Goal: Task Accomplishment & Management: Manage account settings

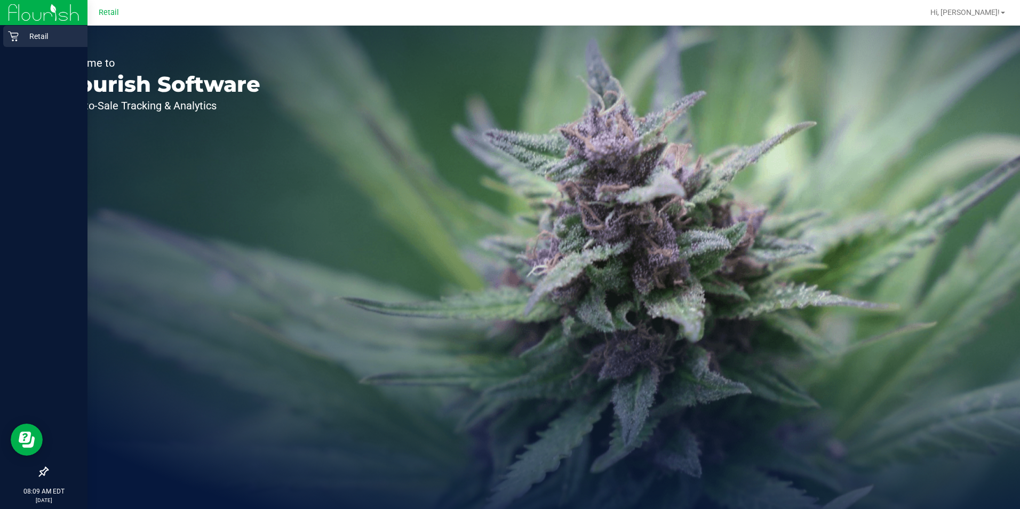
click at [26, 35] on p "Retail" at bounding box center [51, 36] width 64 height 13
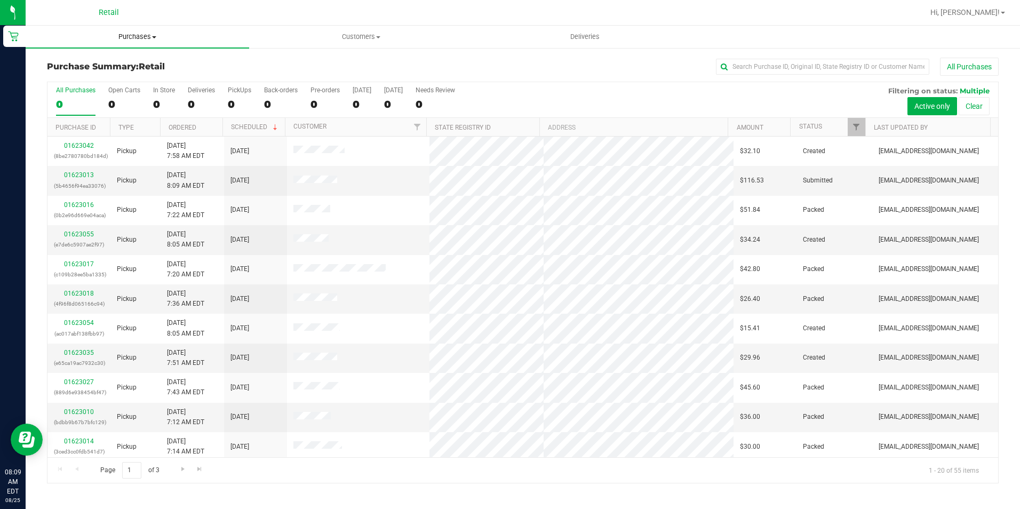
click at [140, 34] on span "Purchases" at bounding box center [138, 37] width 224 height 10
click at [64, 89] on span "All purchases" at bounding box center [64, 89] width 76 height 9
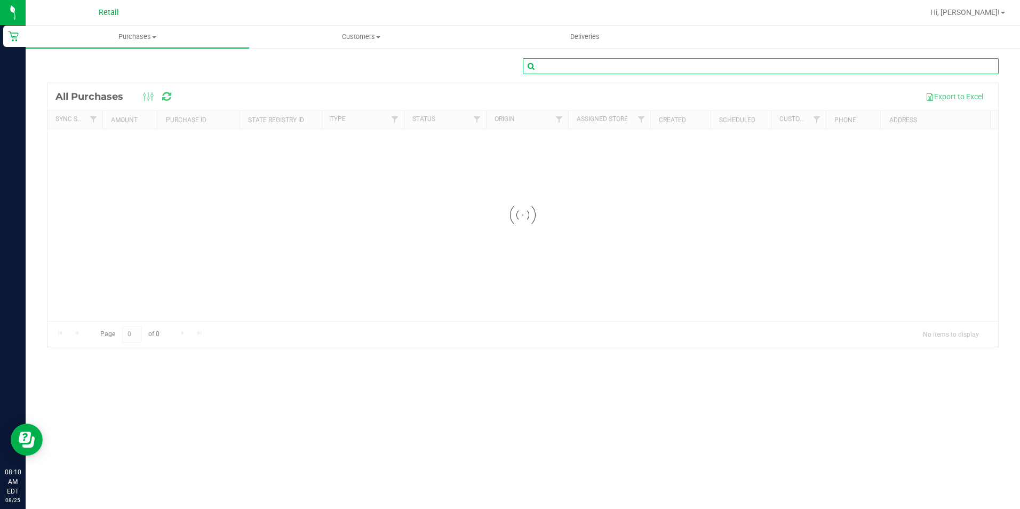
click at [570, 66] on input "text" at bounding box center [761, 66] width 476 height 16
type input "[PERSON_NAME]"
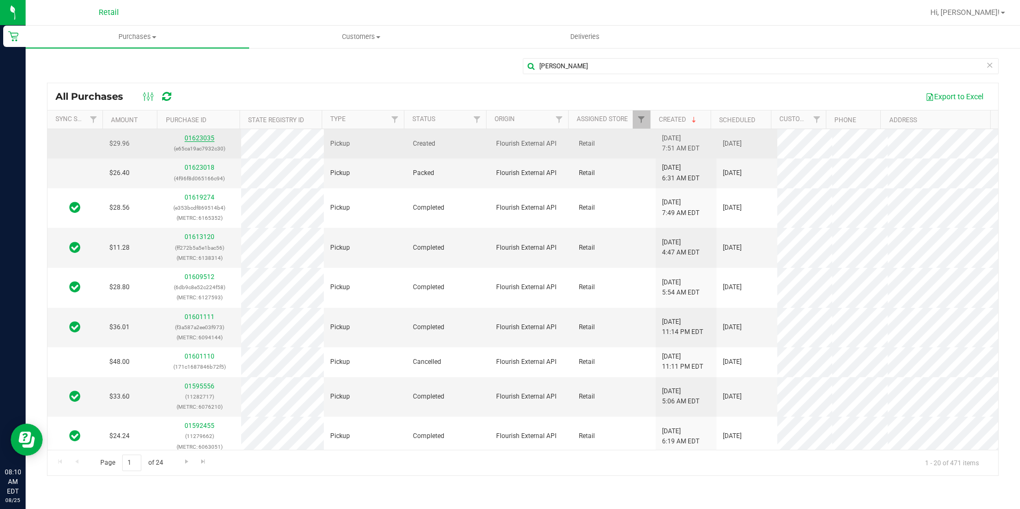
click at [201, 135] on link "01623035" at bounding box center [200, 137] width 30 height 7
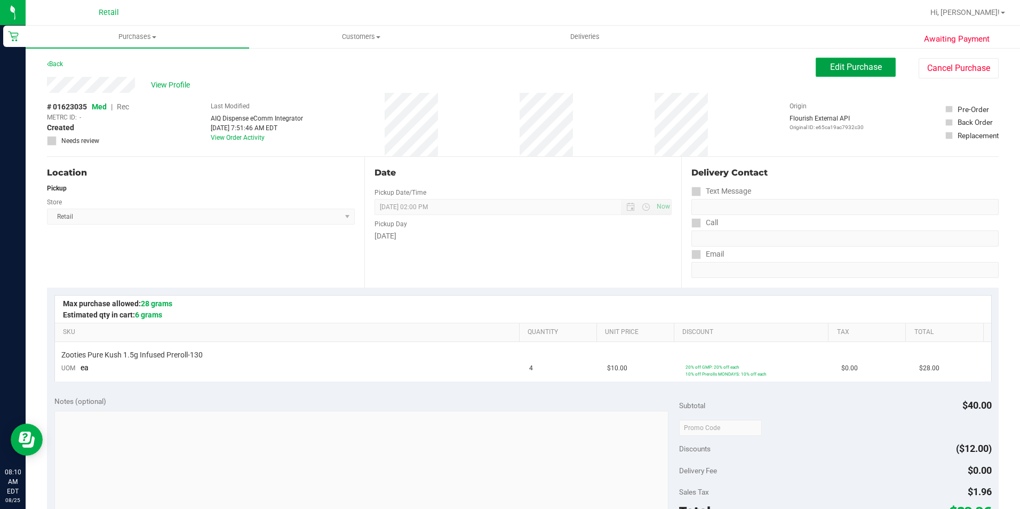
click at [816, 67] on button "Edit Purchase" at bounding box center [856, 67] width 80 height 19
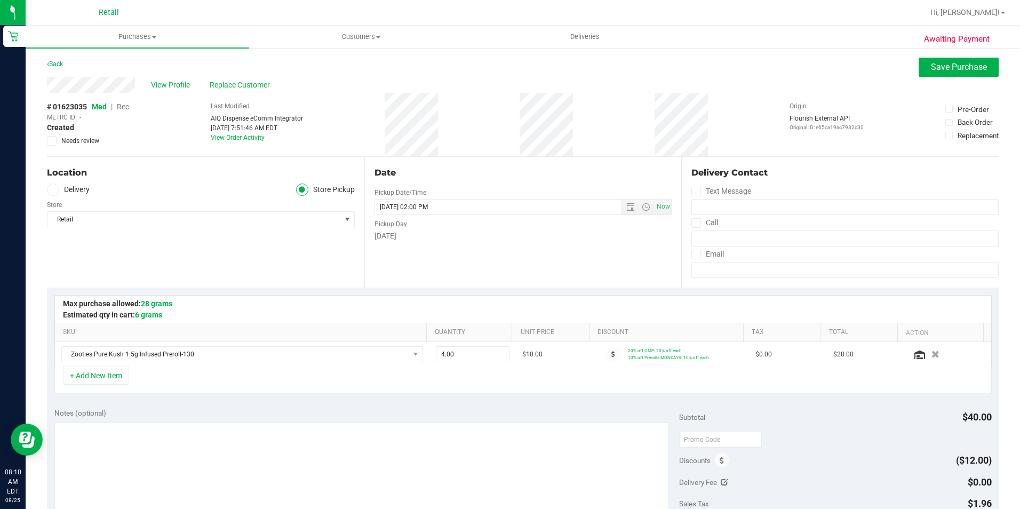
click at [125, 106] on span "Rec" at bounding box center [123, 106] width 12 height 9
click at [931, 75] on button "Save Purchase" at bounding box center [959, 67] width 80 height 19
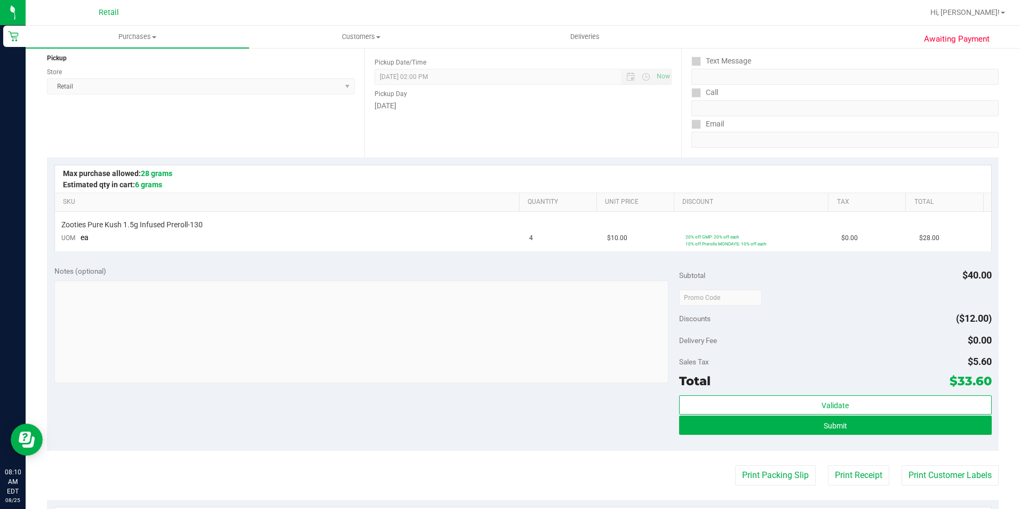
scroll to position [160, 0]
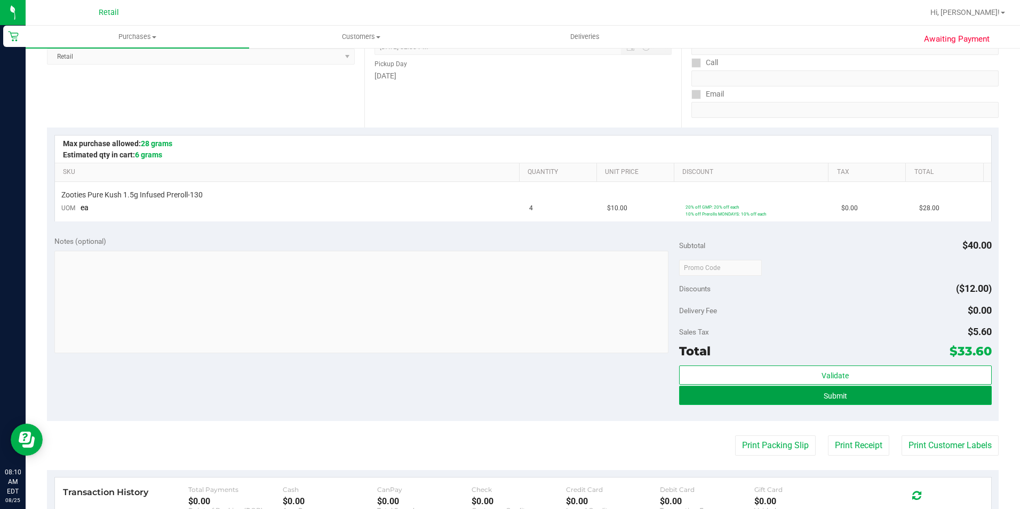
click at [824, 397] on span "Submit" at bounding box center [835, 396] width 23 height 9
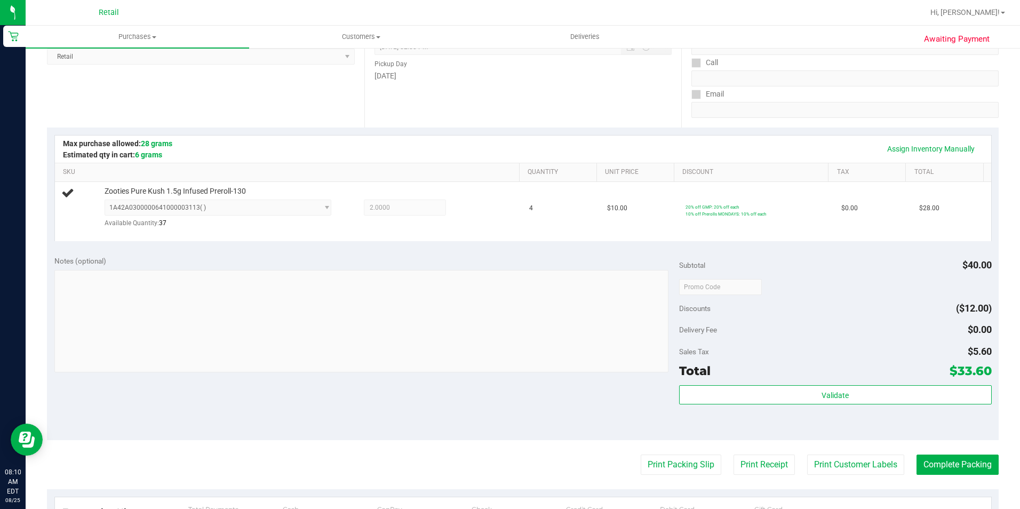
click at [815, 283] on div at bounding box center [835, 286] width 313 height 19
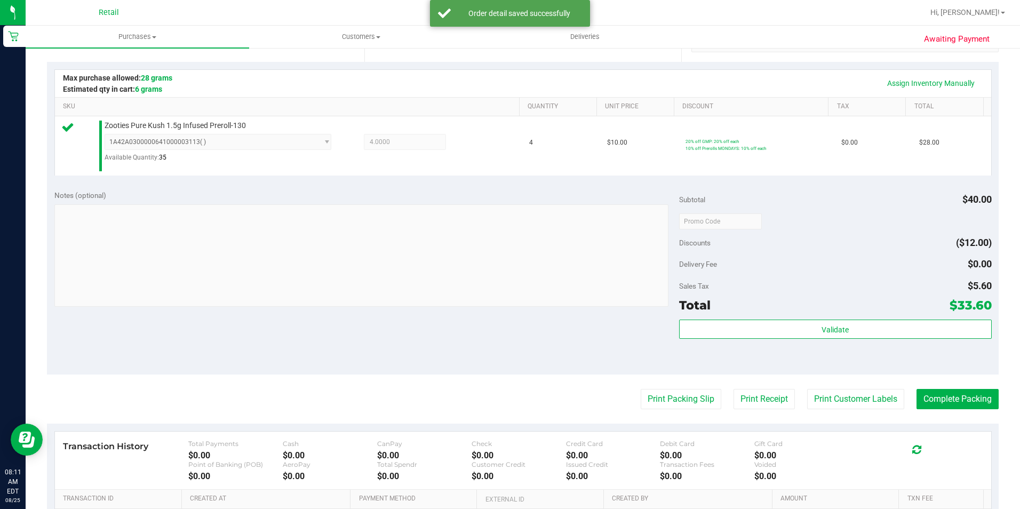
scroll to position [361, 0]
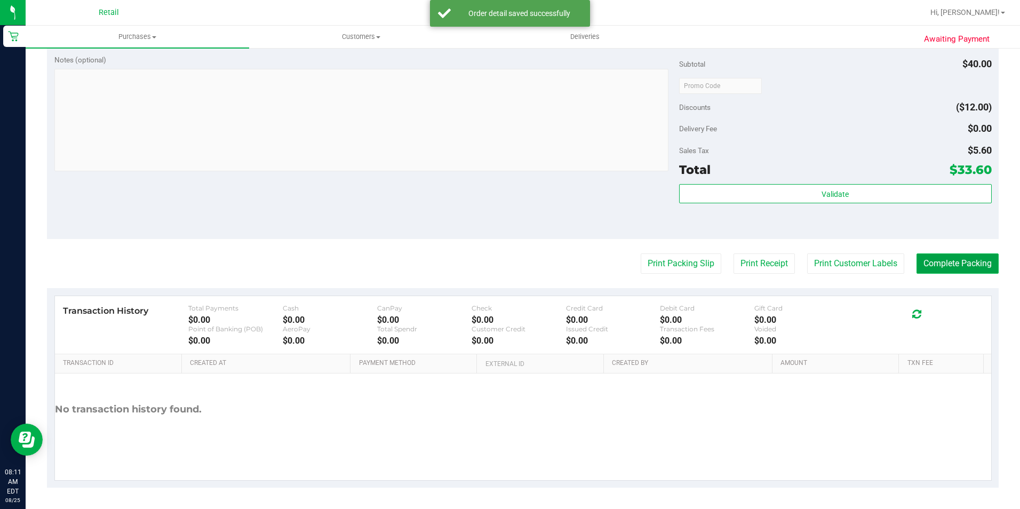
click at [944, 266] on button "Complete Packing" at bounding box center [958, 263] width 82 height 20
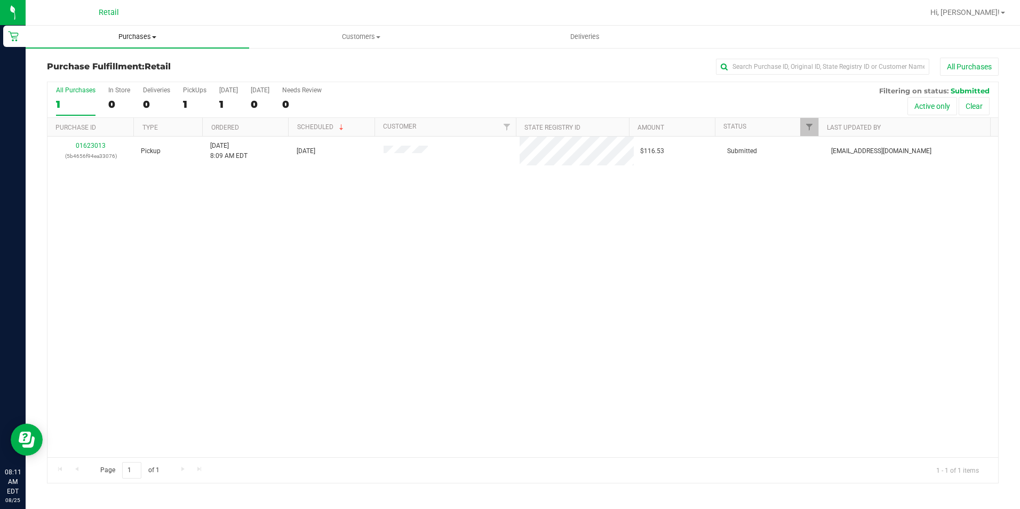
click at [130, 35] on span "Purchases" at bounding box center [138, 37] width 224 height 10
click at [90, 89] on span "All purchases" at bounding box center [64, 89] width 76 height 9
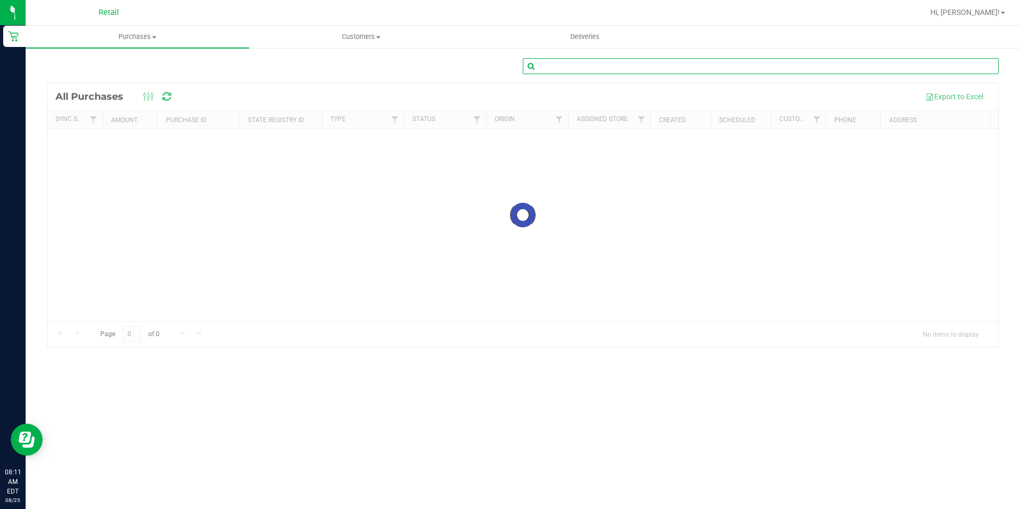
click at [620, 66] on input "text" at bounding box center [761, 66] width 476 height 16
type input "[PERSON_NAME]"
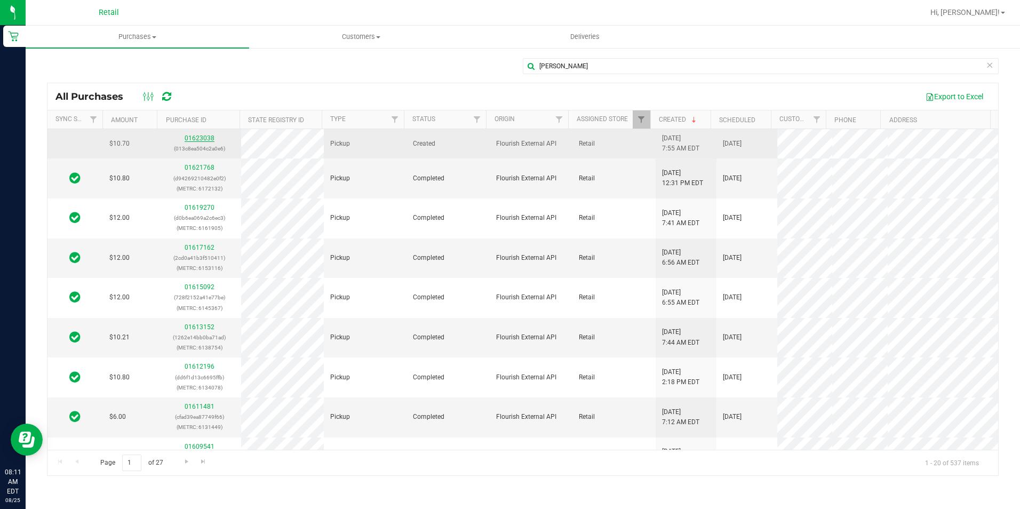
click at [204, 140] on link "01623038" at bounding box center [200, 137] width 30 height 7
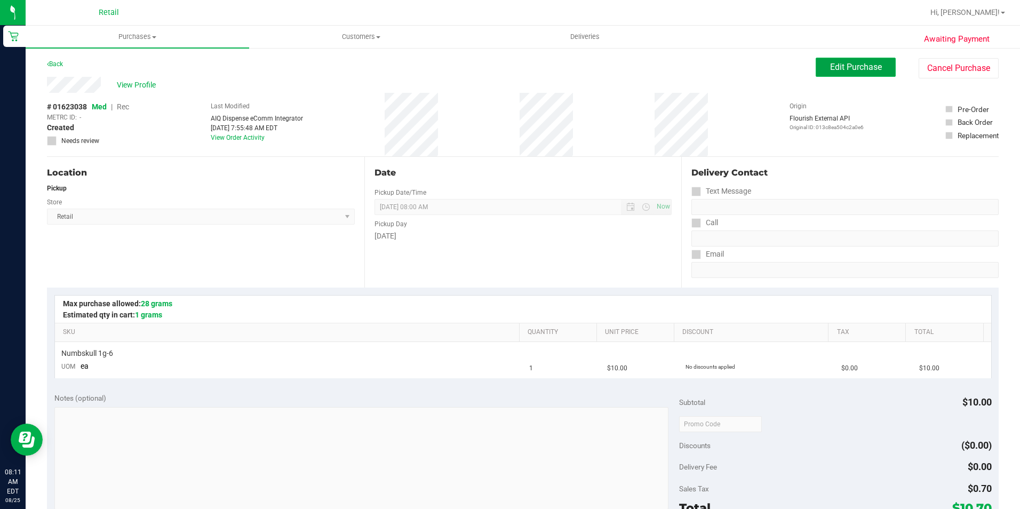
click at [858, 65] on span "Edit Purchase" at bounding box center [856, 67] width 52 height 10
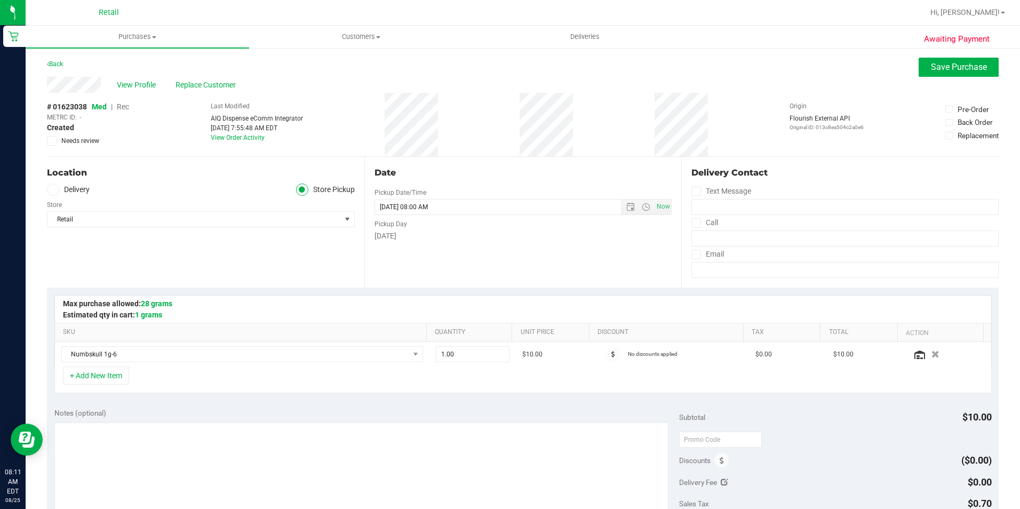
click at [120, 107] on span "Rec" at bounding box center [123, 106] width 12 height 9
click at [940, 75] on button "Save Purchase" at bounding box center [959, 67] width 80 height 19
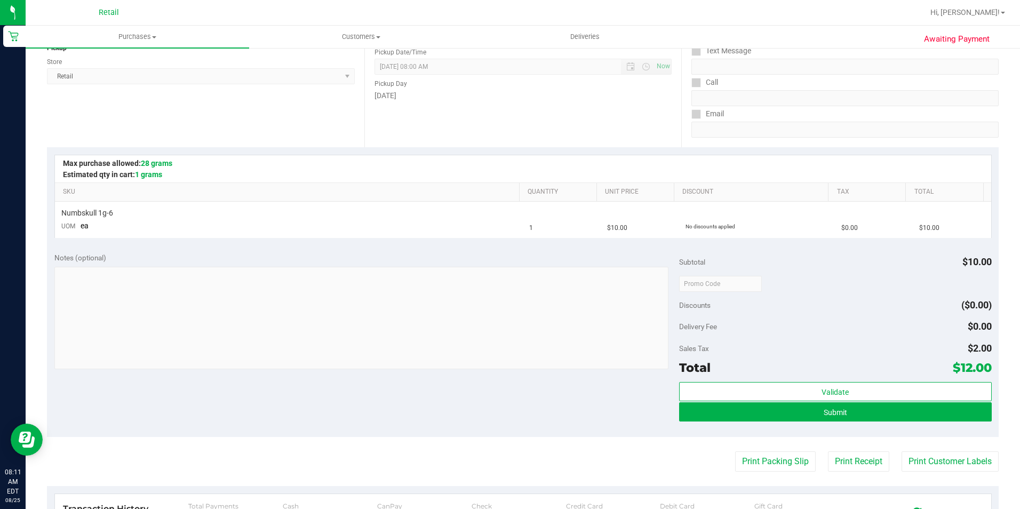
scroll to position [160, 0]
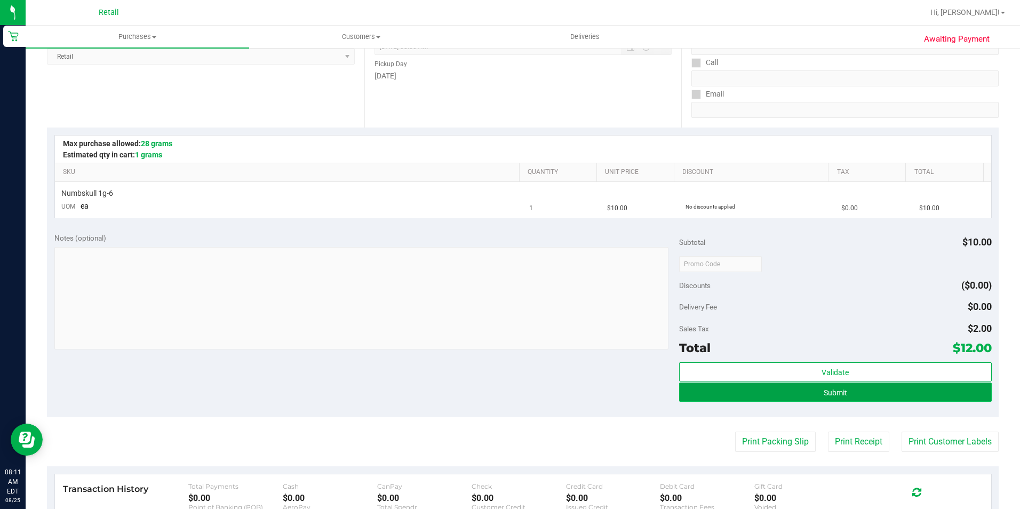
click at [814, 396] on button "Submit" at bounding box center [835, 392] width 313 height 19
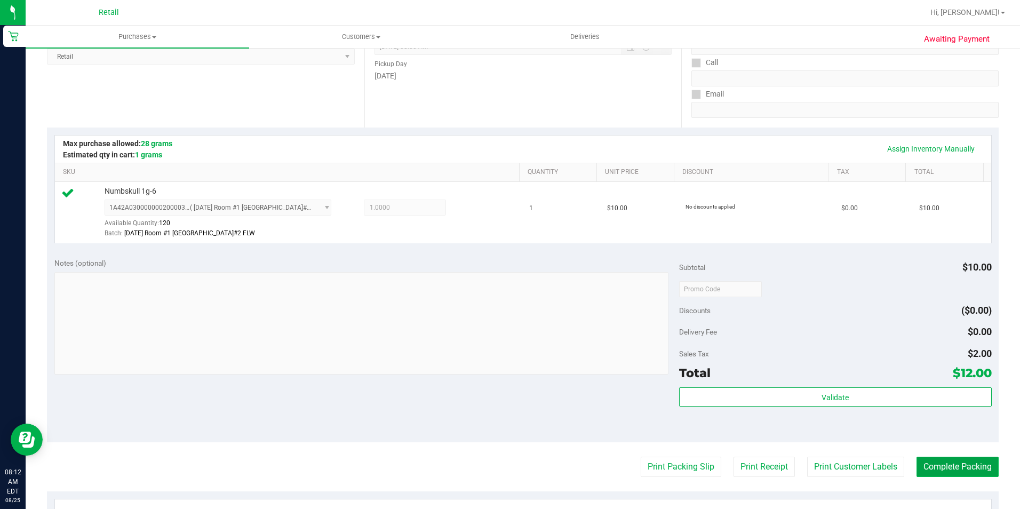
click at [930, 471] on button "Complete Packing" at bounding box center [958, 467] width 82 height 20
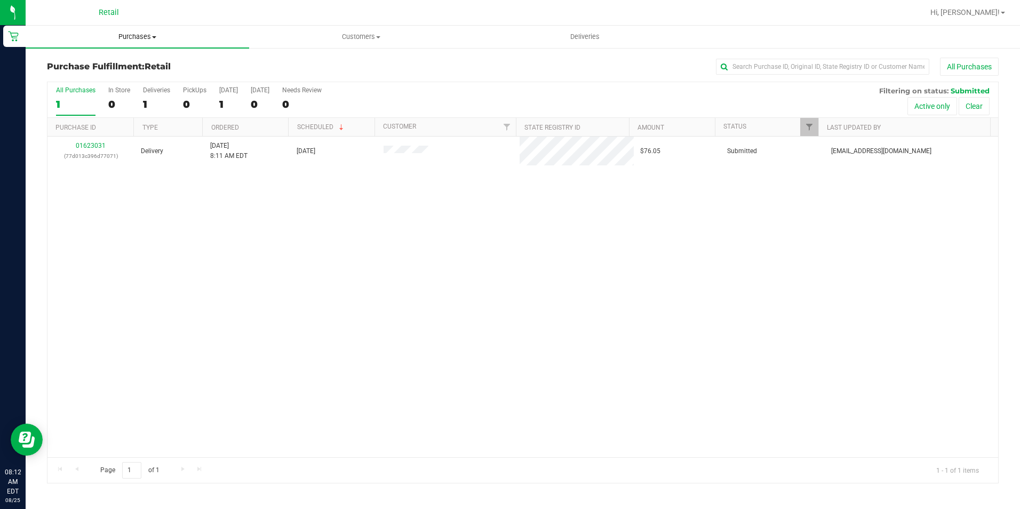
click at [142, 47] on uib-tab-heading "Purchases Summary of purchases Fulfillment All purchases" at bounding box center [138, 37] width 224 height 22
click at [84, 88] on span "All purchases" at bounding box center [64, 89] width 76 height 9
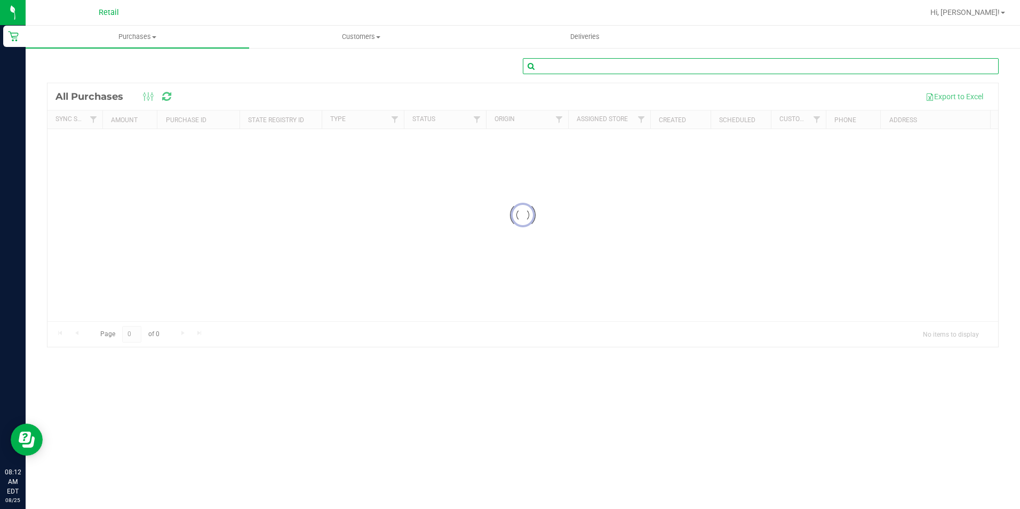
click at [561, 68] on input "text" at bounding box center [761, 66] width 476 height 16
type input "[PERSON_NAME]"
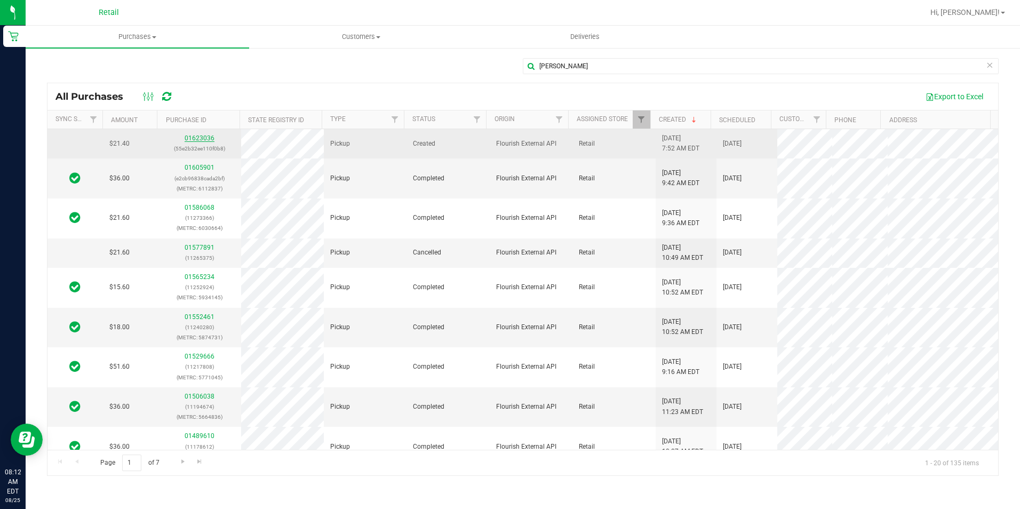
click at [192, 138] on link "01623036" at bounding box center [200, 137] width 30 height 7
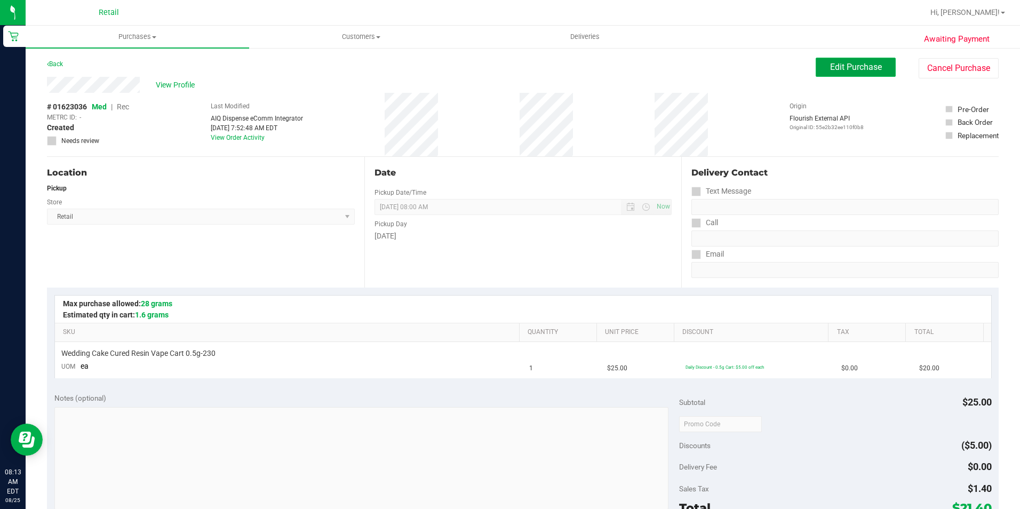
click at [866, 74] on button "Edit Purchase" at bounding box center [856, 67] width 80 height 19
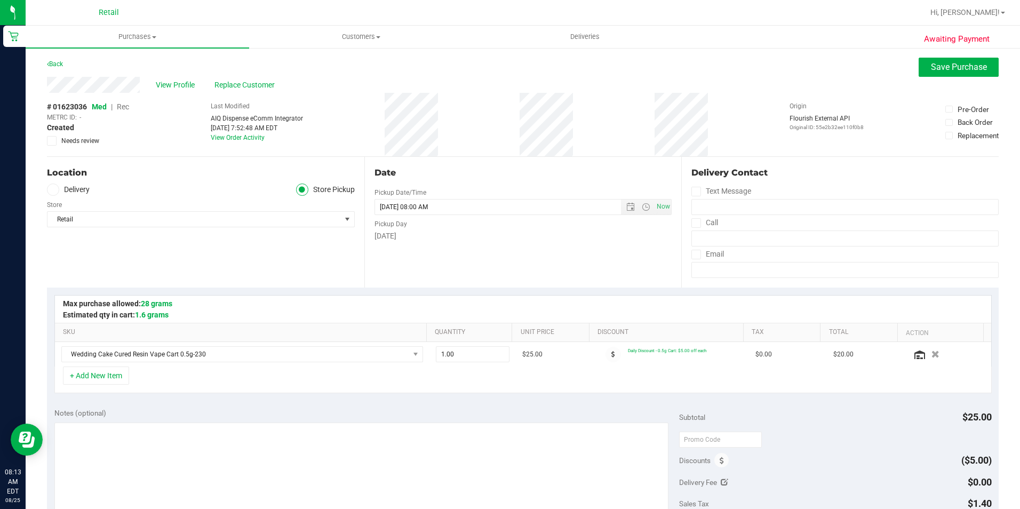
click at [120, 106] on span "Rec" at bounding box center [123, 106] width 12 height 9
click at [926, 74] on button "Save Purchase" at bounding box center [959, 67] width 80 height 19
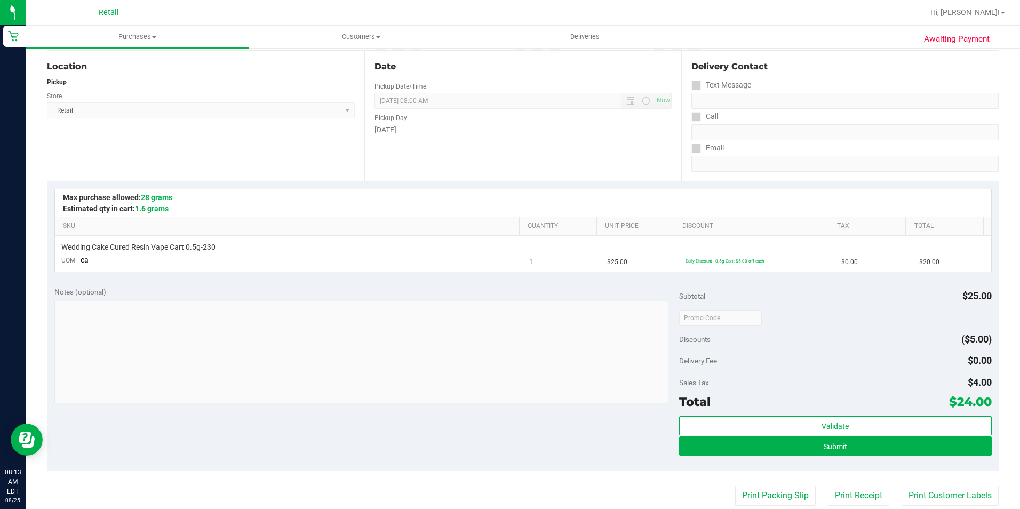
scroll to position [107, 0]
click at [789, 449] on button "Submit" at bounding box center [835, 445] width 313 height 19
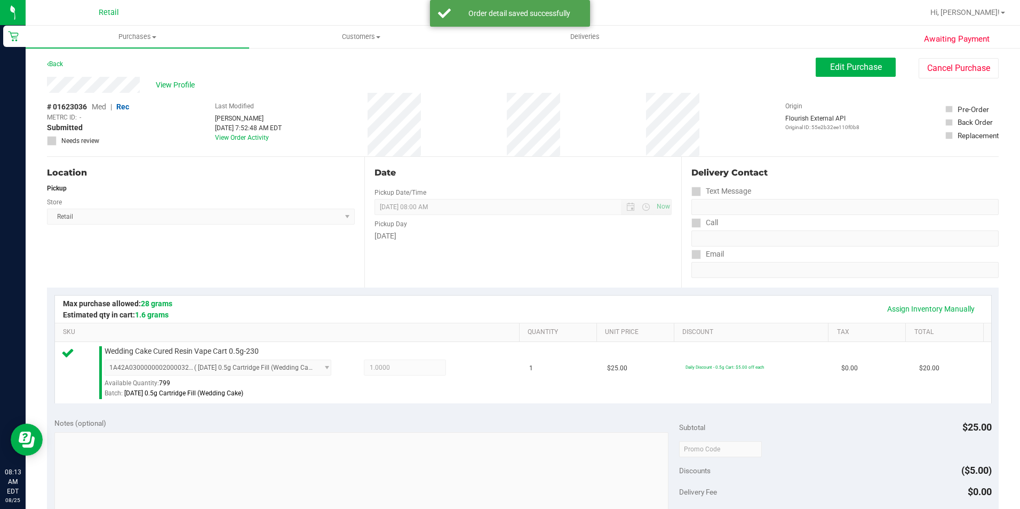
scroll to position [267, 0]
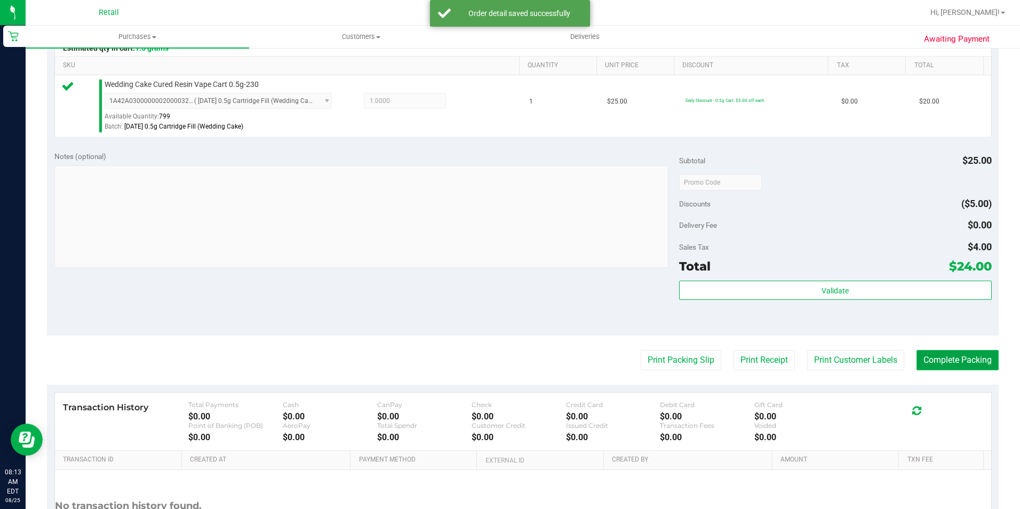
click at [935, 357] on button "Complete Packing" at bounding box center [958, 360] width 82 height 20
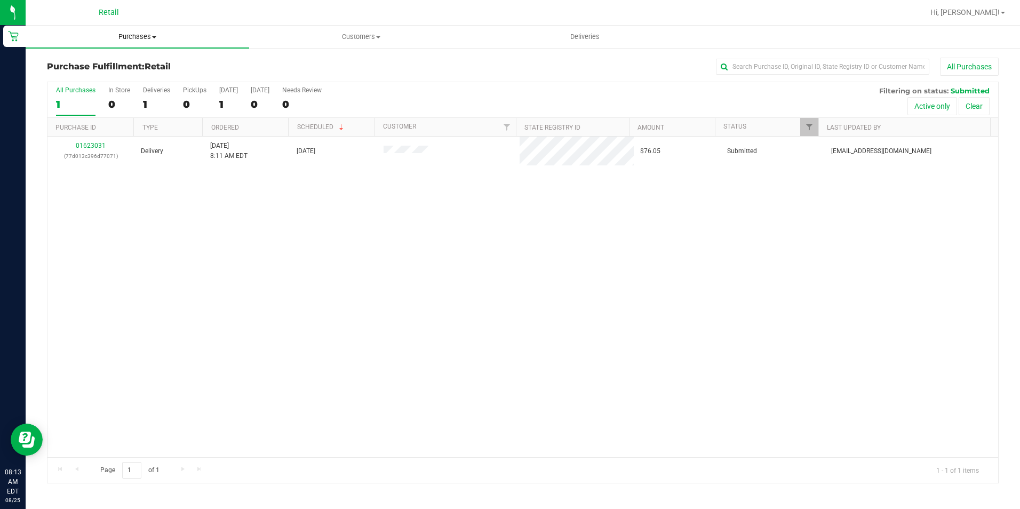
click at [150, 37] on span "Purchases" at bounding box center [138, 37] width 224 height 10
click at [80, 91] on span "All purchases" at bounding box center [64, 89] width 76 height 9
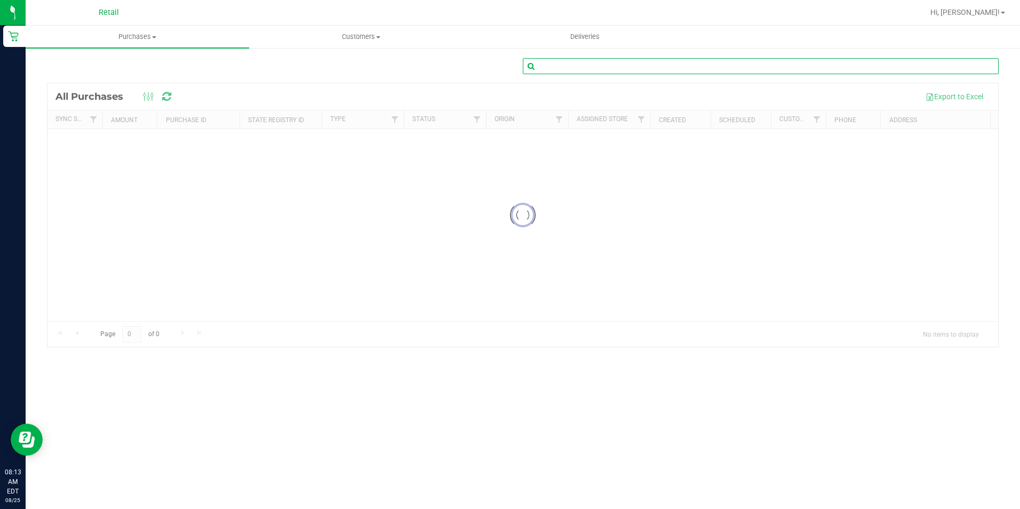
click at [637, 64] on input "text" at bounding box center [761, 66] width 476 height 16
type input "[PERSON_NAME]"
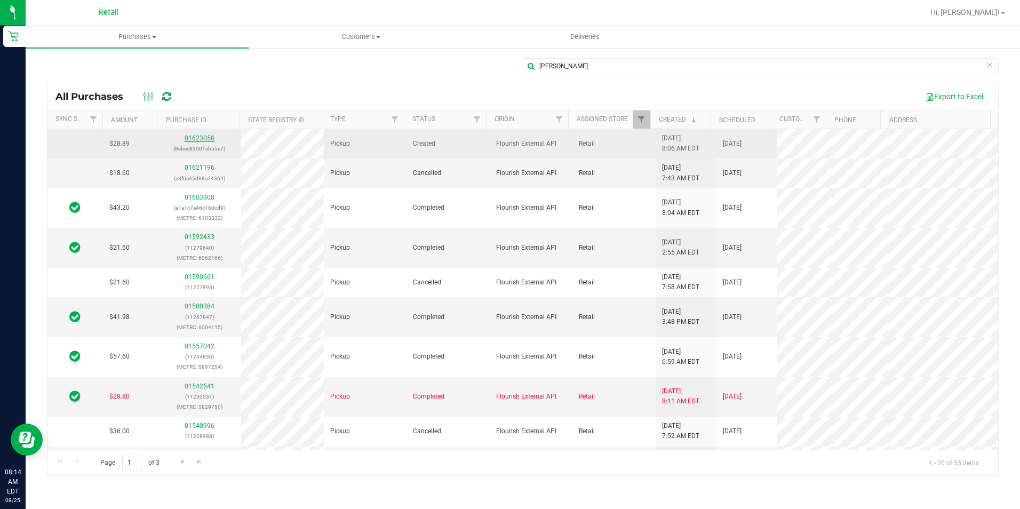
click at [203, 139] on link "01623058" at bounding box center [200, 137] width 30 height 7
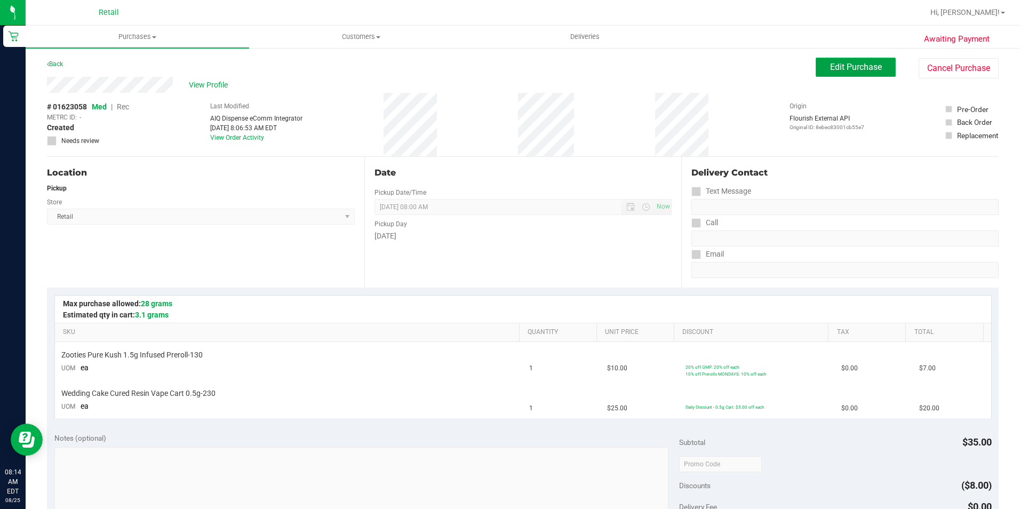
click at [830, 71] on span "Edit Purchase" at bounding box center [856, 67] width 52 height 10
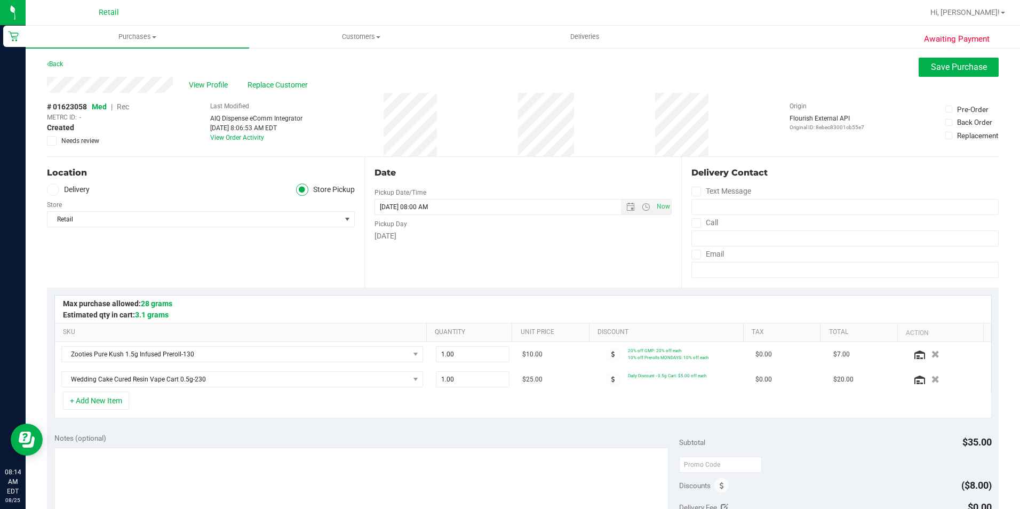
click at [123, 106] on span "Rec" at bounding box center [123, 106] width 12 height 9
click at [941, 66] on span "Save Purchase" at bounding box center [959, 67] width 56 height 10
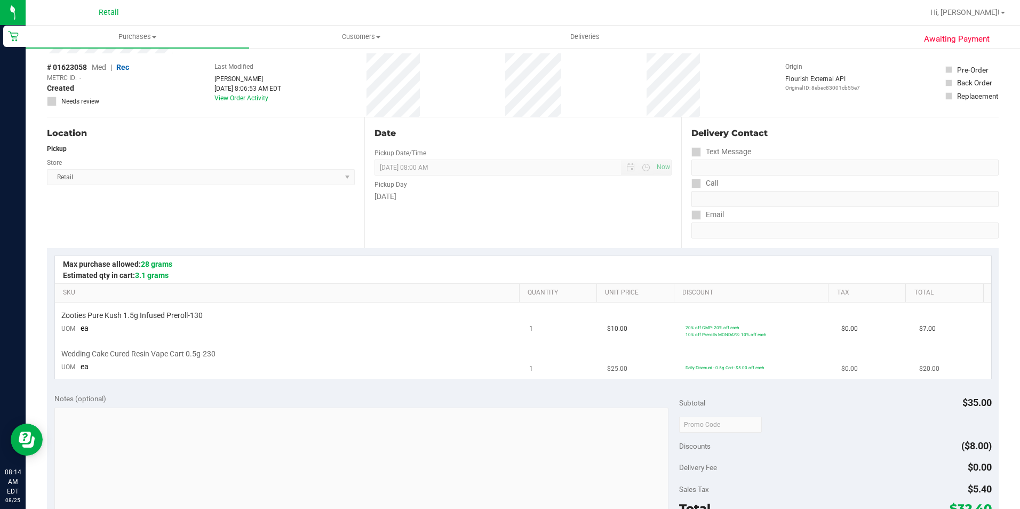
scroll to position [107, 0]
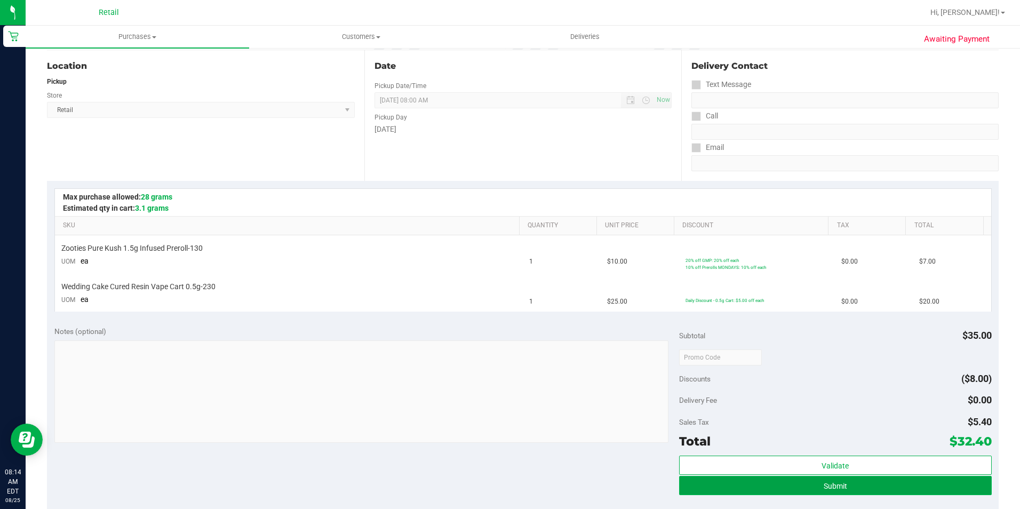
click at [775, 483] on button "Submit" at bounding box center [835, 485] width 313 height 19
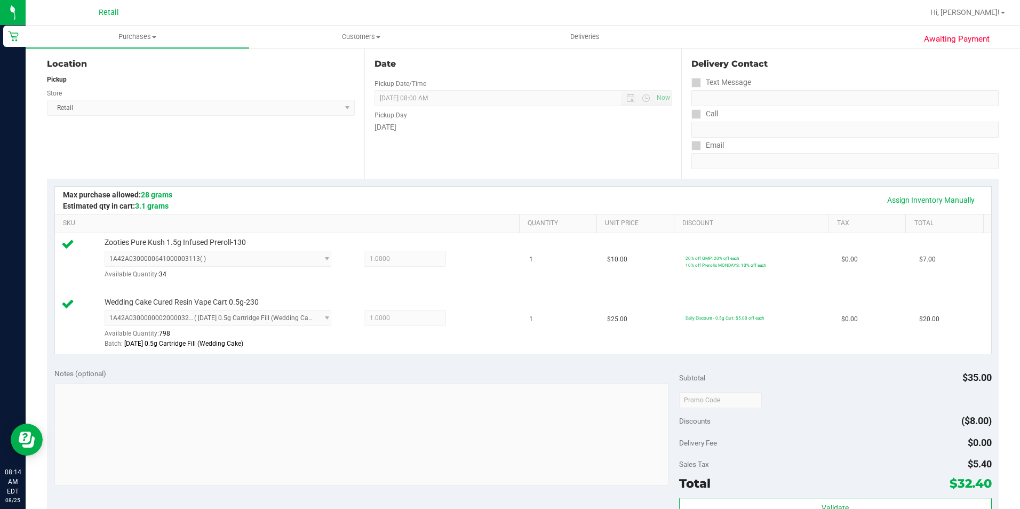
scroll to position [213, 0]
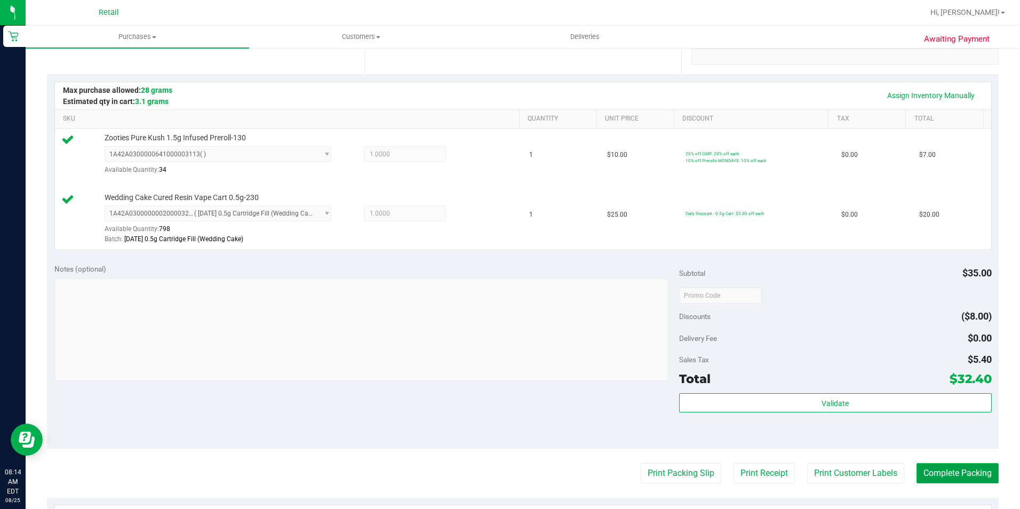
click at [928, 471] on button "Complete Packing" at bounding box center [958, 473] width 82 height 20
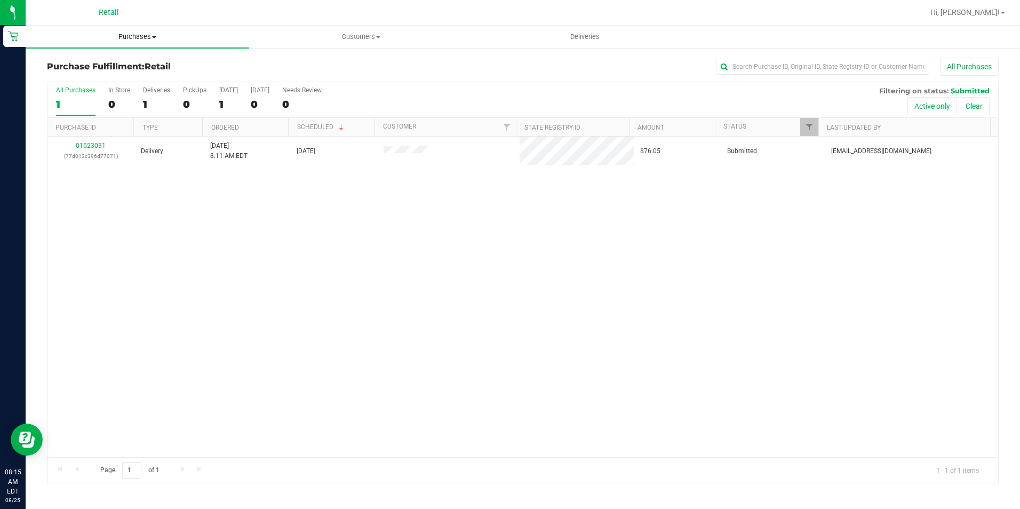
click at [144, 40] on span "Purchases" at bounding box center [138, 37] width 224 height 10
click at [71, 93] on span "All purchases" at bounding box center [64, 89] width 76 height 9
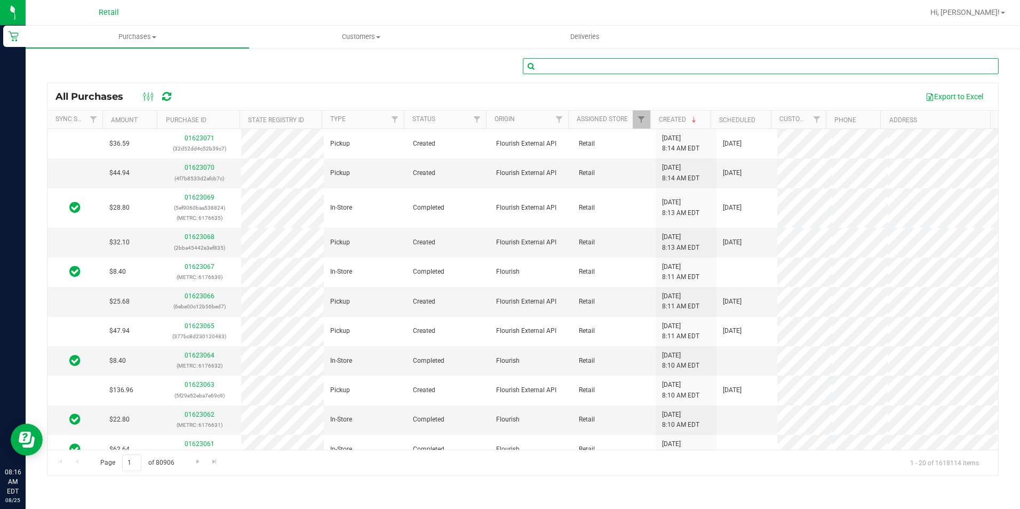
click at [601, 73] on input "text" at bounding box center [761, 66] width 476 height 16
type input "[PERSON_NAME]"
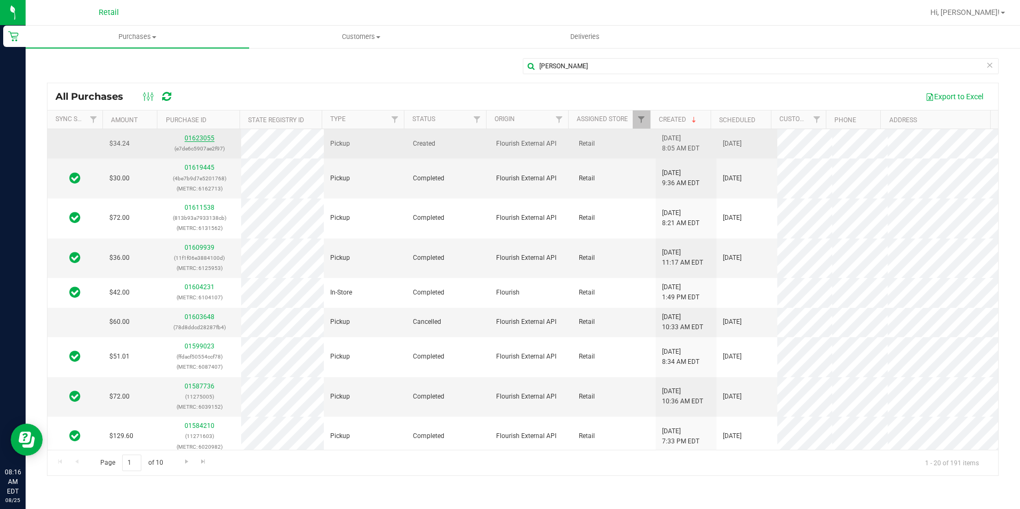
click at [193, 139] on link "01623055" at bounding box center [200, 137] width 30 height 7
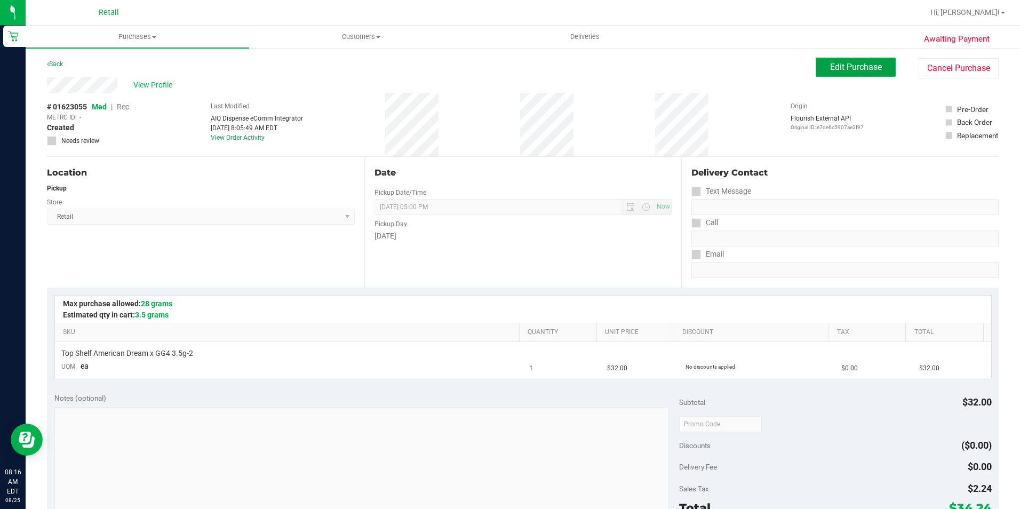
click at [830, 65] on span "Edit Purchase" at bounding box center [856, 67] width 52 height 10
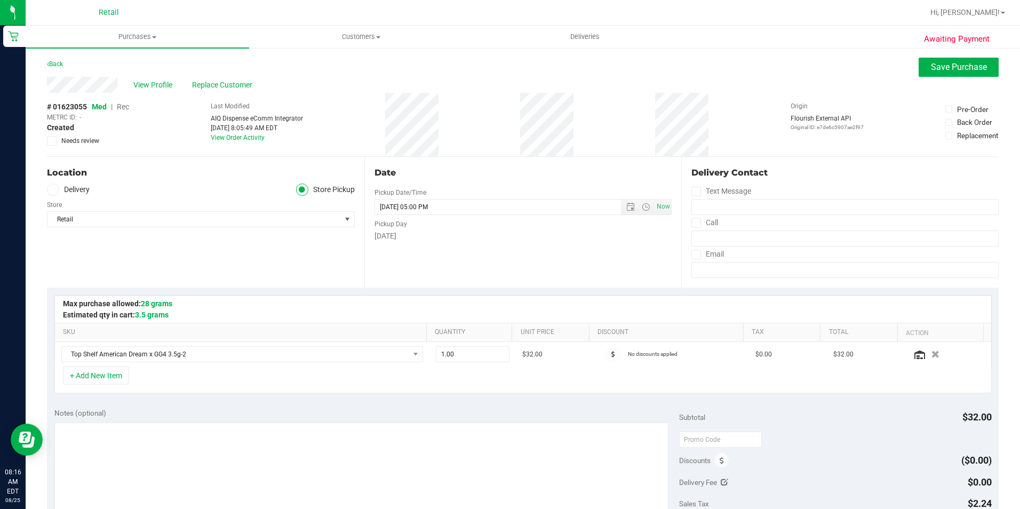
click at [125, 107] on span "Rec" at bounding box center [123, 106] width 12 height 9
click at [958, 68] on span "Save Purchase" at bounding box center [959, 67] width 56 height 10
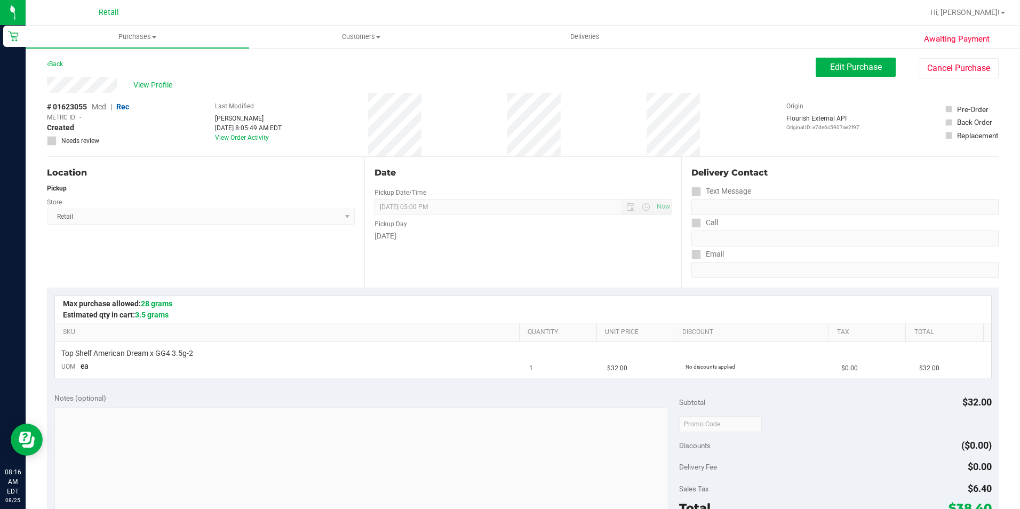
scroll to position [107, 0]
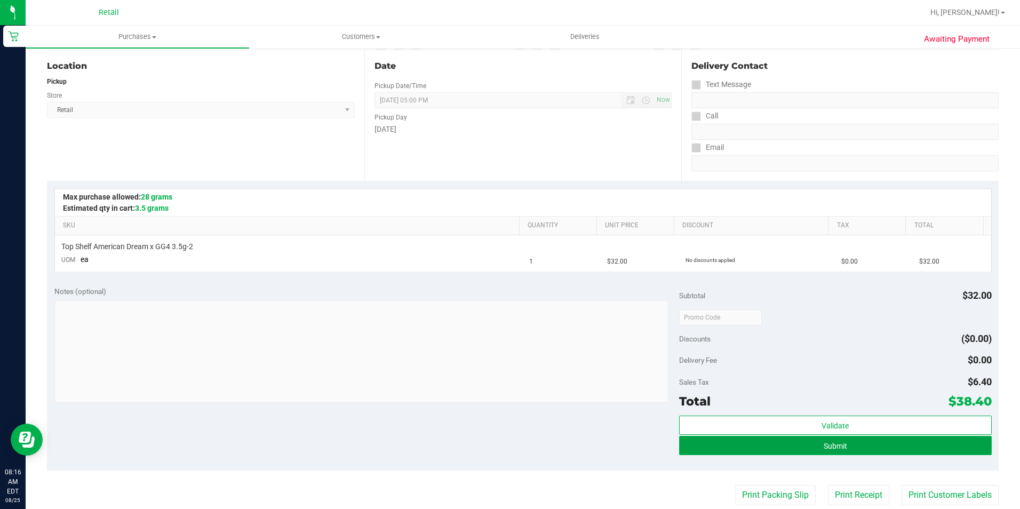
click at [793, 452] on button "Submit" at bounding box center [835, 445] width 313 height 19
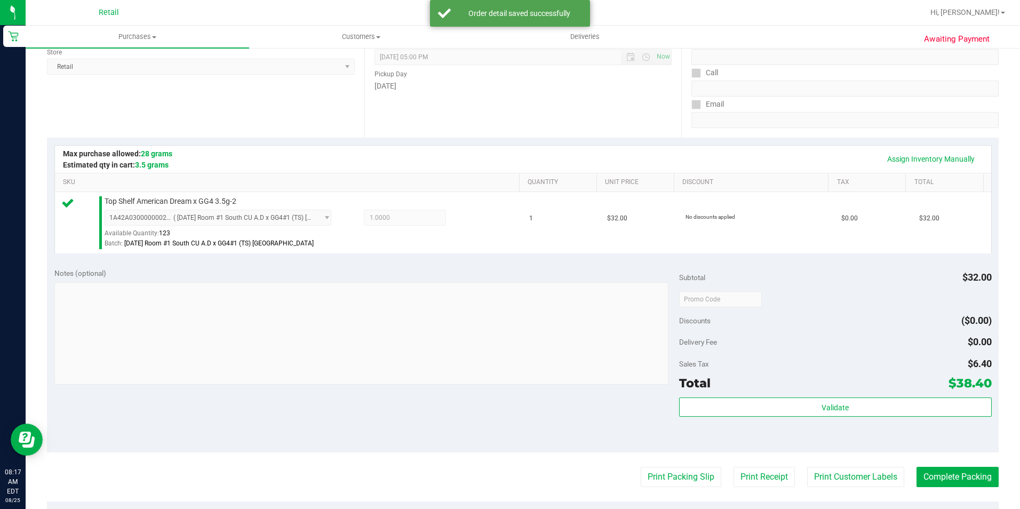
scroll to position [267, 0]
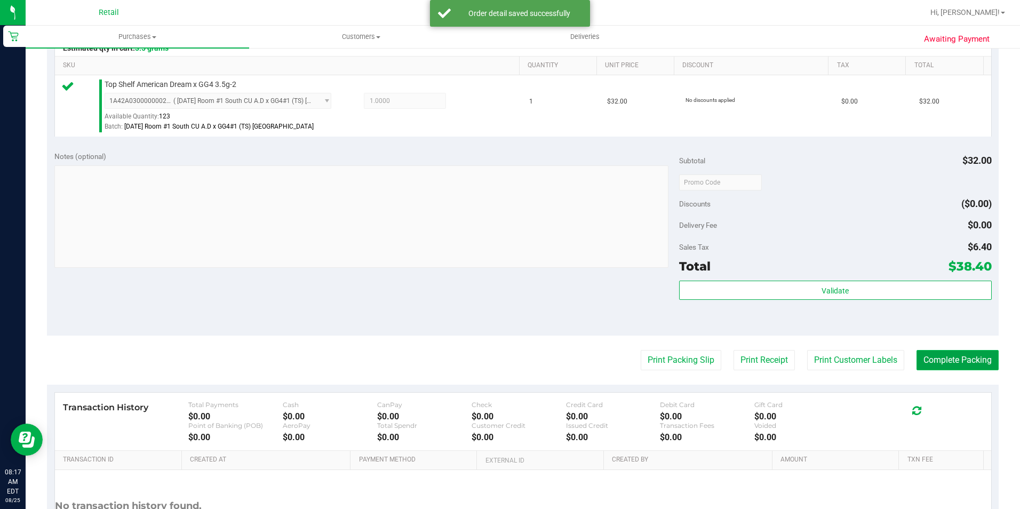
click at [936, 361] on button "Complete Packing" at bounding box center [958, 360] width 82 height 20
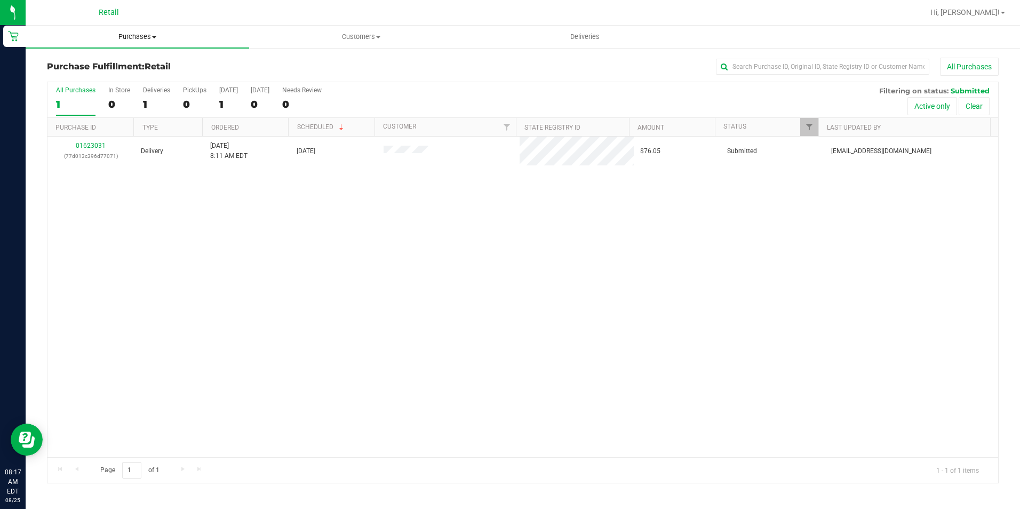
click at [121, 39] on span "Purchases" at bounding box center [138, 37] width 224 height 10
click at [75, 91] on span "All purchases" at bounding box center [64, 89] width 76 height 9
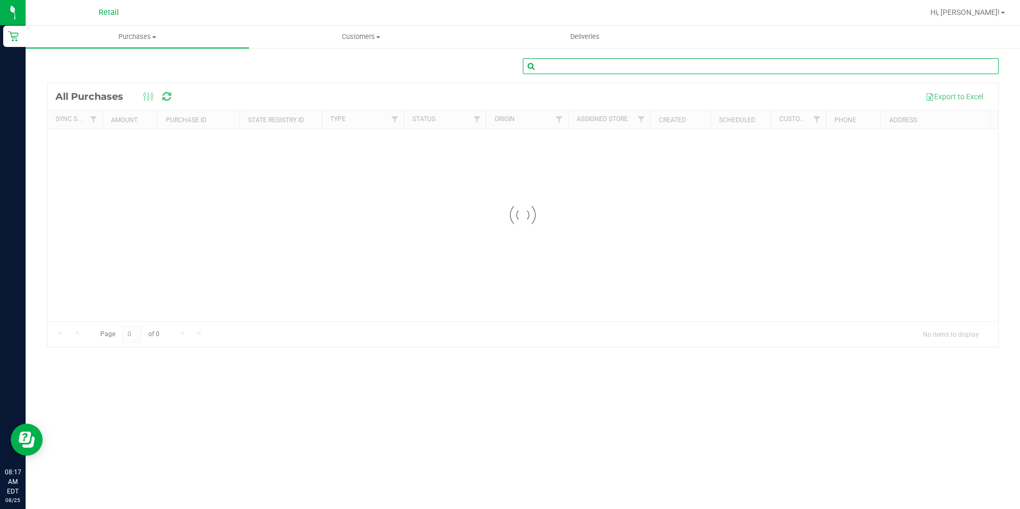
click at [586, 70] on input "text" at bounding box center [761, 66] width 476 height 16
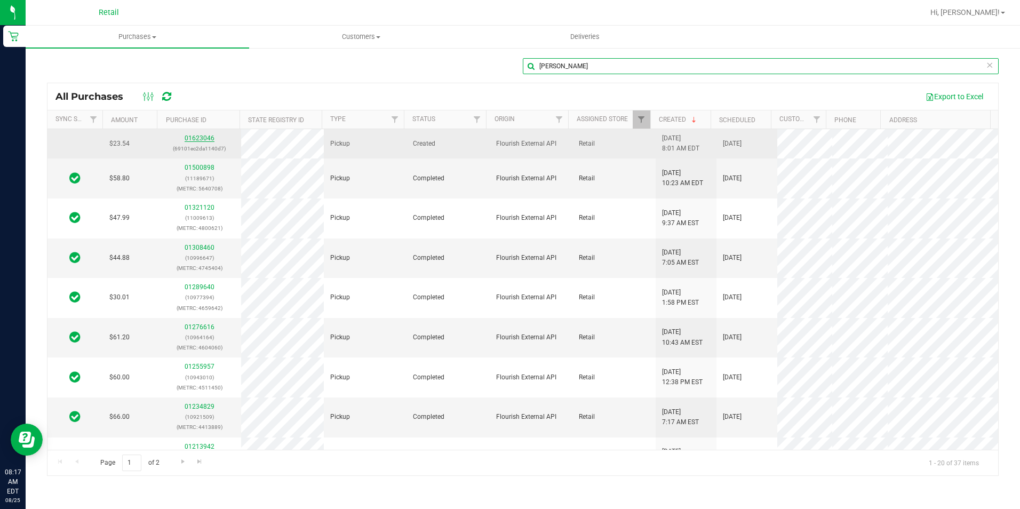
type input "[PERSON_NAME]"
click at [199, 139] on link "01623046" at bounding box center [200, 137] width 30 height 7
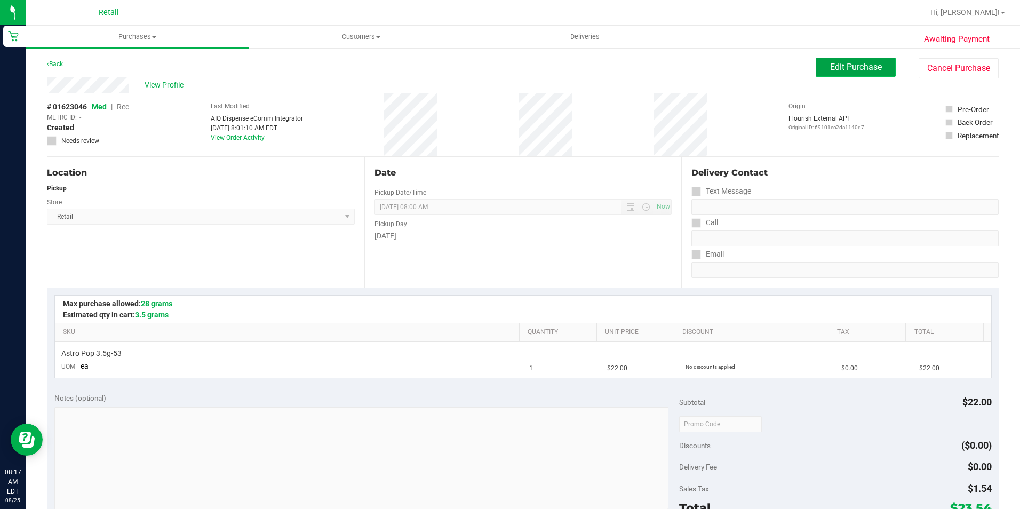
click at [830, 68] on span "Edit Purchase" at bounding box center [856, 67] width 52 height 10
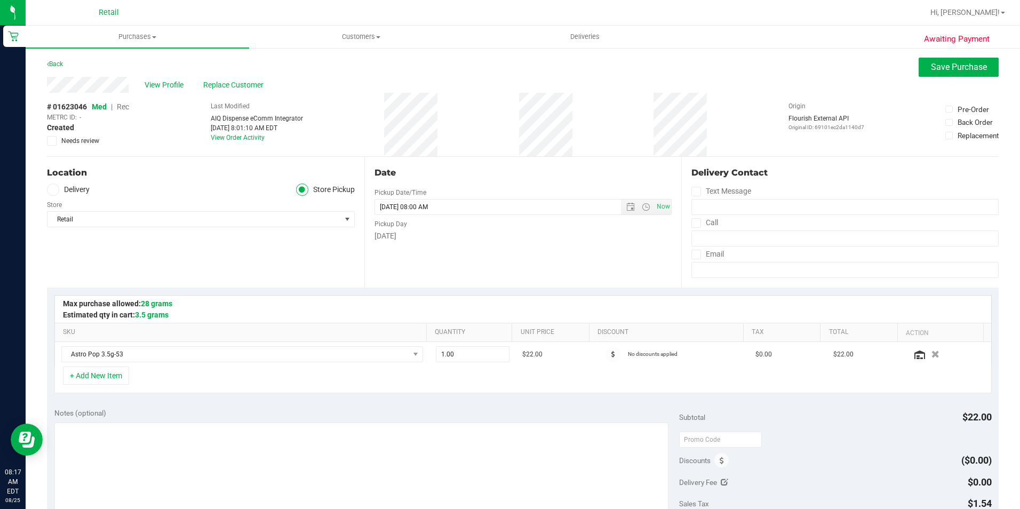
click at [123, 107] on span "Rec" at bounding box center [123, 106] width 12 height 9
click at [942, 72] on button "Save Purchase" at bounding box center [959, 67] width 80 height 19
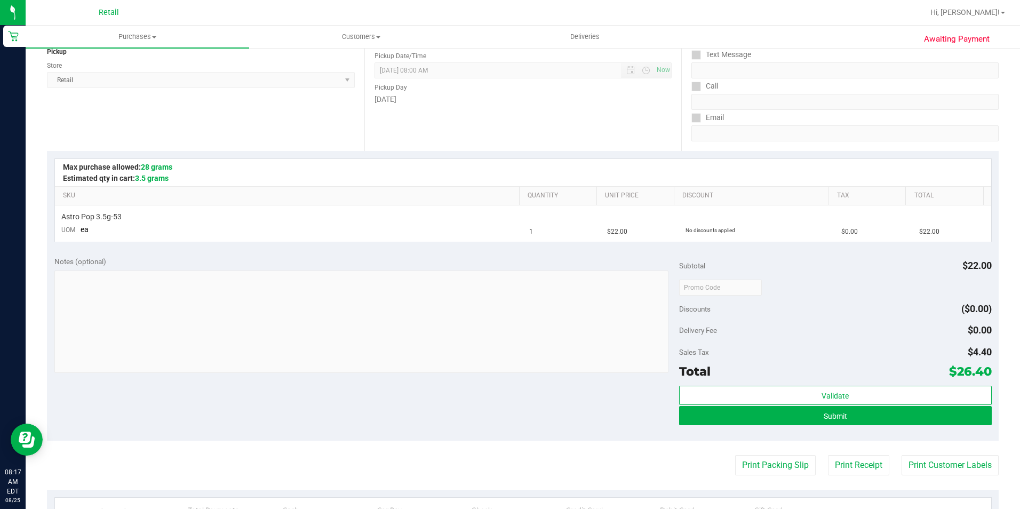
scroll to position [160, 0]
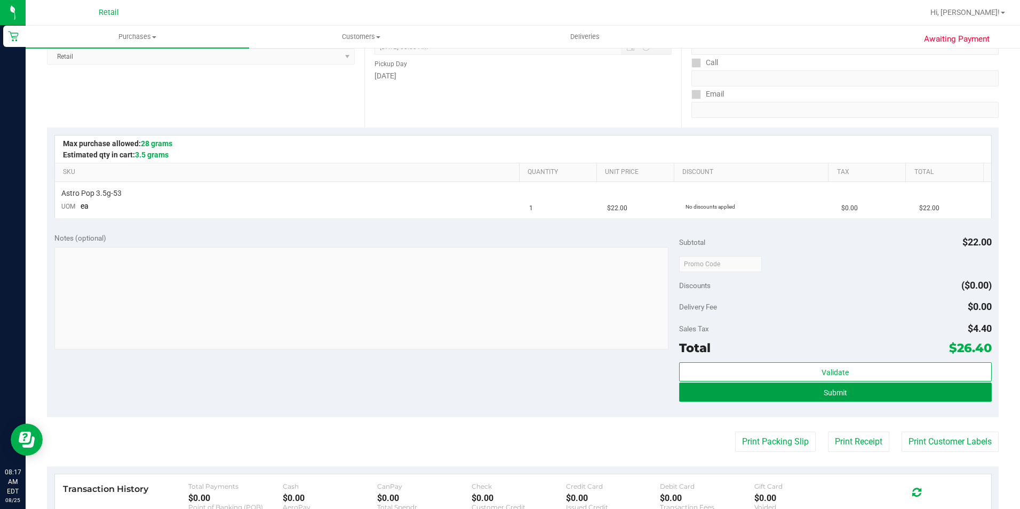
click at [818, 396] on button "Submit" at bounding box center [835, 392] width 313 height 19
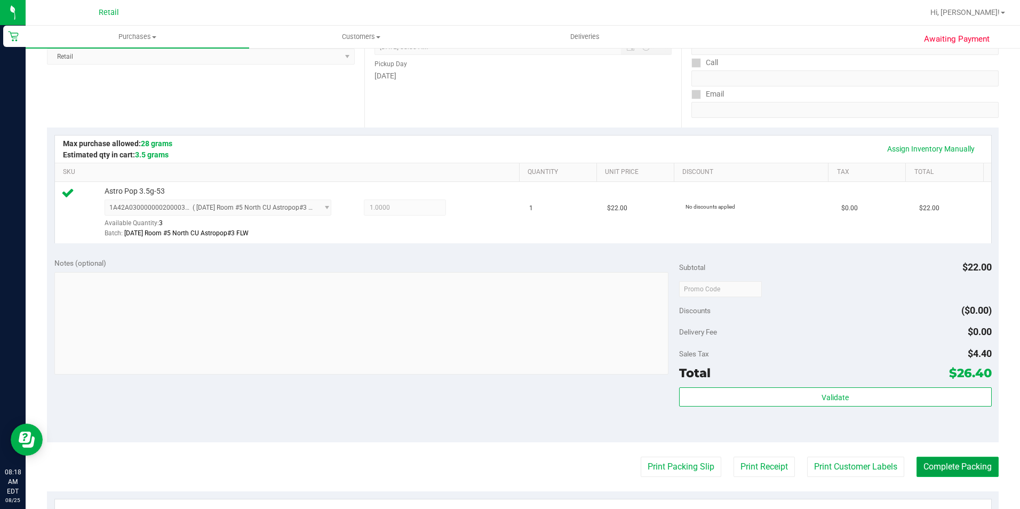
click at [942, 467] on button "Complete Packing" at bounding box center [958, 467] width 82 height 20
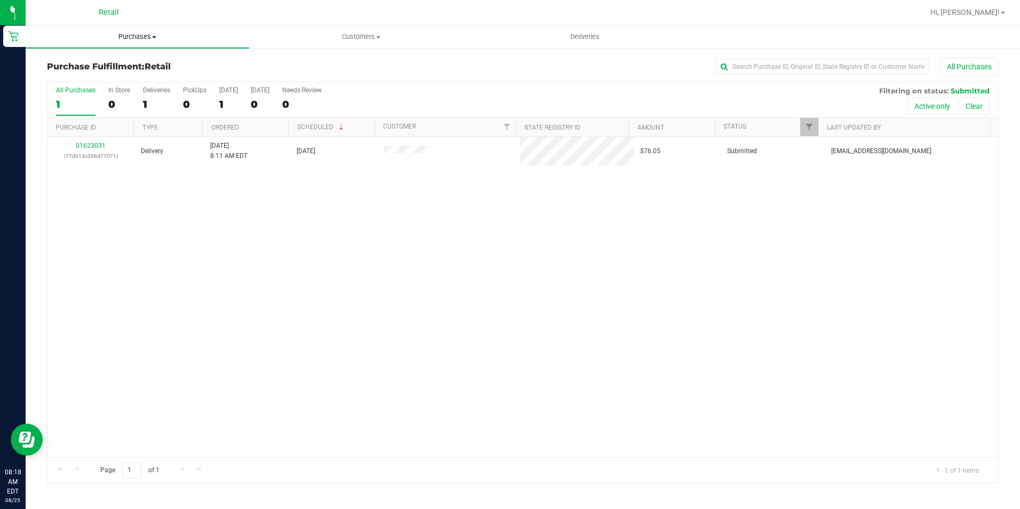
click at [116, 45] on uib-tab-heading "Purchases Summary of purchases Fulfillment All purchases" at bounding box center [138, 37] width 224 height 22
click at [100, 83] on li "Fulfillment" at bounding box center [138, 77] width 224 height 13
click at [145, 46] on uib-tab-heading "Purchases Summary of purchases Fulfillment All purchases" at bounding box center [138, 37] width 224 height 22
click at [95, 84] on li "All purchases" at bounding box center [138, 90] width 224 height 13
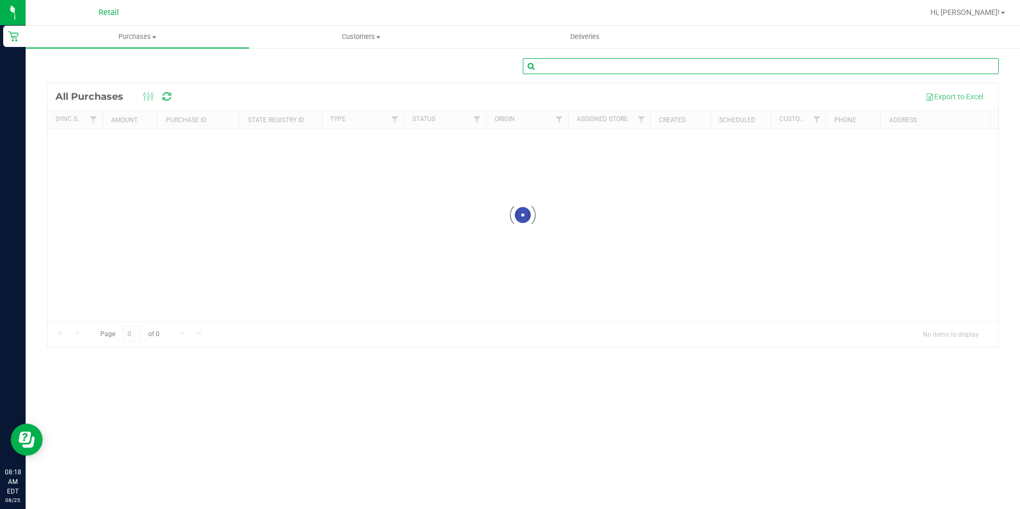
click at [596, 66] on input "text" at bounding box center [761, 66] width 476 height 16
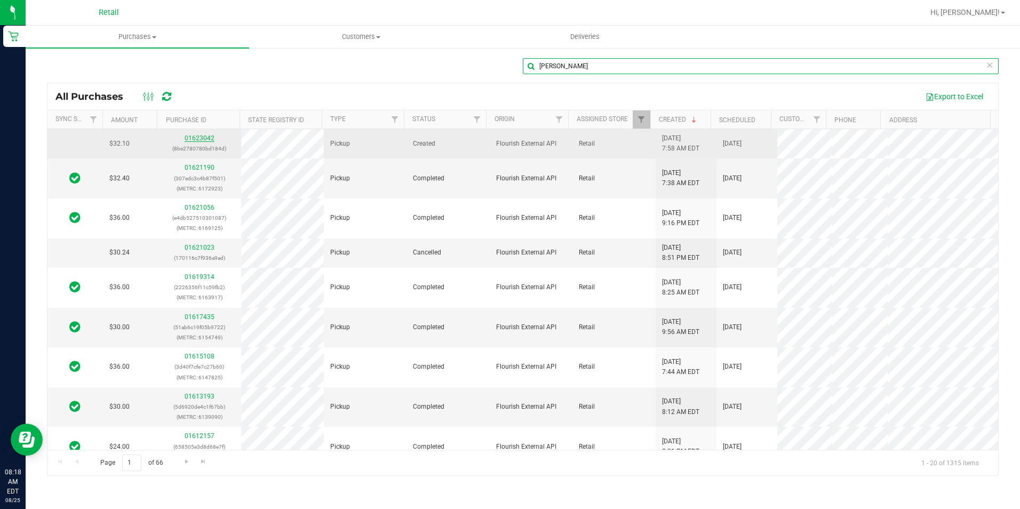
type input "[PERSON_NAME]"
click at [201, 140] on link "01623042" at bounding box center [200, 137] width 30 height 7
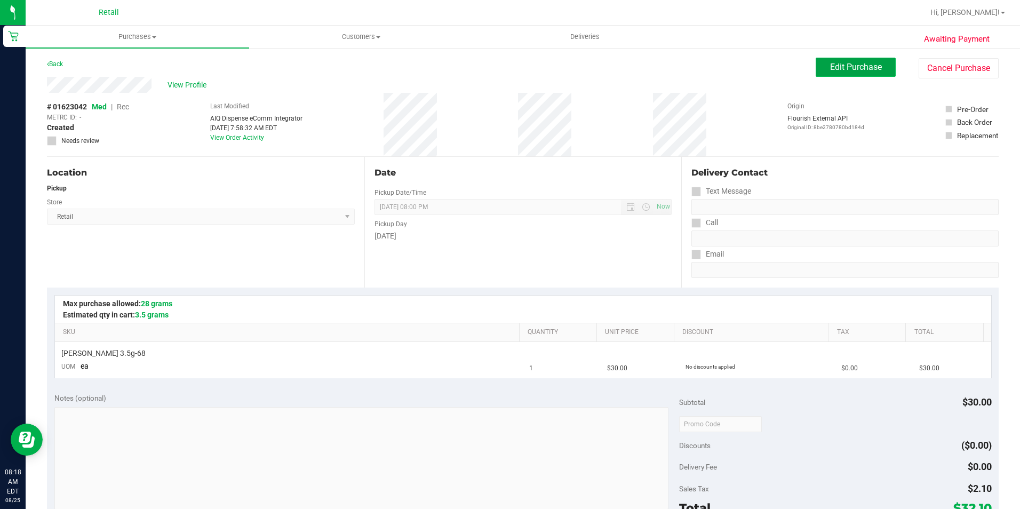
click at [849, 73] on button "Edit Purchase" at bounding box center [856, 67] width 80 height 19
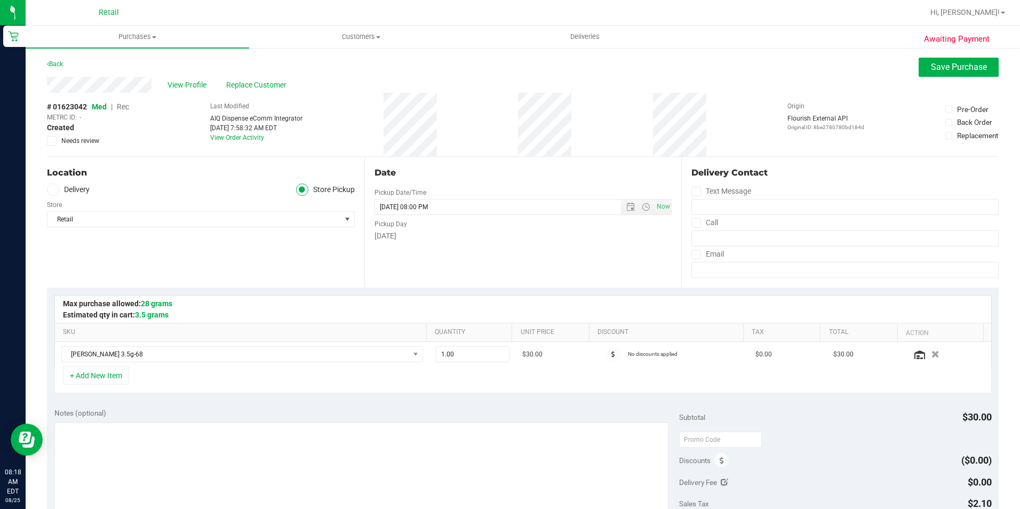
click at [120, 107] on span "Rec" at bounding box center [123, 106] width 12 height 9
click at [940, 71] on span "Save Purchase" at bounding box center [959, 67] width 56 height 10
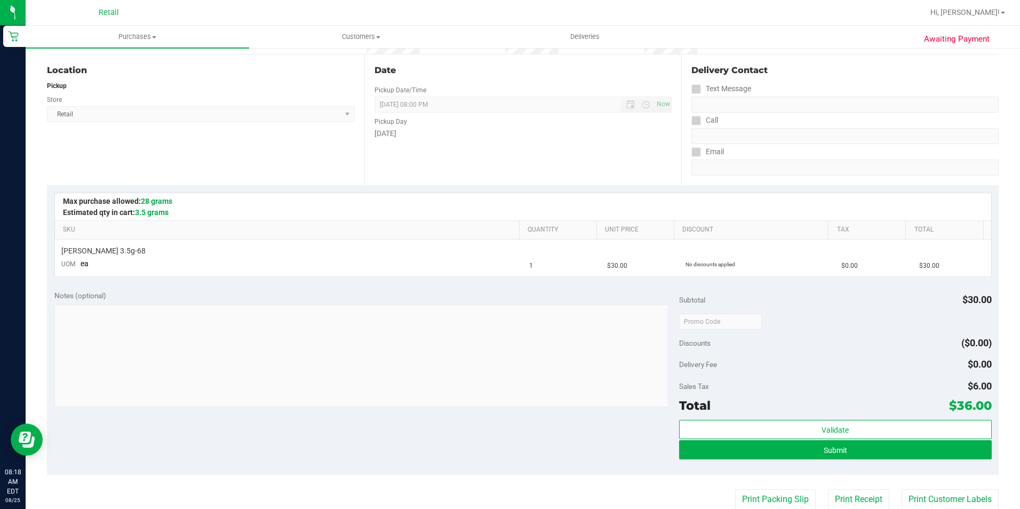
scroll to position [107, 0]
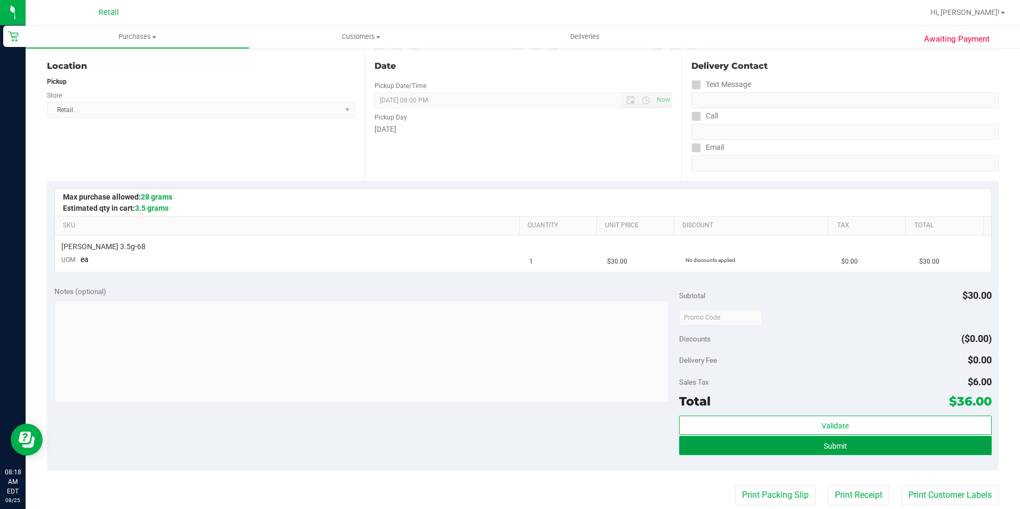
click at [819, 451] on button "Submit" at bounding box center [835, 445] width 313 height 19
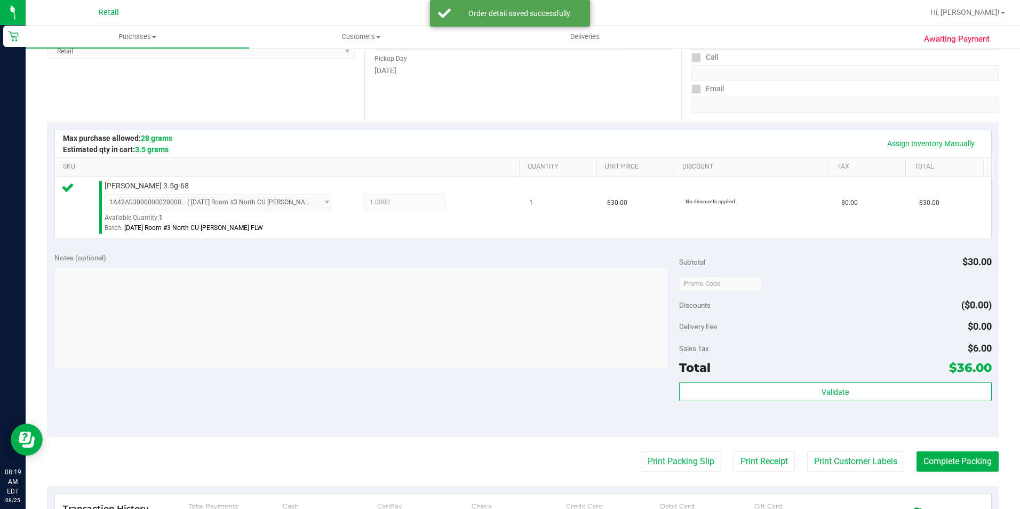
scroll to position [320, 0]
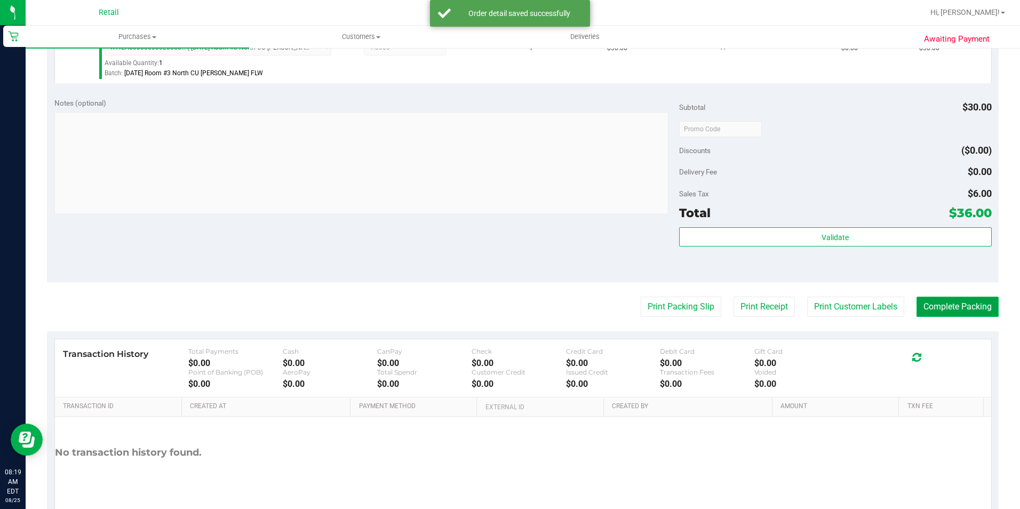
click at [940, 308] on button "Complete Packing" at bounding box center [958, 307] width 82 height 20
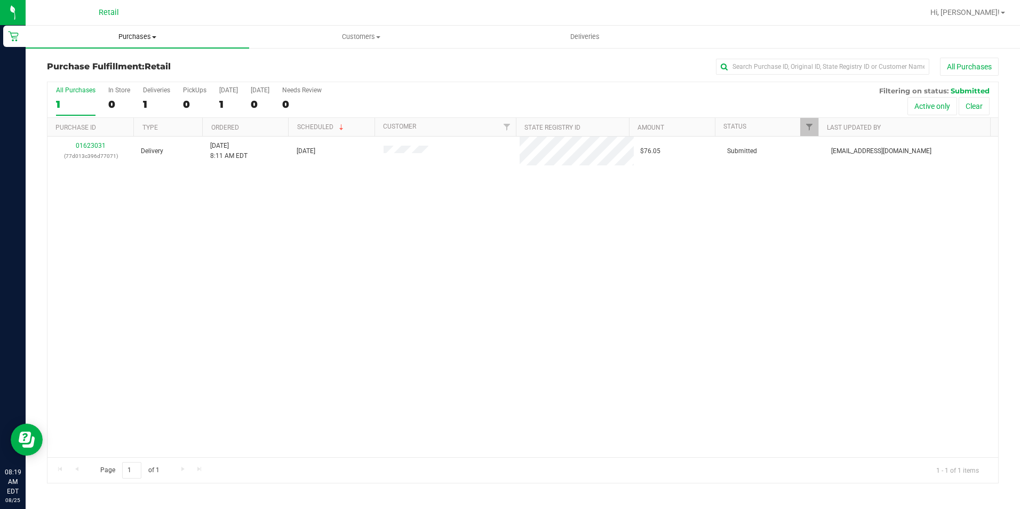
drag, startPoint x: 120, startPoint y: 38, endPoint x: 132, endPoint y: 49, distance: 15.9
click at [120, 38] on span "Purchases" at bounding box center [138, 37] width 224 height 10
click at [57, 94] on span "All purchases" at bounding box center [64, 89] width 76 height 9
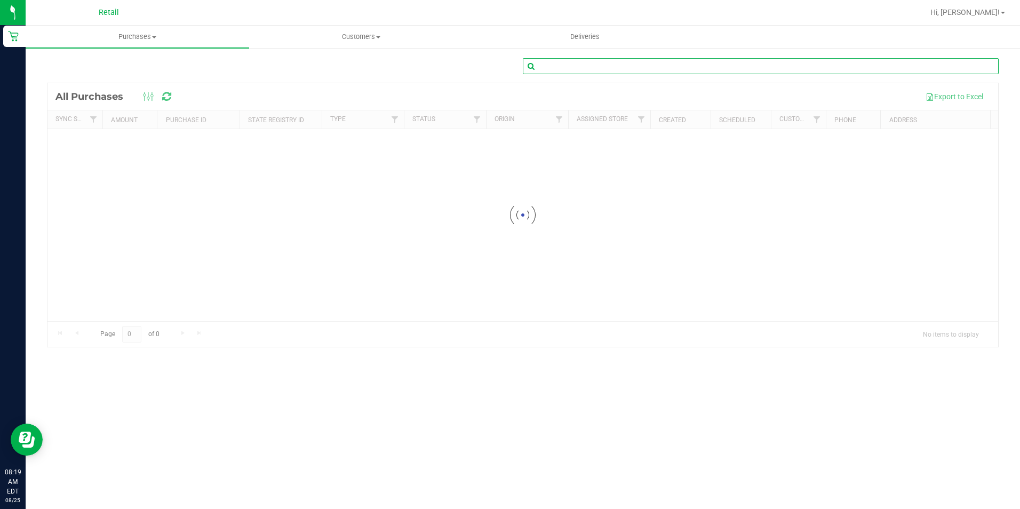
click at [595, 70] on input "text" at bounding box center [761, 66] width 476 height 16
type input "[PERSON_NAME]"
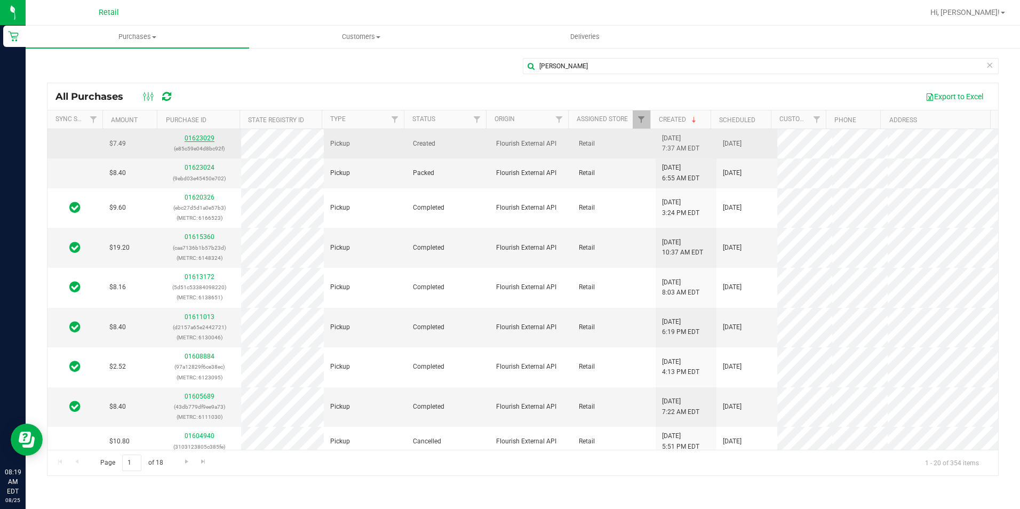
click at [202, 135] on link "01623029" at bounding box center [200, 137] width 30 height 7
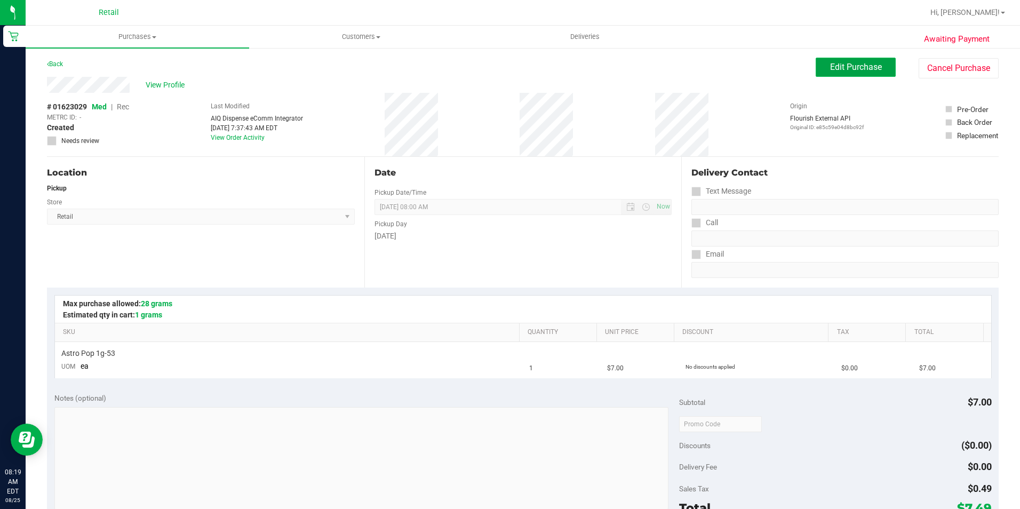
click at [824, 75] on button "Edit Purchase" at bounding box center [856, 67] width 80 height 19
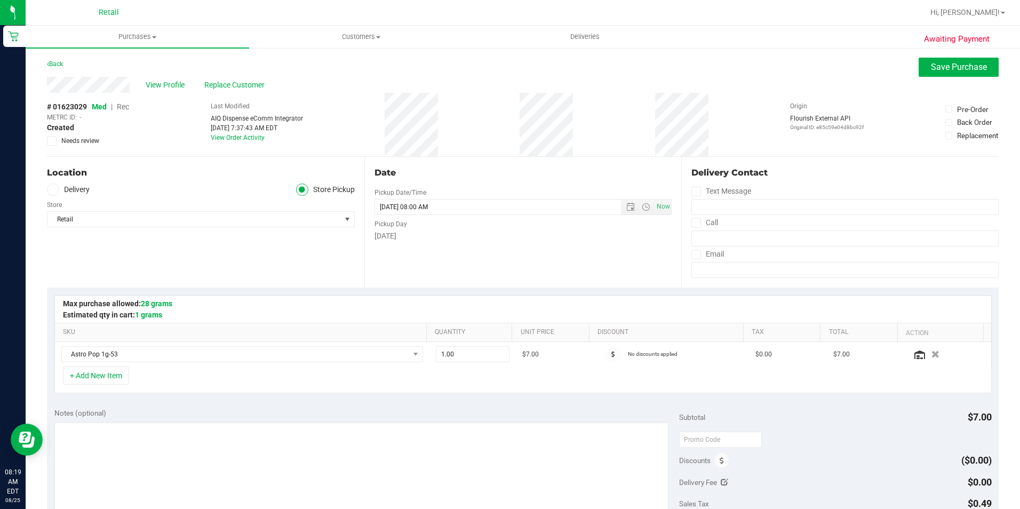
click at [122, 105] on span "Rec" at bounding box center [123, 106] width 12 height 9
click at [947, 63] on span "Save Purchase" at bounding box center [959, 67] width 56 height 10
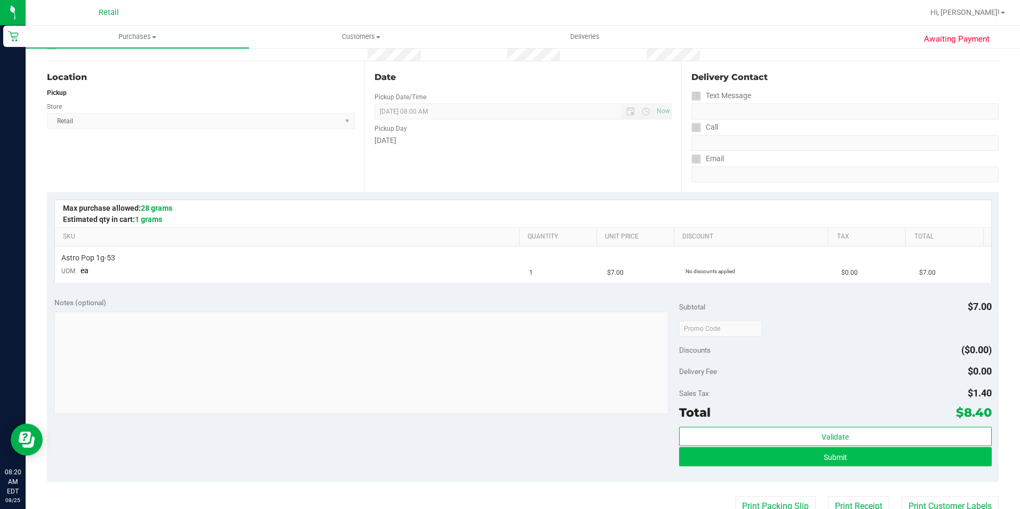
scroll to position [107, 0]
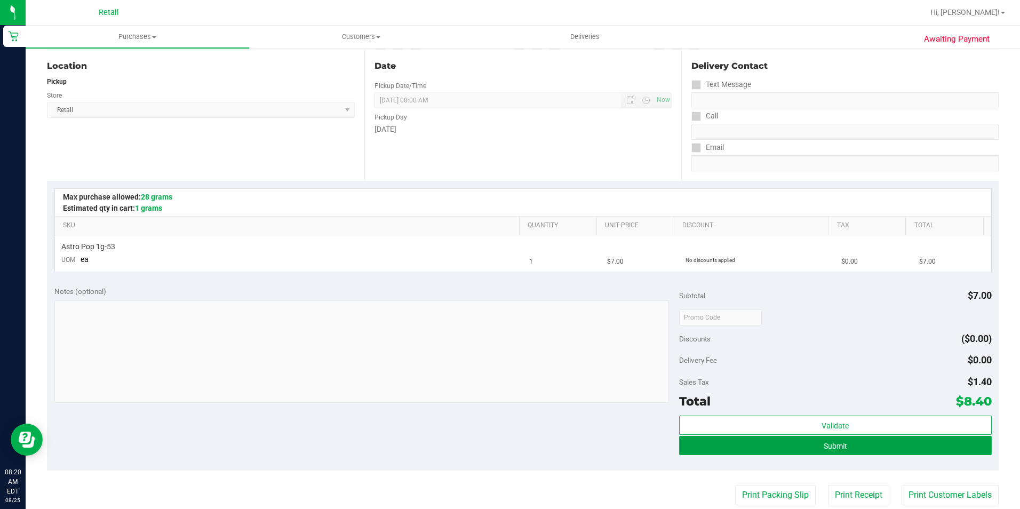
click at [869, 442] on button "Submit" at bounding box center [835, 445] width 313 height 19
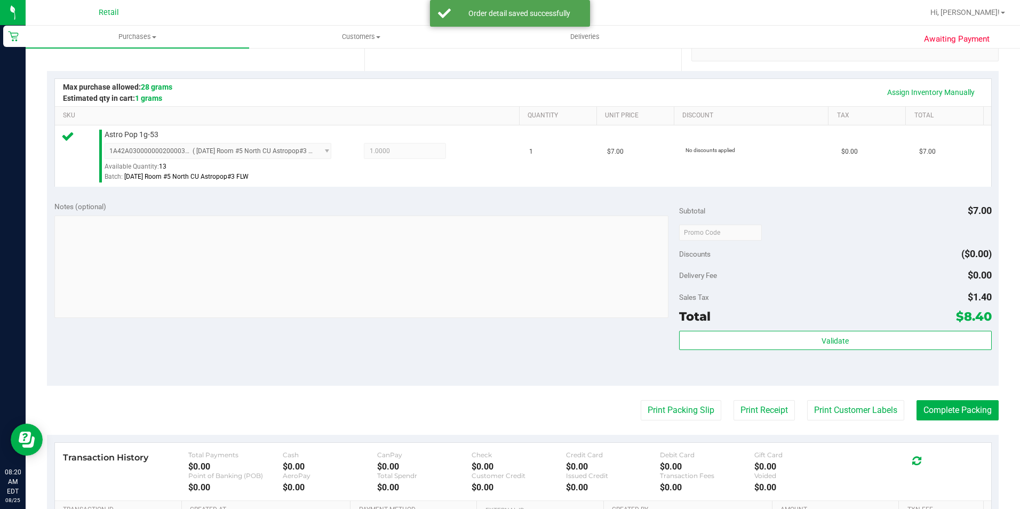
scroll to position [320, 0]
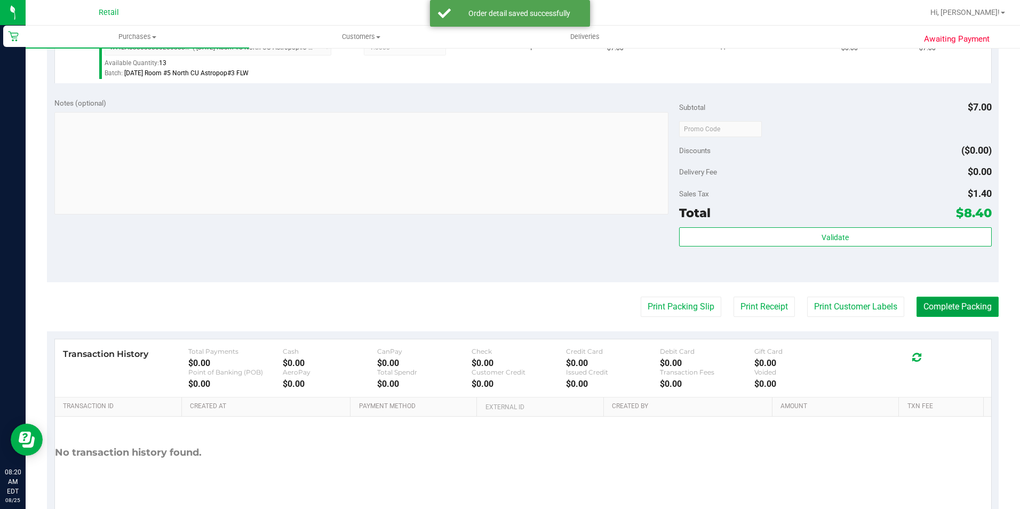
click at [929, 307] on button "Complete Packing" at bounding box center [958, 307] width 82 height 20
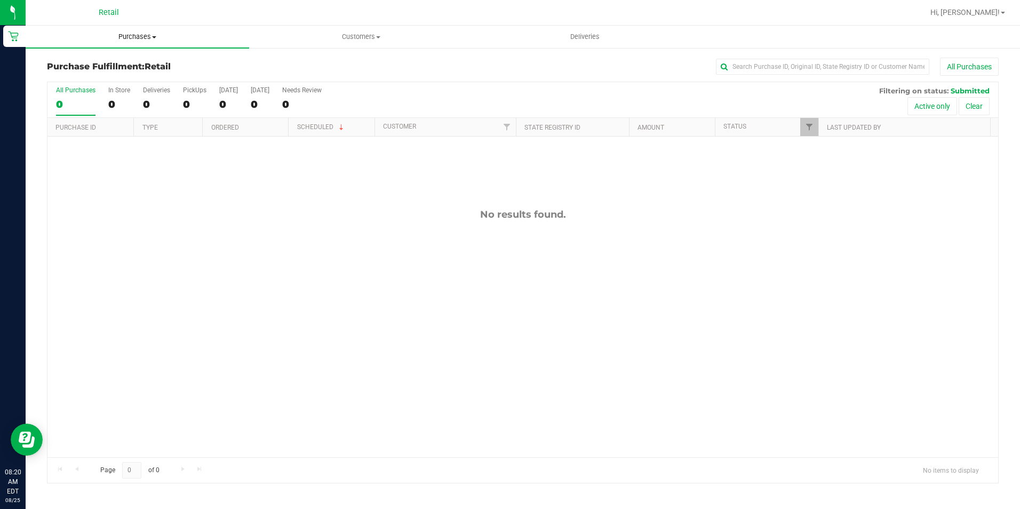
drag, startPoint x: 129, startPoint y: 32, endPoint x: 133, endPoint y: 41, distance: 9.5
click at [129, 32] on span "Purchases" at bounding box center [138, 37] width 224 height 10
click at [59, 93] on span "All purchases" at bounding box center [64, 89] width 76 height 9
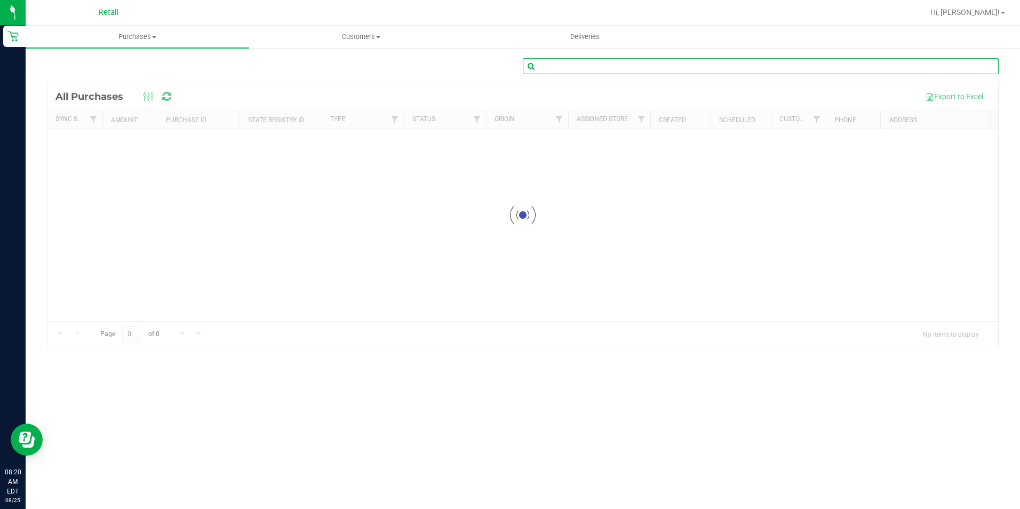
click at [614, 66] on input "text" at bounding box center [761, 66] width 476 height 16
type input "[PERSON_NAME]"
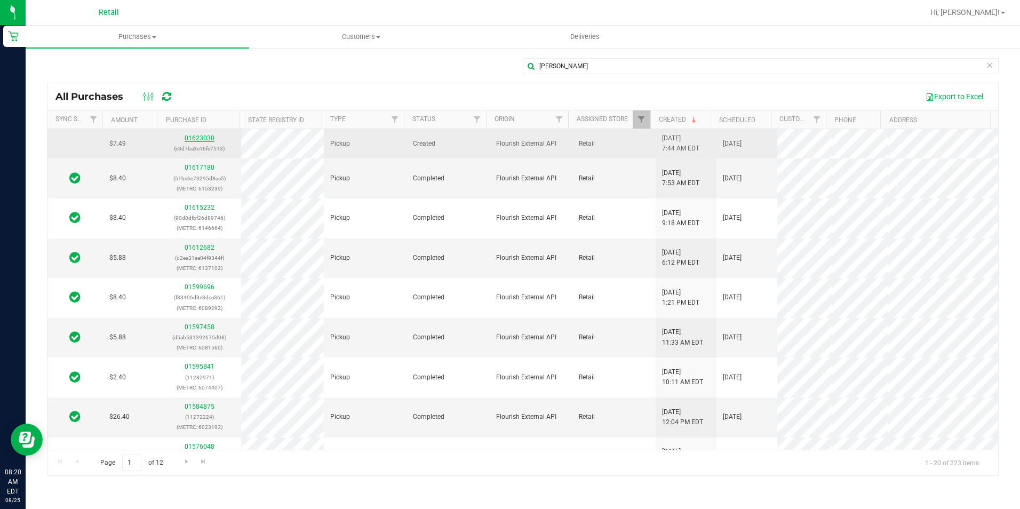
click at [206, 138] on link "01623030" at bounding box center [200, 137] width 30 height 7
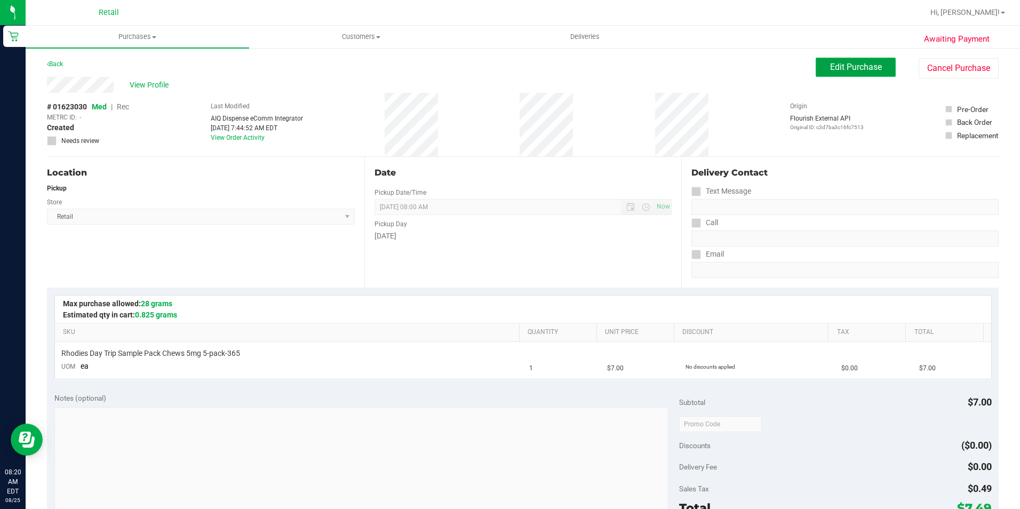
click at [841, 69] on span "Edit Purchase" at bounding box center [856, 67] width 52 height 10
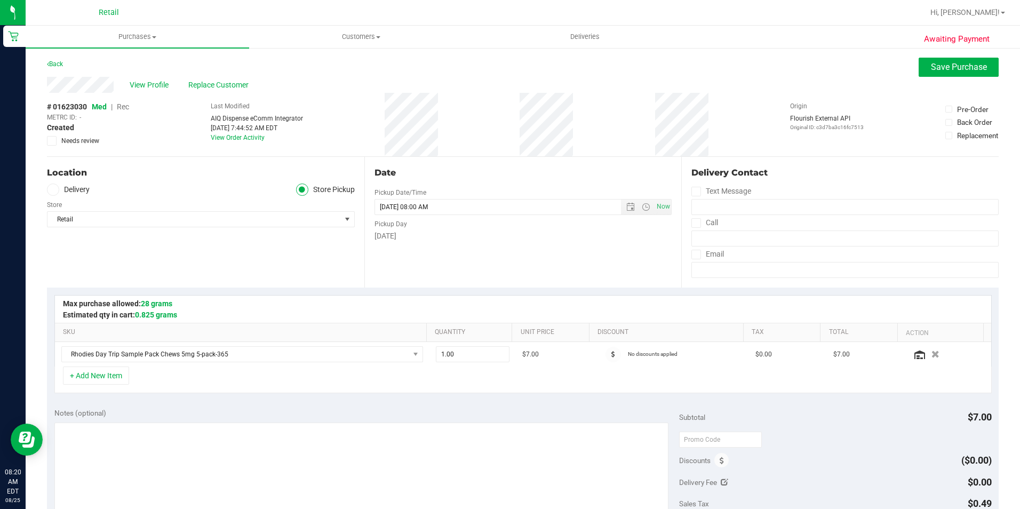
click at [125, 109] on span "Rec" at bounding box center [123, 106] width 12 height 9
click at [928, 75] on button "Save Purchase" at bounding box center [959, 67] width 80 height 19
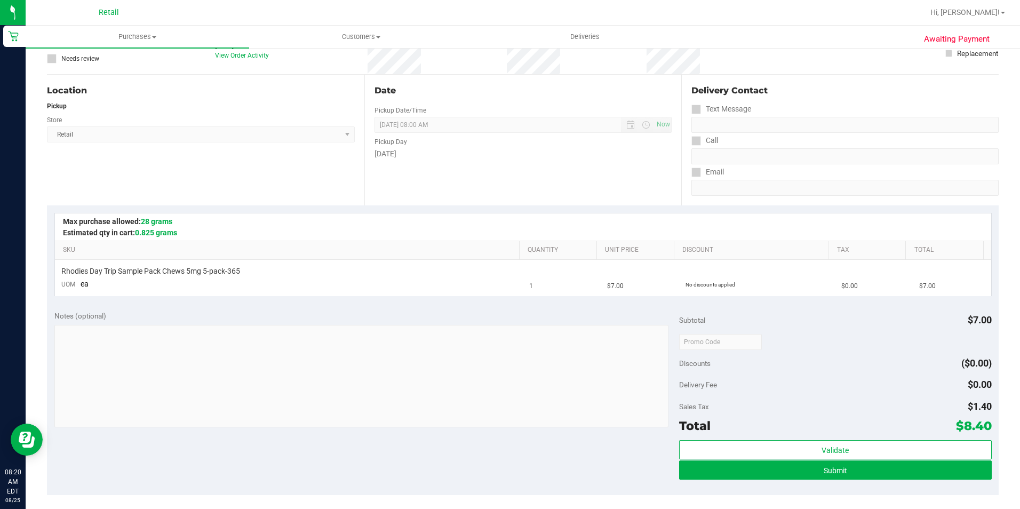
scroll to position [107, 0]
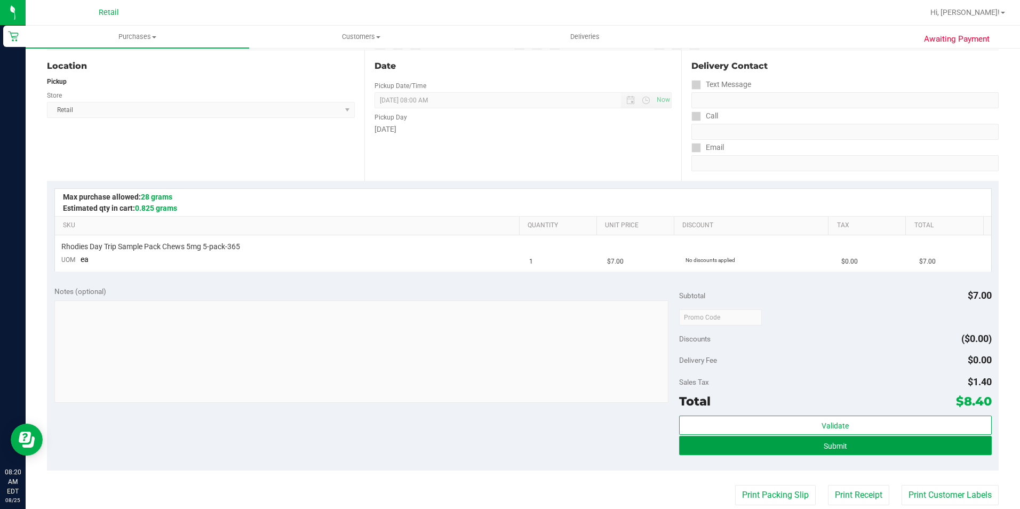
click at [833, 442] on span "Submit" at bounding box center [835, 446] width 23 height 9
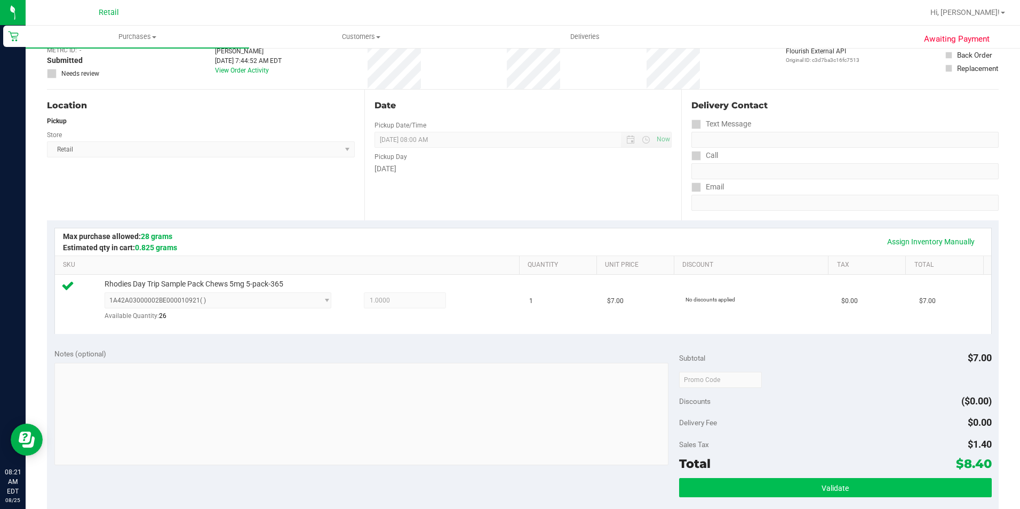
scroll to position [160, 0]
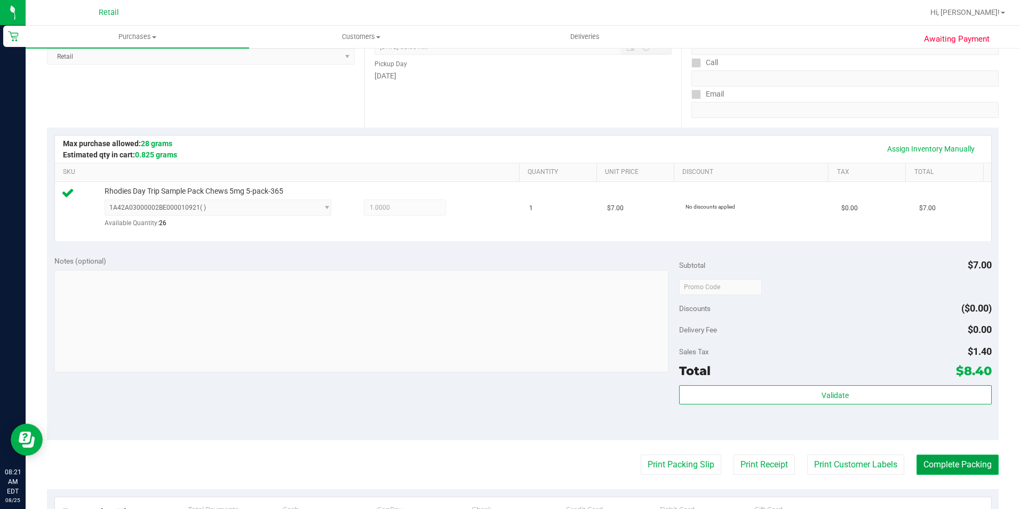
click at [956, 461] on button "Complete Packing" at bounding box center [958, 465] width 82 height 20
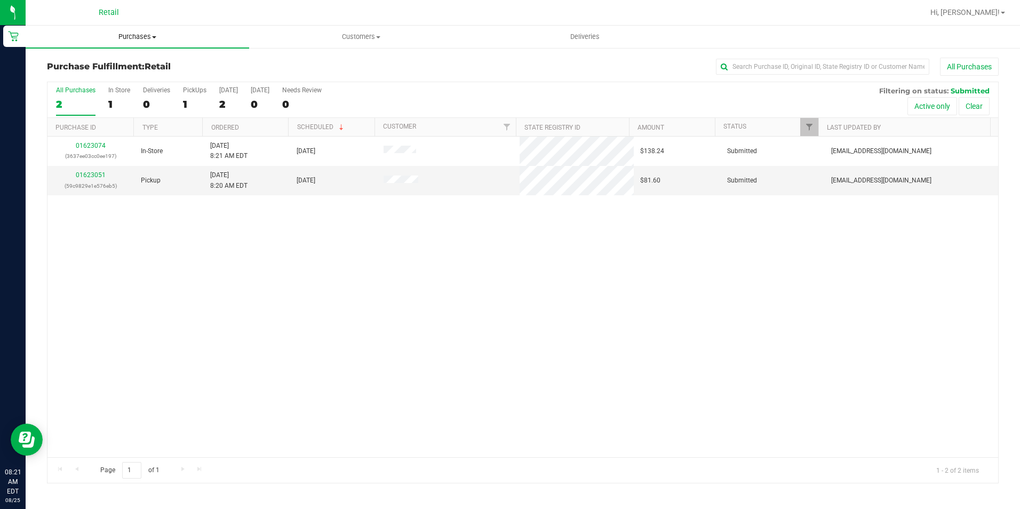
click at [147, 36] on span "Purchases" at bounding box center [138, 37] width 224 height 10
click at [91, 89] on span "All purchases" at bounding box center [64, 89] width 76 height 9
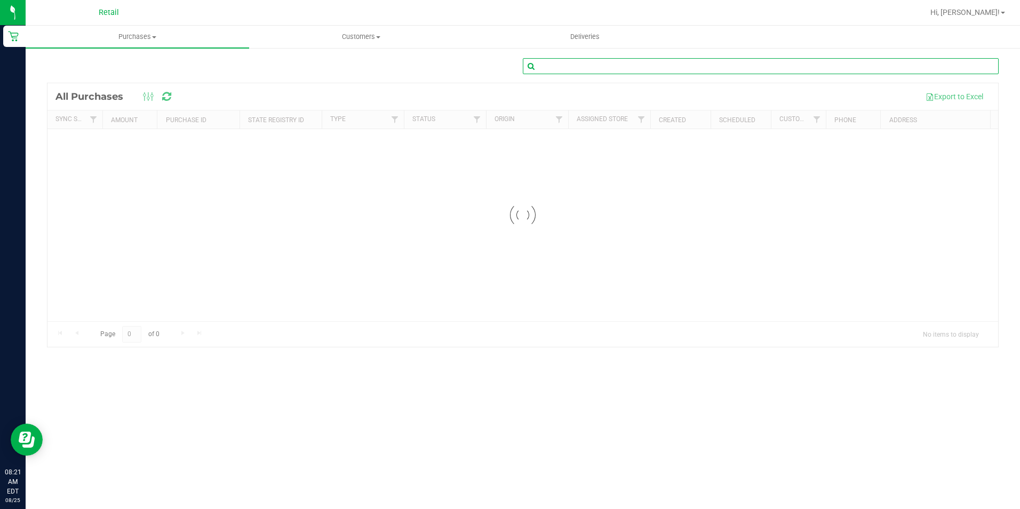
click at [575, 65] on input "text" at bounding box center [761, 66] width 476 height 16
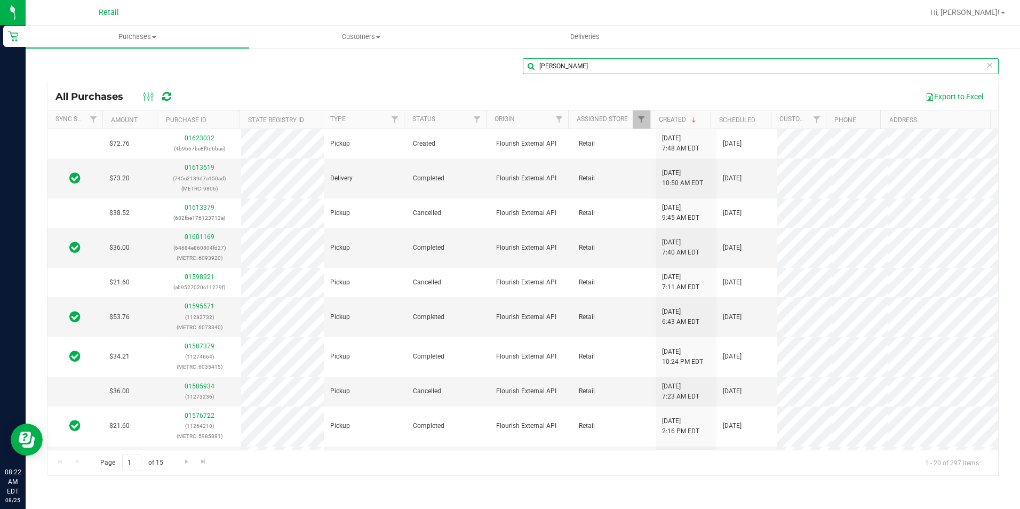
type input "[PERSON_NAME]"
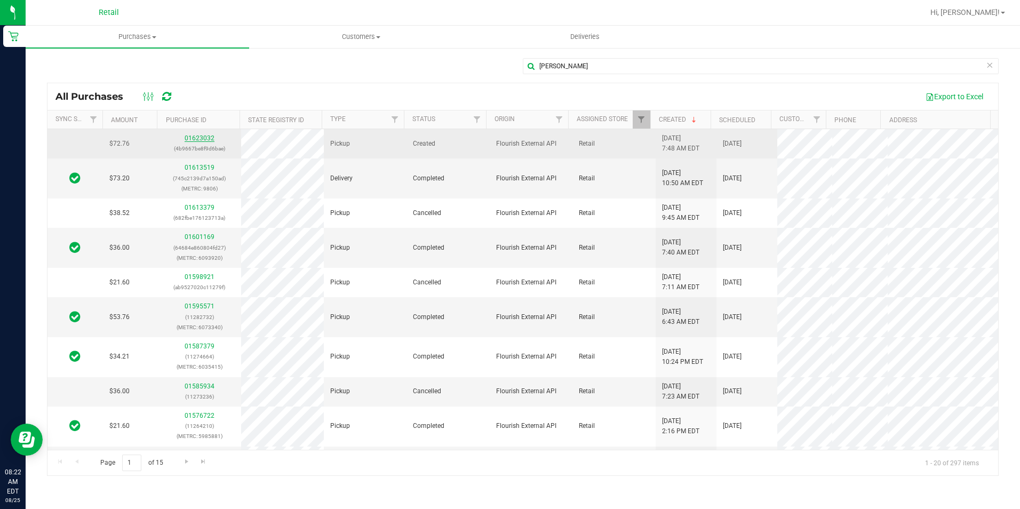
click at [200, 137] on link "01623032" at bounding box center [200, 137] width 30 height 7
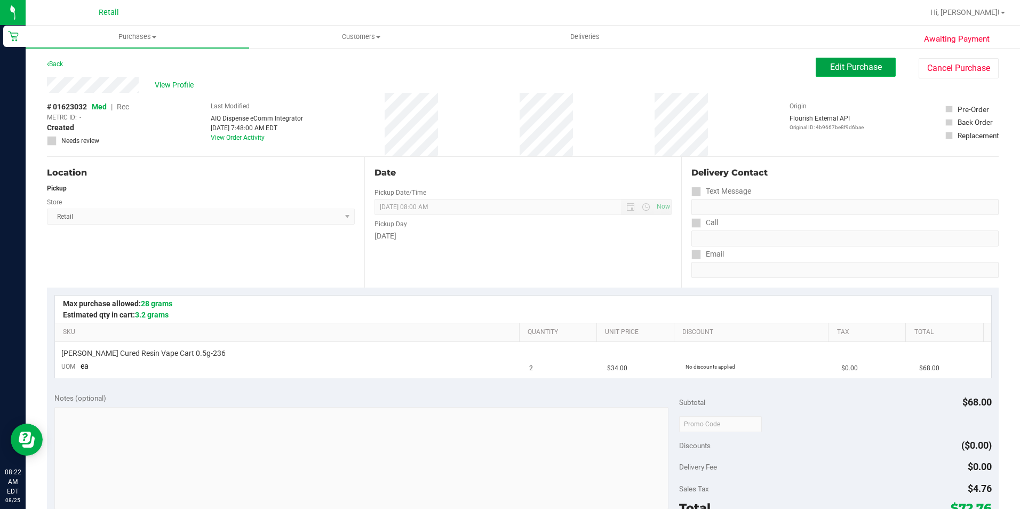
click at [856, 73] on button "Edit Purchase" at bounding box center [856, 67] width 80 height 19
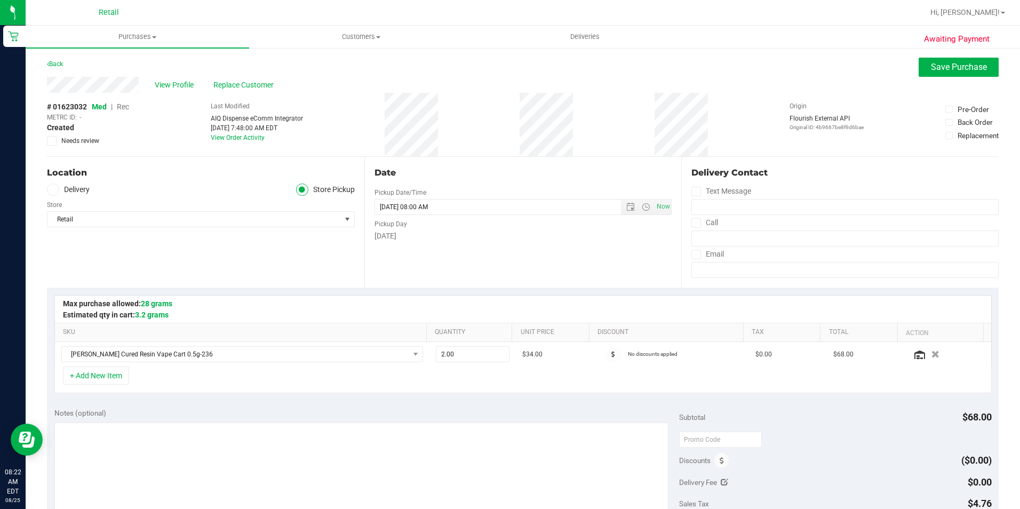
click at [125, 107] on span "Rec" at bounding box center [123, 106] width 12 height 9
click at [934, 67] on span "Save Purchase" at bounding box center [959, 67] width 56 height 10
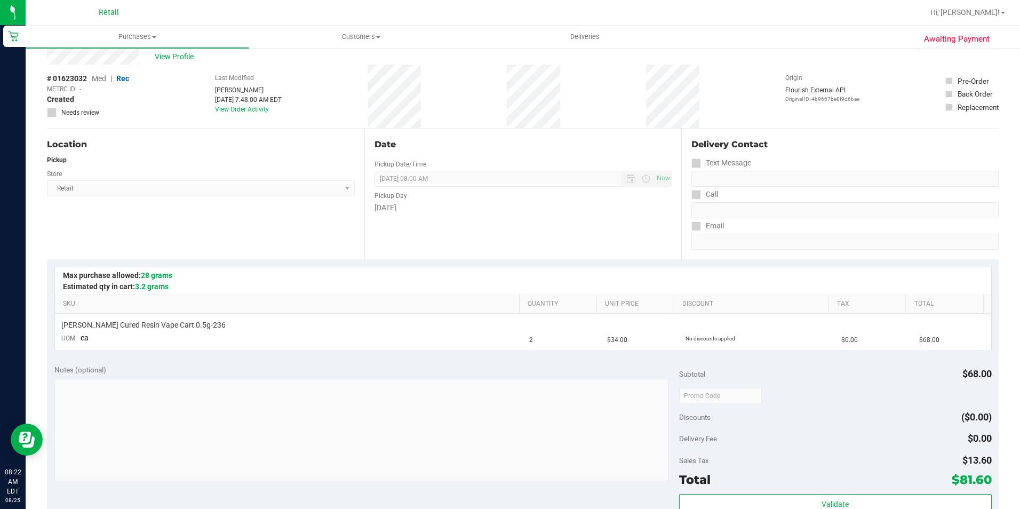
scroll to position [53, 0]
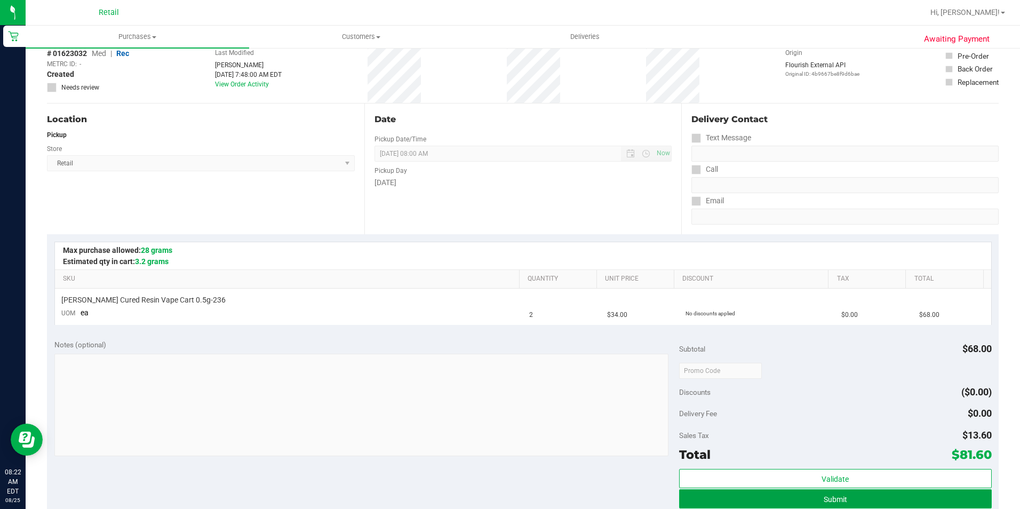
click at [825, 507] on button "Submit" at bounding box center [835, 498] width 313 height 19
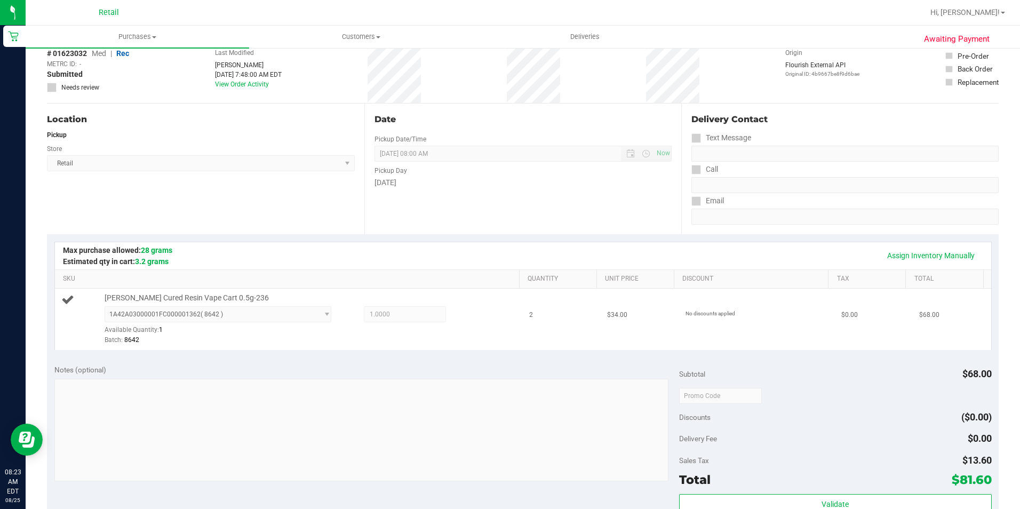
scroll to position [160, 0]
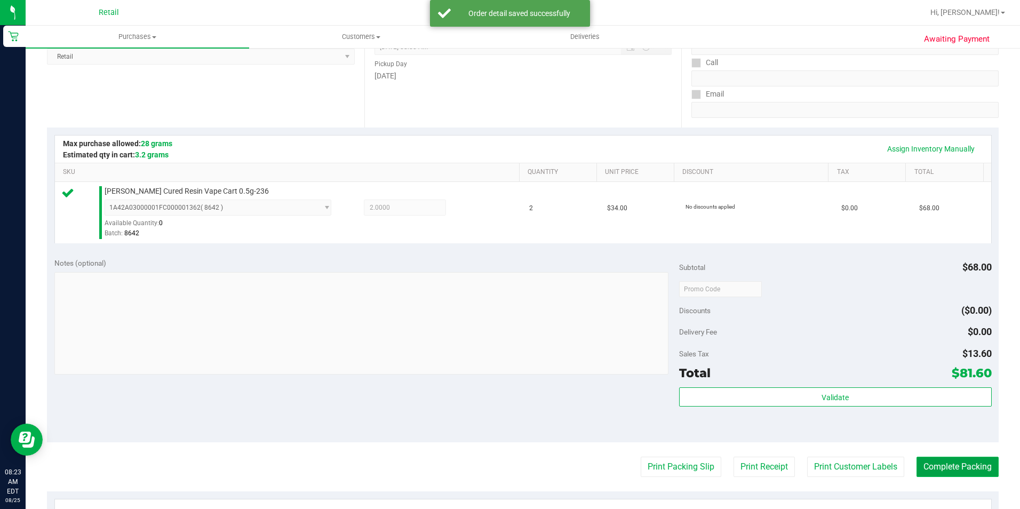
click at [948, 466] on button "Complete Packing" at bounding box center [958, 467] width 82 height 20
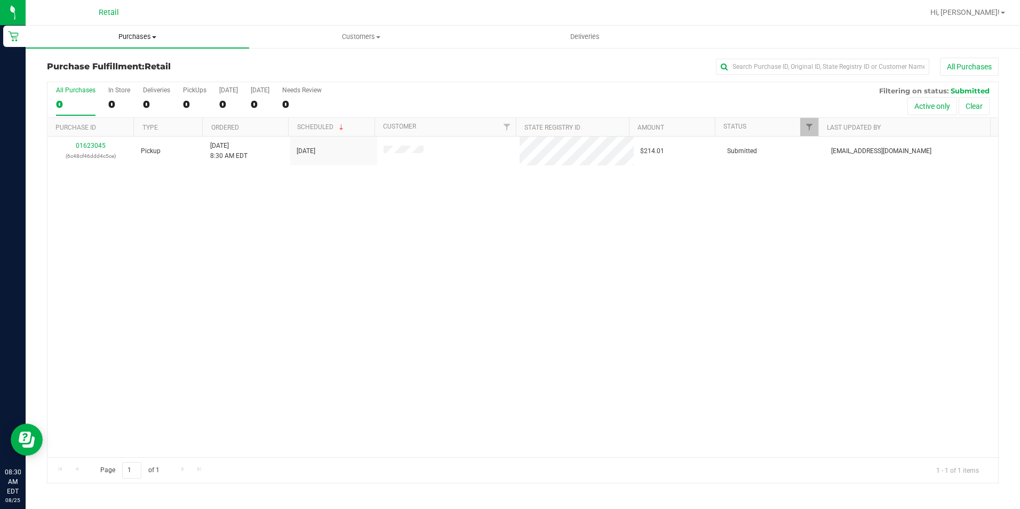
click at [150, 41] on span "Purchases" at bounding box center [138, 37] width 224 height 10
click at [109, 61] on span "Summary of purchases" at bounding box center [80, 64] width 109 height 9
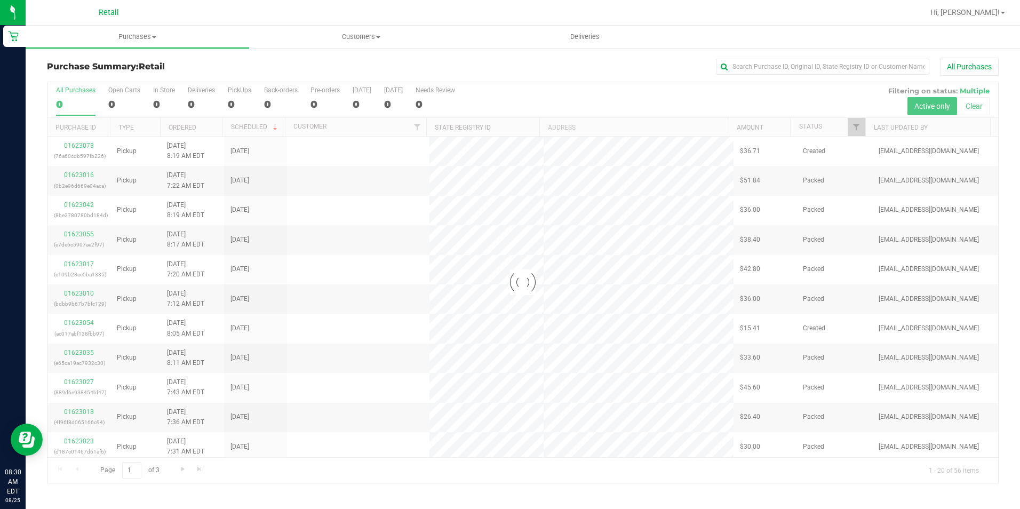
click at [758, 57] on div "Purchase Summary: Retail All Purchases Loading... All Purchases 0 Open Carts 0 …" at bounding box center [523, 270] width 994 height 447
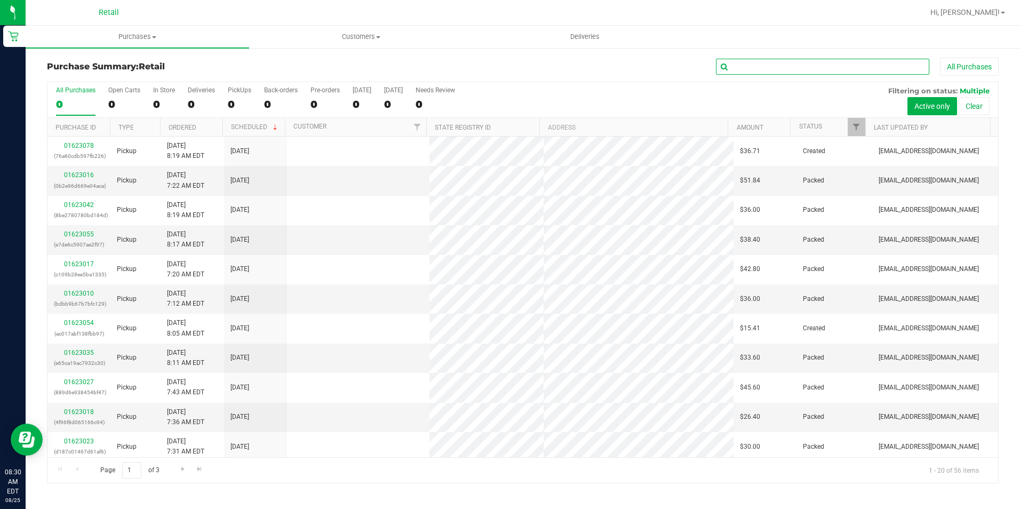
click at [759, 68] on input "text" at bounding box center [822, 67] width 213 height 16
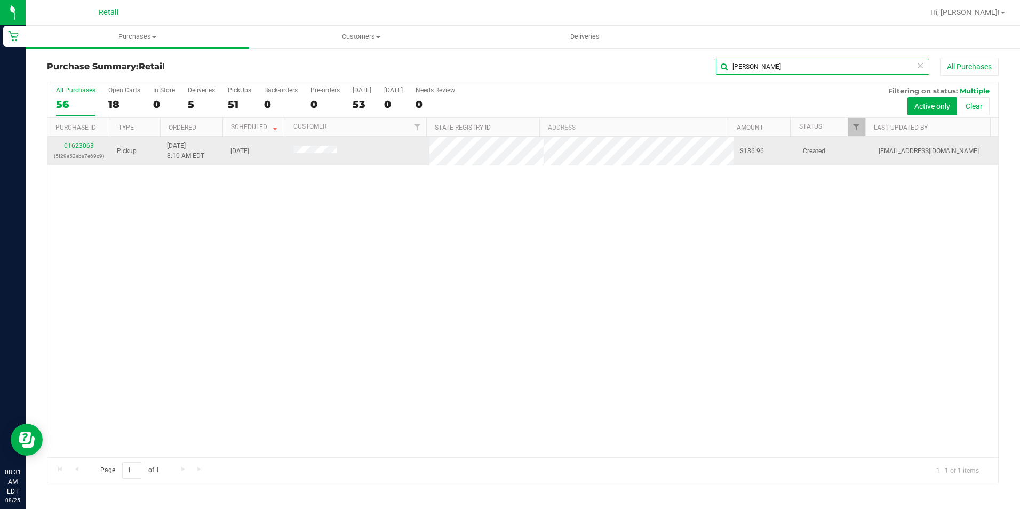
type input "[PERSON_NAME]"
click at [81, 144] on link "01623063" at bounding box center [79, 145] width 30 height 7
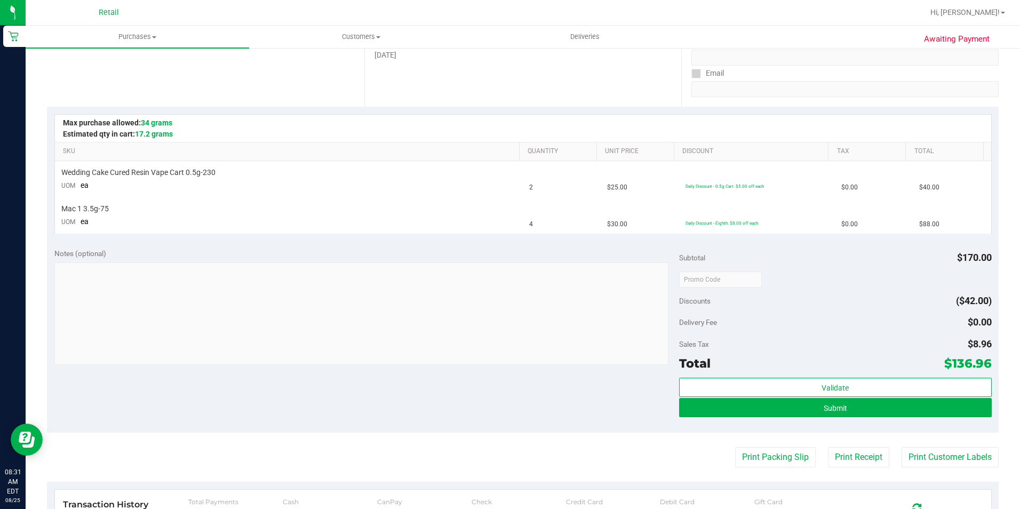
scroll to position [213, 0]
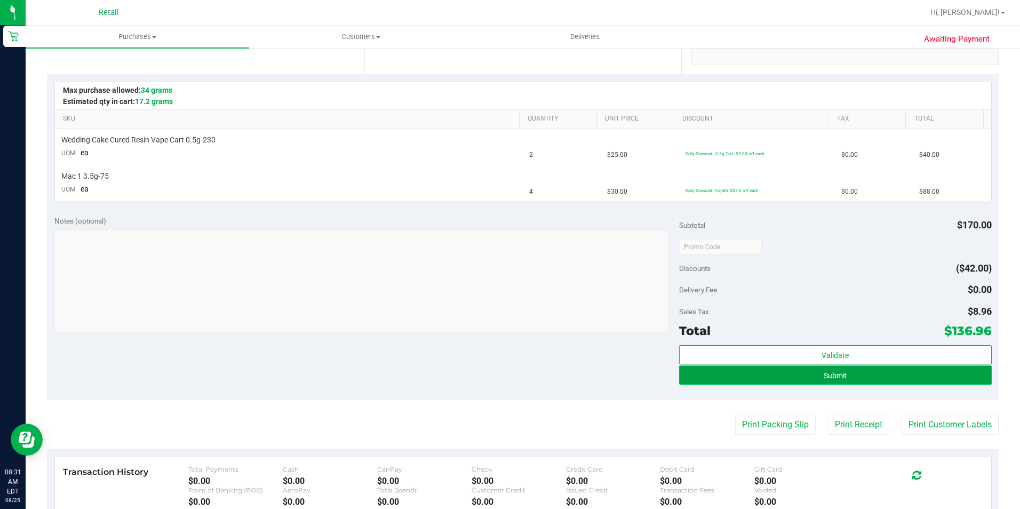
click at [877, 379] on button "Submit" at bounding box center [835, 374] width 313 height 19
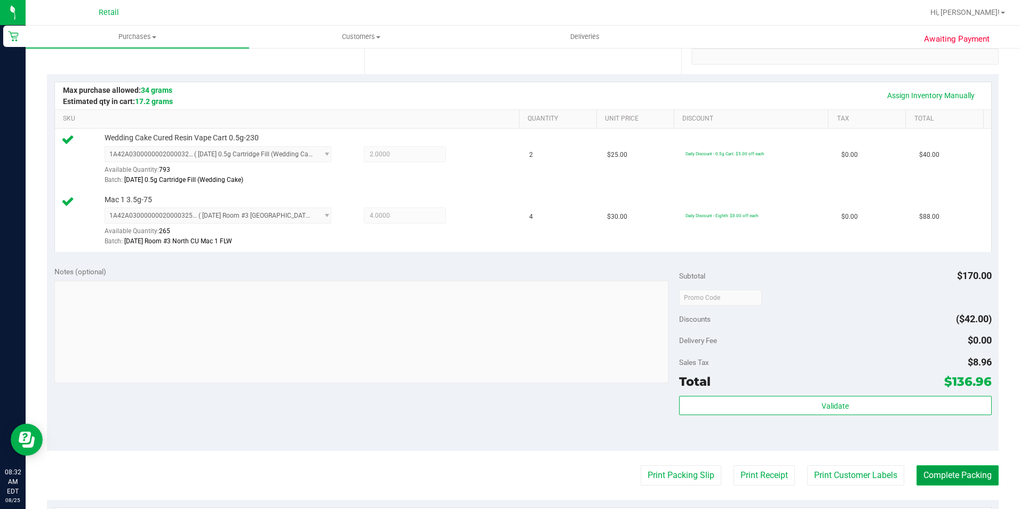
click at [930, 476] on button "Complete Packing" at bounding box center [958, 475] width 82 height 20
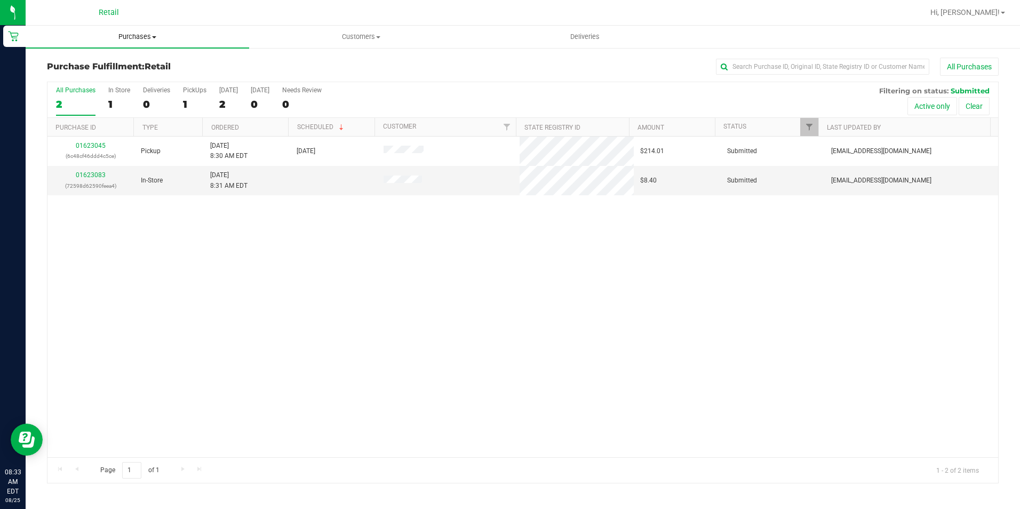
click at [142, 35] on span "Purchases" at bounding box center [138, 37] width 224 height 10
click at [111, 60] on span "Summary of purchases" at bounding box center [80, 64] width 109 height 9
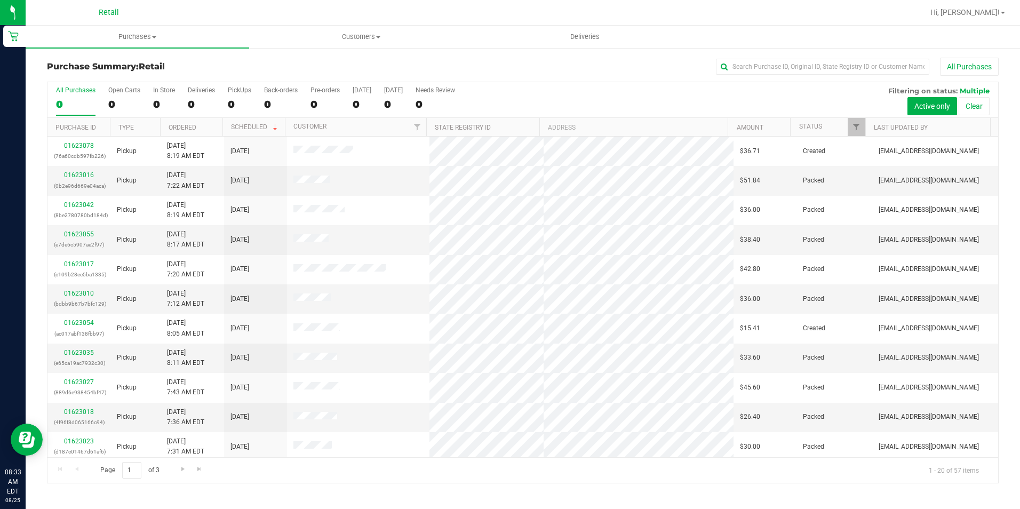
click at [784, 76] on div "Purchase Summary: Retail All Purchases" at bounding box center [523, 69] width 952 height 23
click at [791, 63] on input "text" at bounding box center [822, 67] width 213 height 16
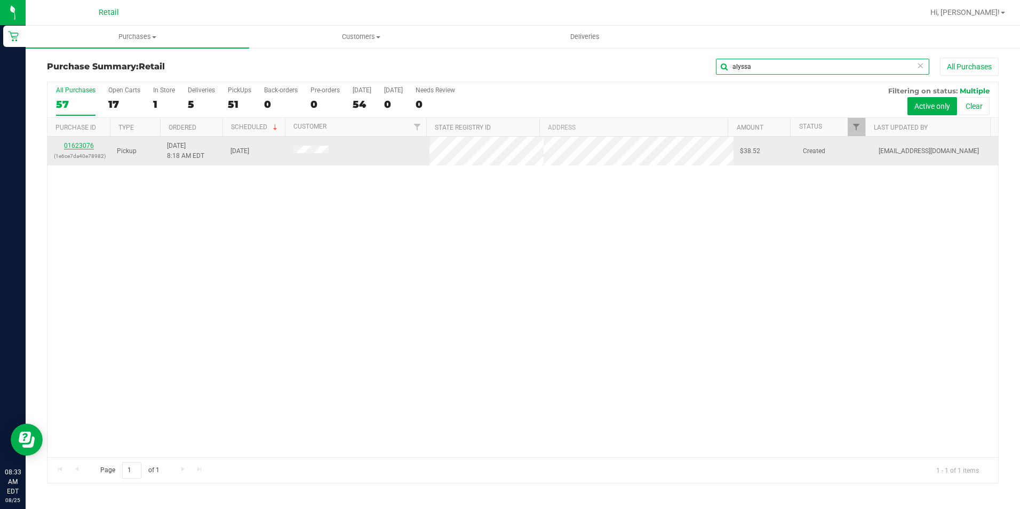
type input "alyssa"
click at [85, 144] on link "01623076" at bounding box center [79, 145] width 30 height 7
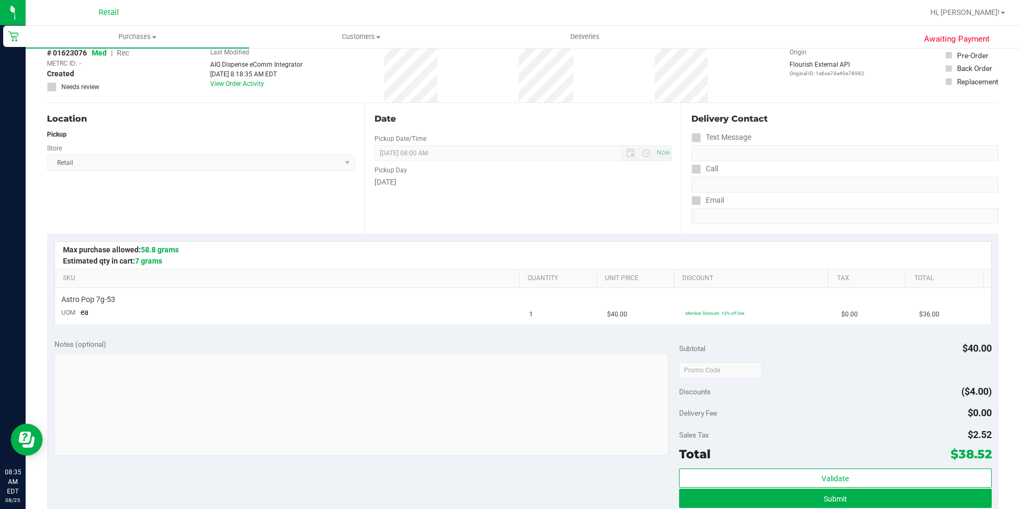
scroll to position [213, 0]
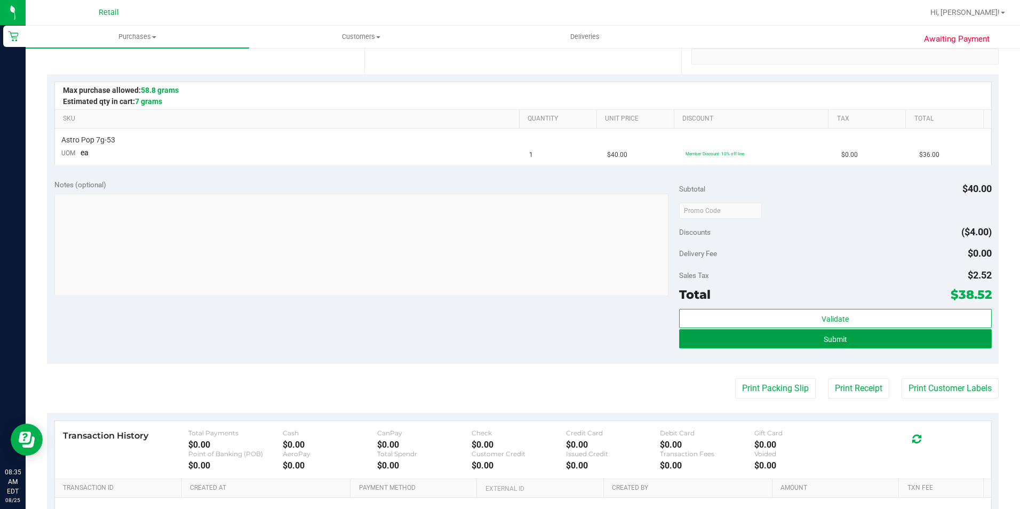
click at [834, 341] on span "Submit" at bounding box center [835, 339] width 23 height 9
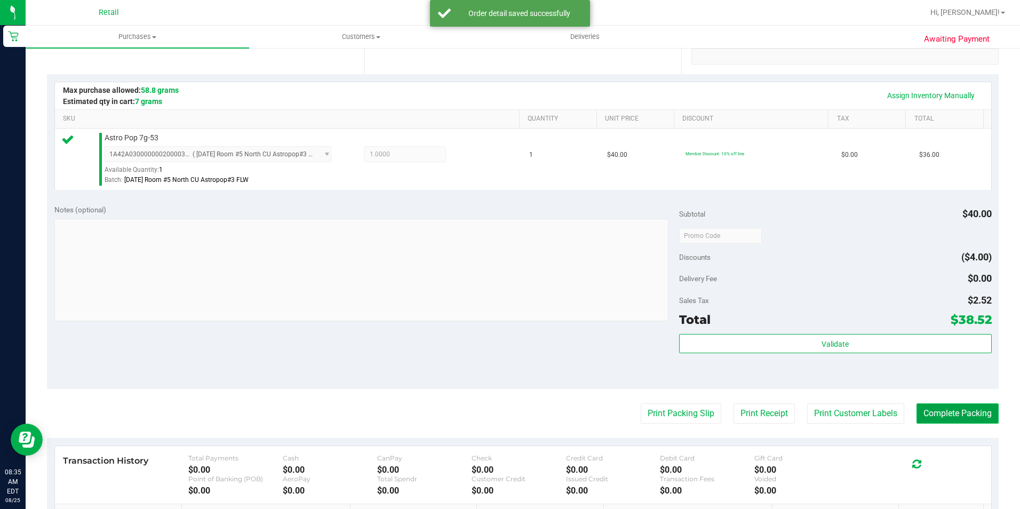
click at [940, 412] on button "Complete Packing" at bounding box center [958, 413] width 82 height 20
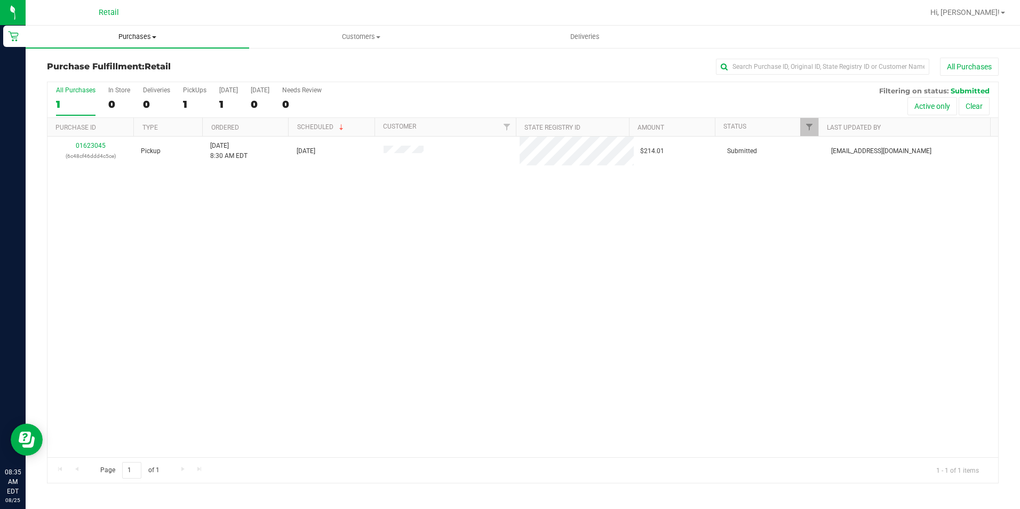
click at [165, 43] on uib-tab-heading "Purchases Summary of purchases Fulfillment All purchases" at bounding box center [138, 37] width 224 height 22
click at [120, 62] on span "Summary of purchases" at bounding box center [80, 64] width 109 height 9
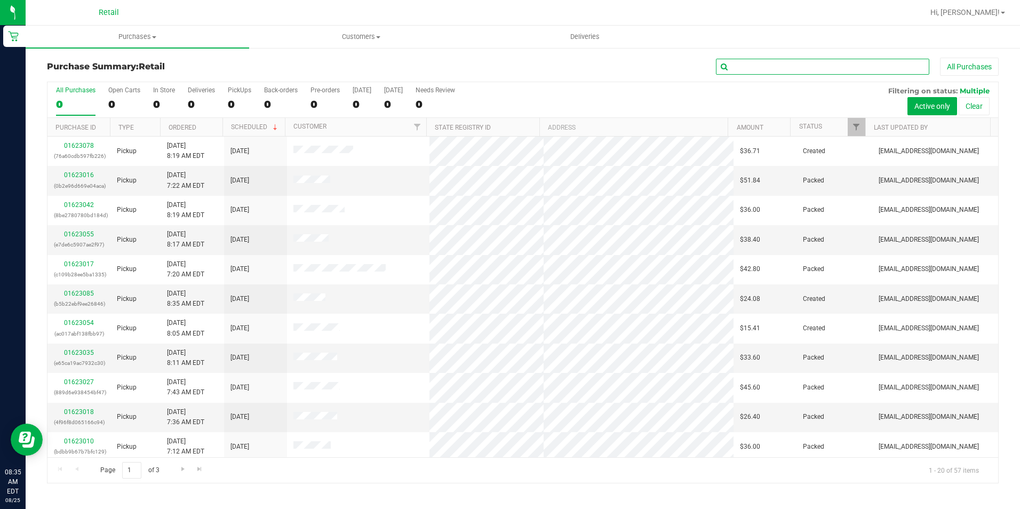
click at [794, 67] on input "text" at bounding box center [822, 67] width 213 height 16
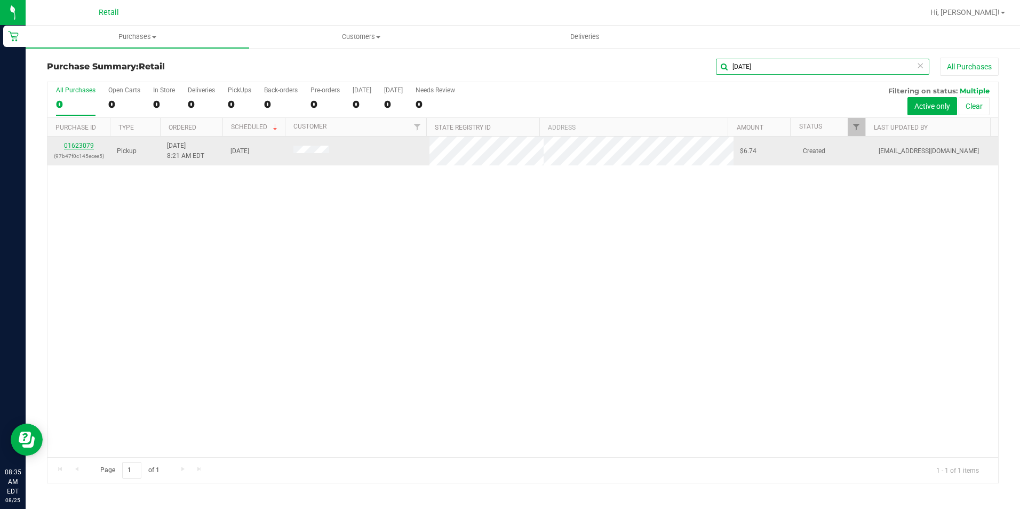
type input "[DATE]"
click at [86, 147] on link "01623079" at bounding box center [79, 145] width 30 height 7
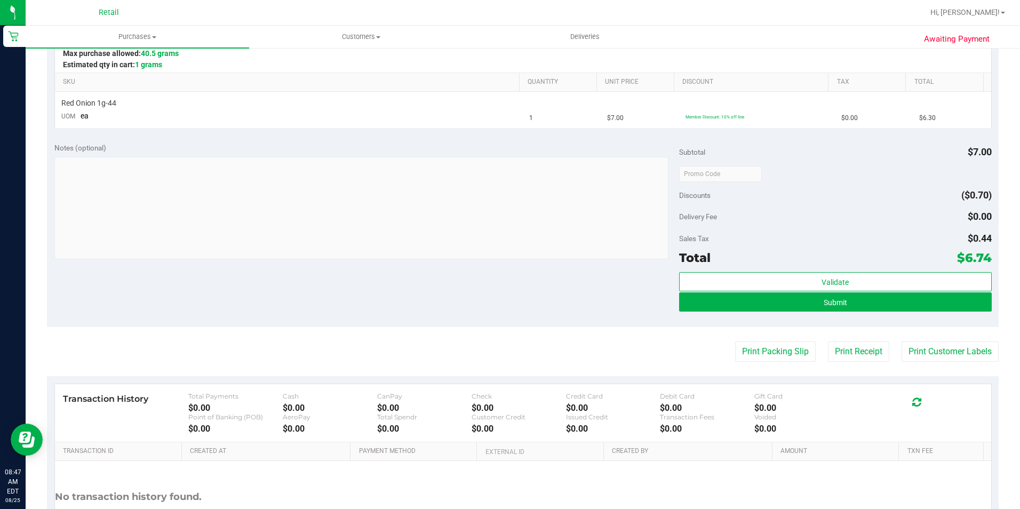
scroll to position [267, 0]
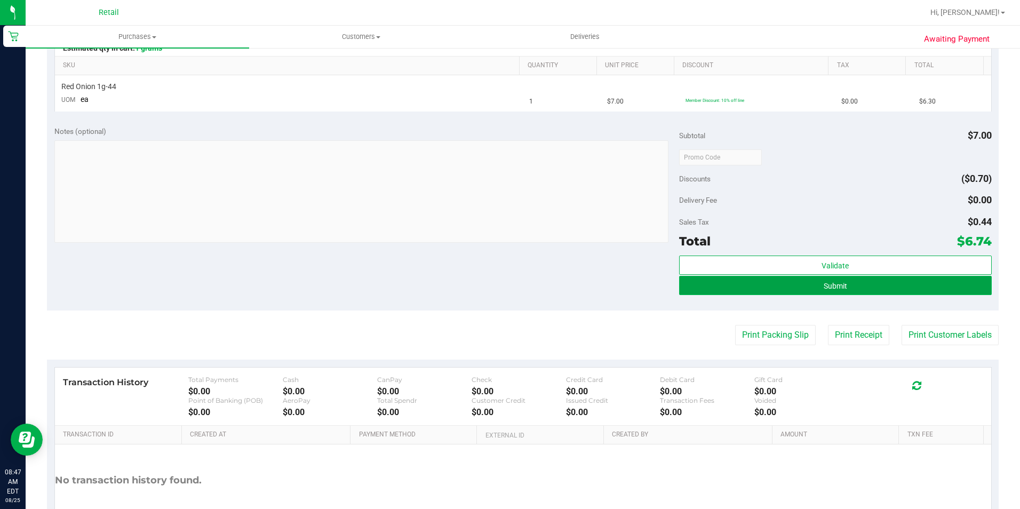
click at [804, 288] on button "Submit" at bounding box center [835, 285] width 313 height 19
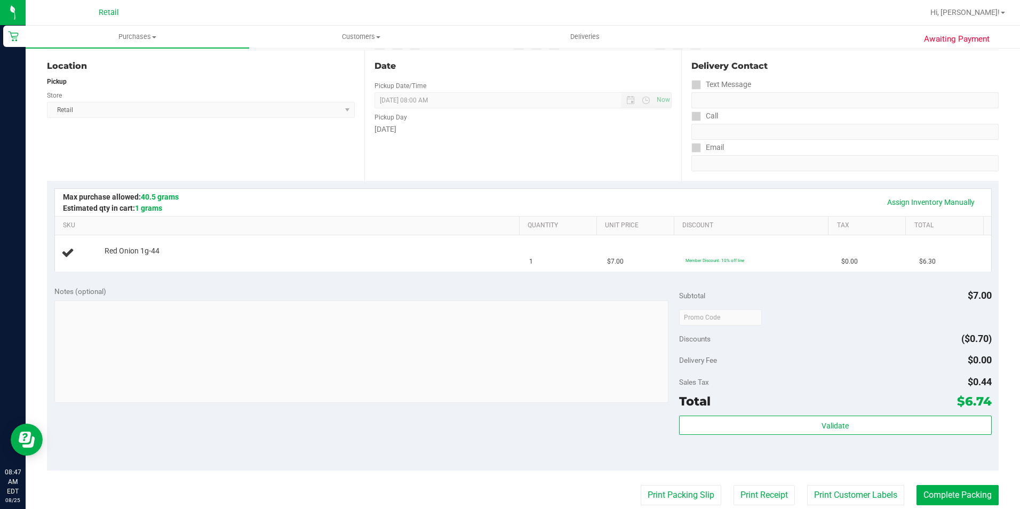
scroll to position [0, 0]
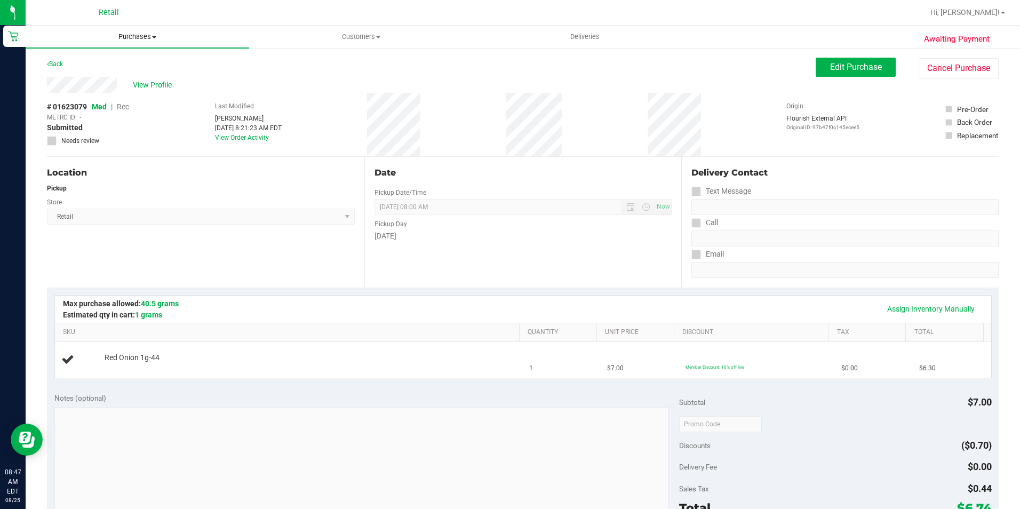
click at [151, 39] on span "Purchases" at bounding box center [138, 37] width 224 height 10
click at [98, 63] on span "Summary of purchases" at bounding box center [80, 64] width 109 height 9
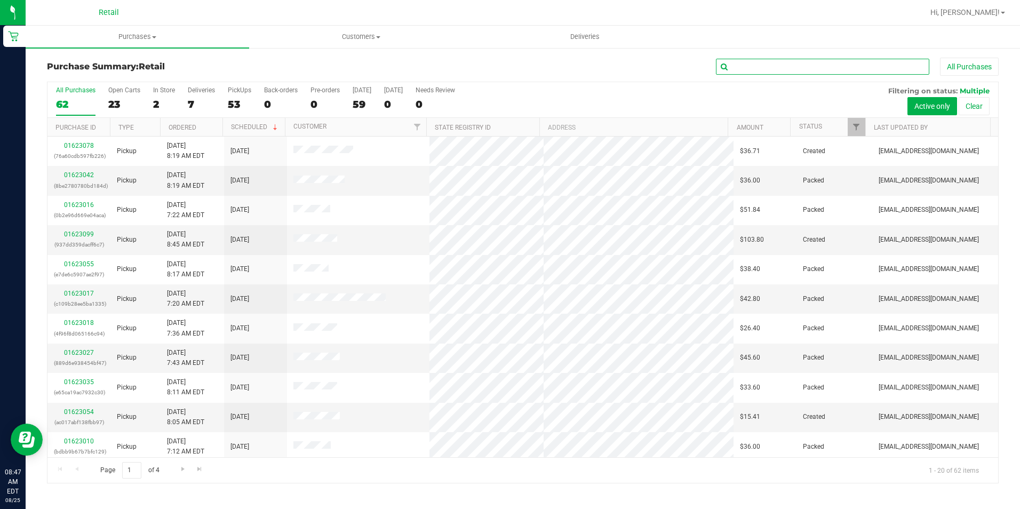
click at [768, 61] on input "text" at bounding box center [822, 67] width 213 height 16
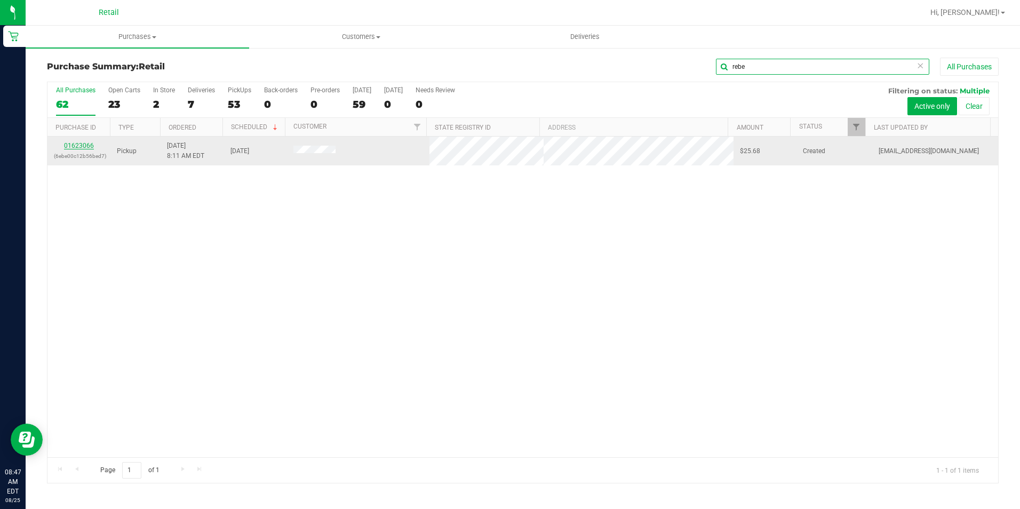
type input "rebe"
click at [78, 146] on link "01623066" at bounding box center [79, 145] width 30 height 7
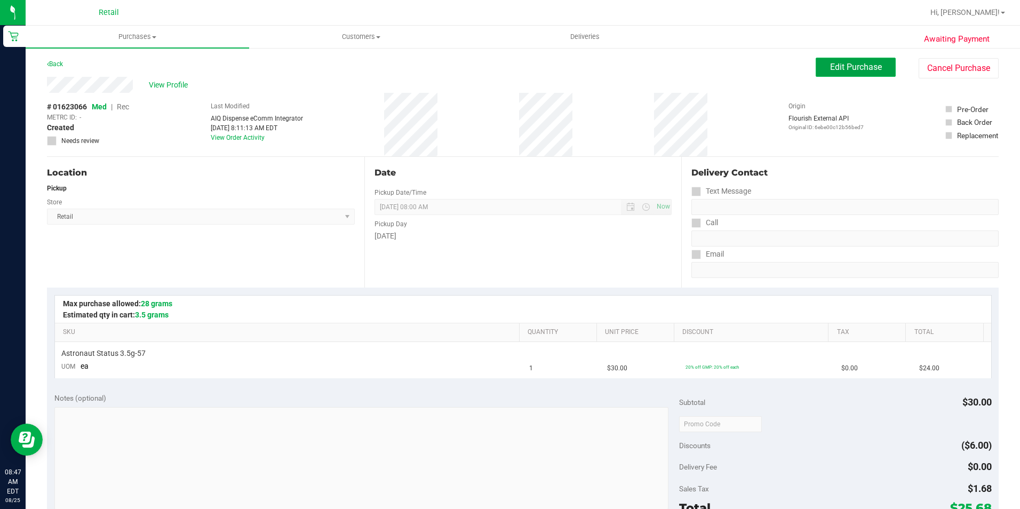
click at [834, 73] on button "Edit Purchase" at bounding box center [856, 67] width 80 height 19
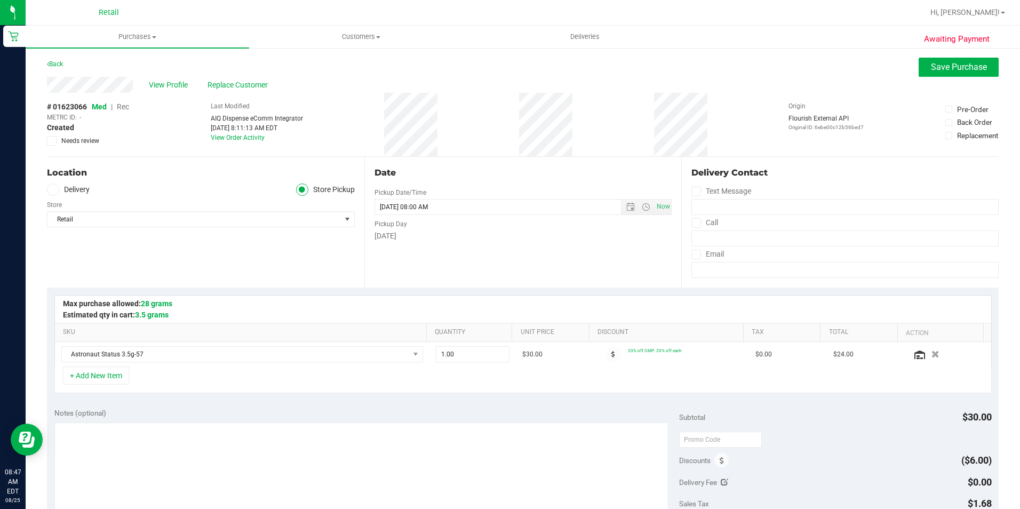
click at [122, 109] on span "Rec" at bounding box center [123, 106] width 12 height 9
click at [943, 61] on button "Save Purchase" at bounding box center [959, 67] width 80 height 19
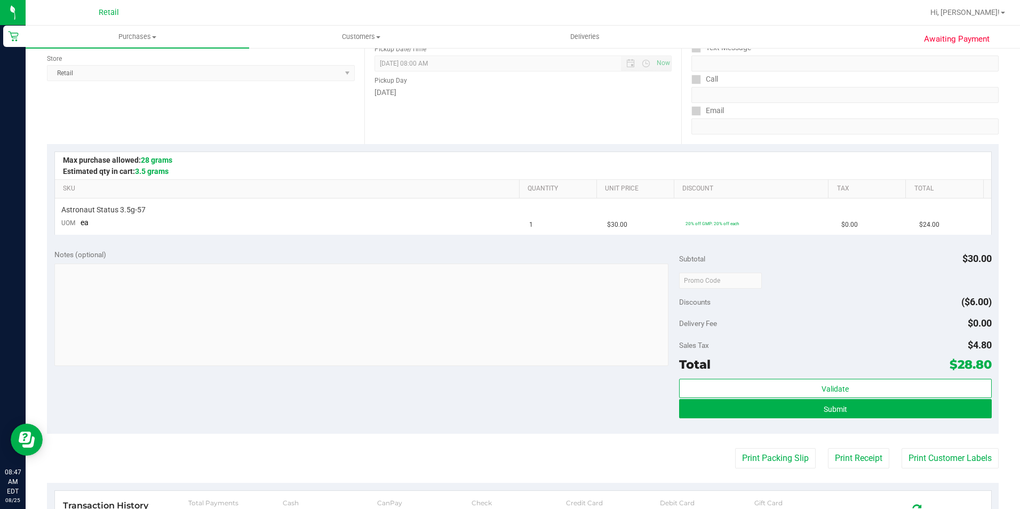
scroll to position [267, 0]
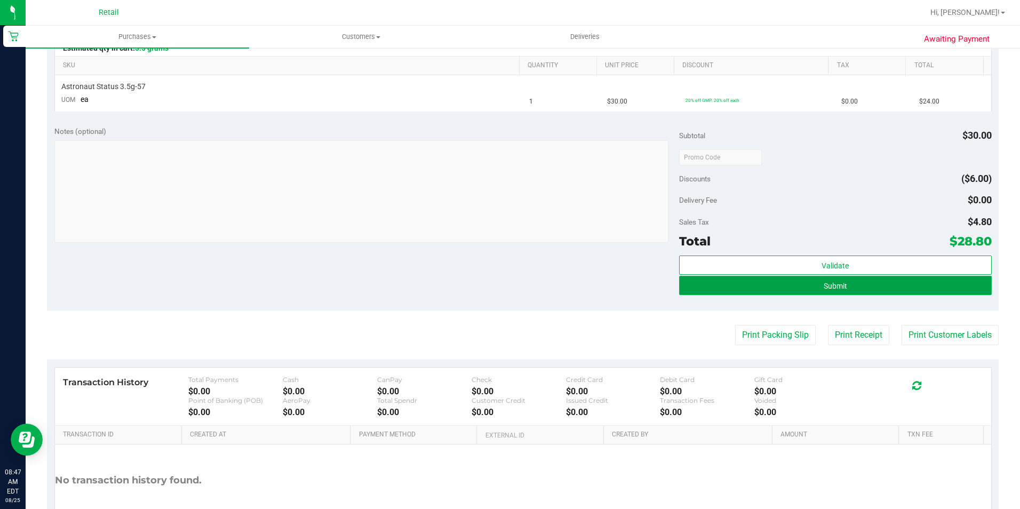
click at [798, 292] on button "Submit" at bounding box center [835, 285] width 313 height 19
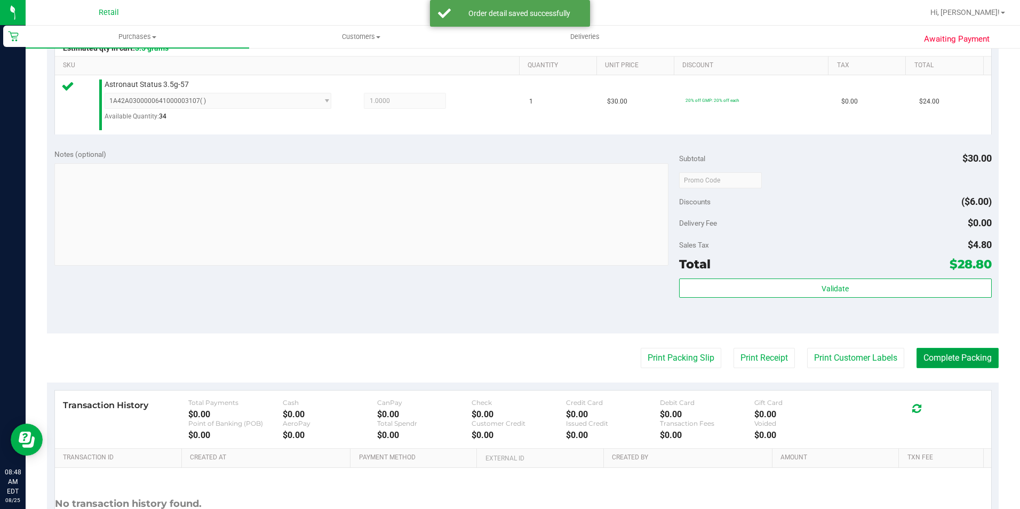
click at [958, 357] on button "Complete Packing" at bounding box center [958, 358] width 82 height 20
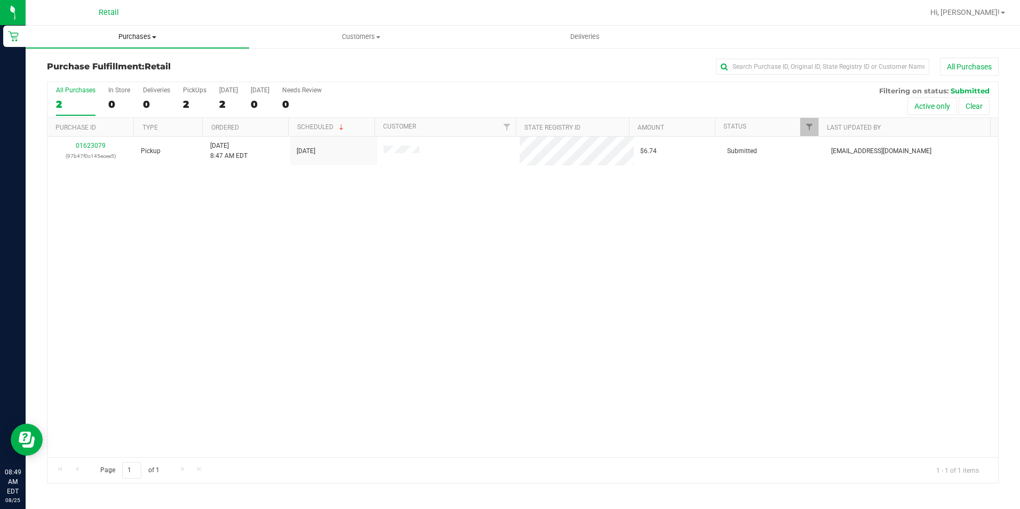
click at [145, 39] on span "Purchases" at bounding box center [138, 37] width 224 height 10
click at [96, 66] on span "Summary of purchases" at bounding box center [80, 64] width 109 height 9
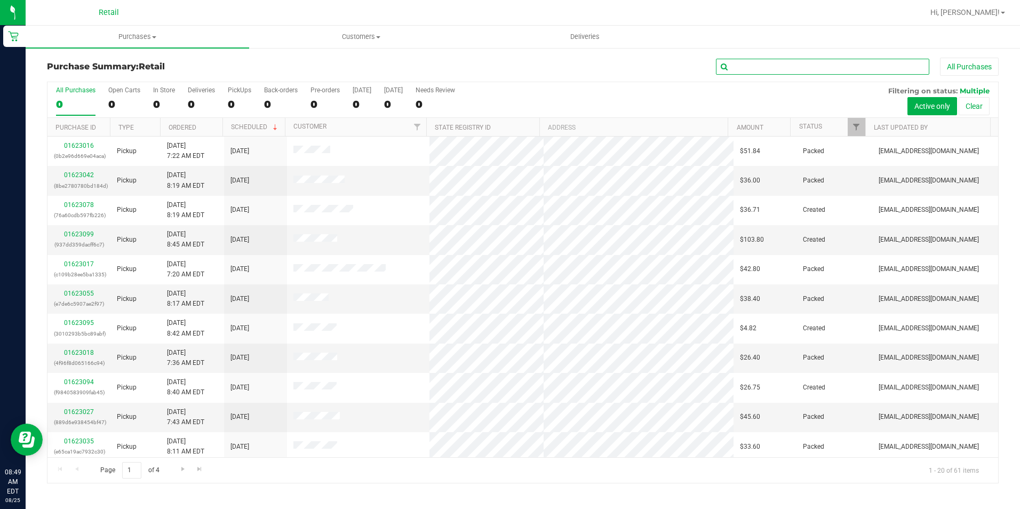
click at [784, 71] on input "text" at bounding box center [822, 67] width 213 height 16
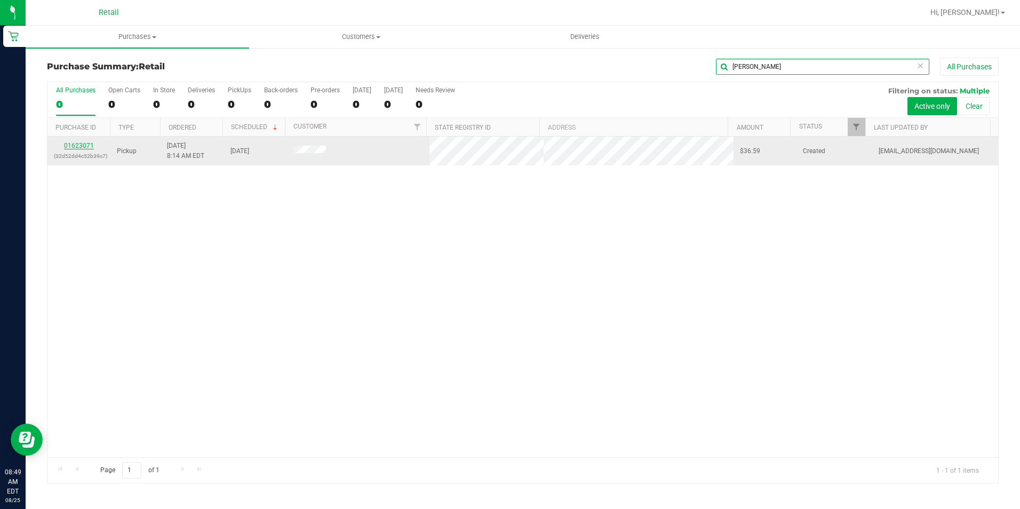
type input "[PERSON_NAME]"
click at [86, 144] on link "01623071" at bounding box center [79, 145] width 30 height 7
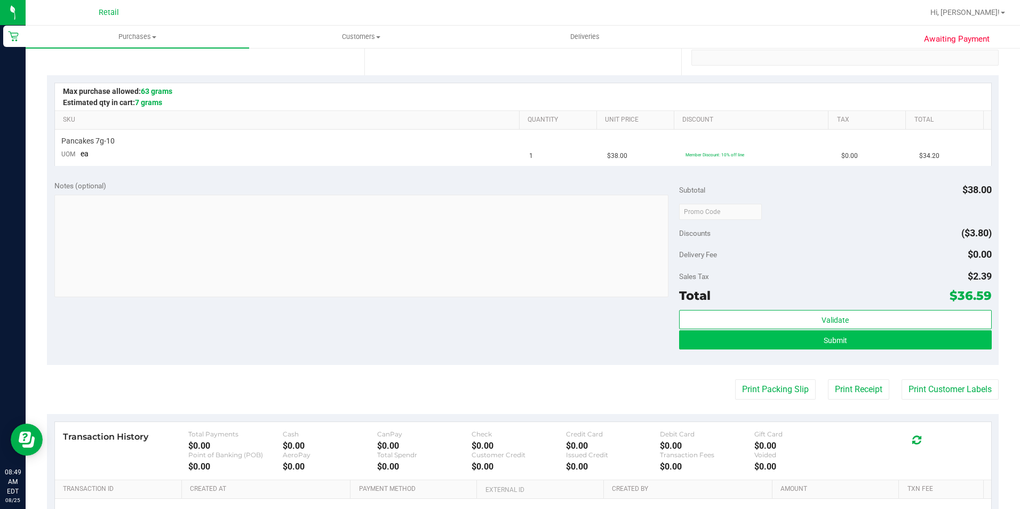
scroll to position [213, 0]
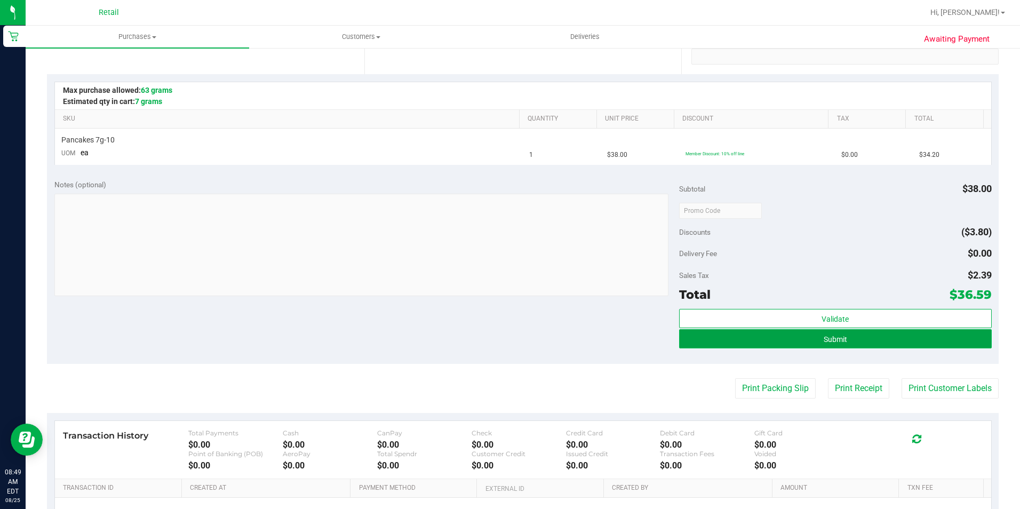
click at [803, 343] on button "Submit" at bounding box center [835, 338] width 313 height 19
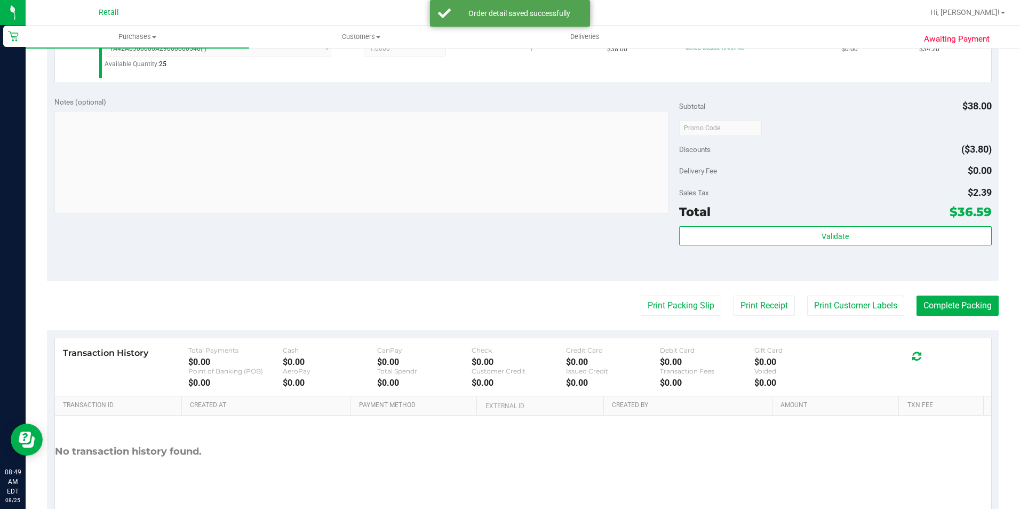
scroll to position [320, 0]
click at [940, 306] on button "Complete Packing" at bounding box center [958, 304] width 82 height 20
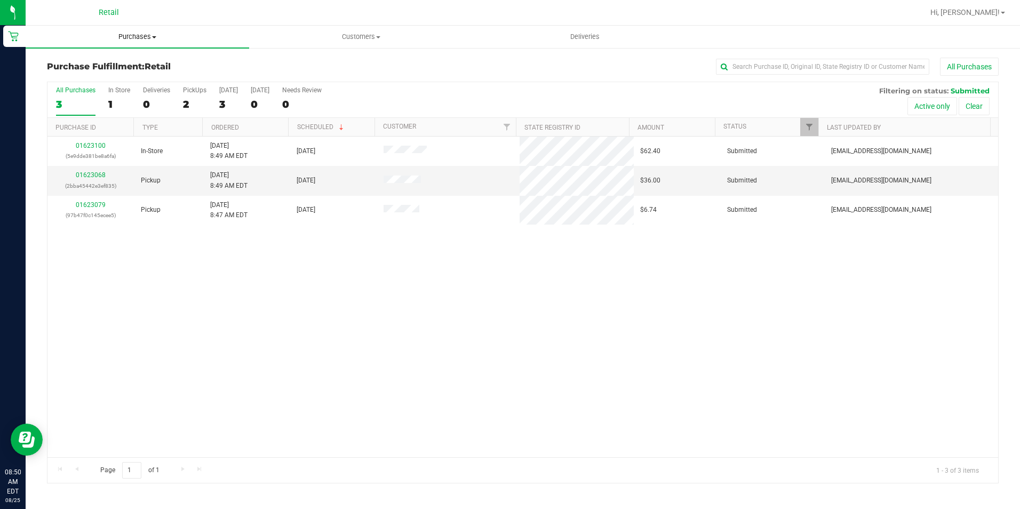
click at [129, 37] on span "Purchases" at bounding box center [138, 37] width 224 height 10
click at [112, 58] on li "Summary of purchases" at bounding box center [138, 64] width 224 height 13
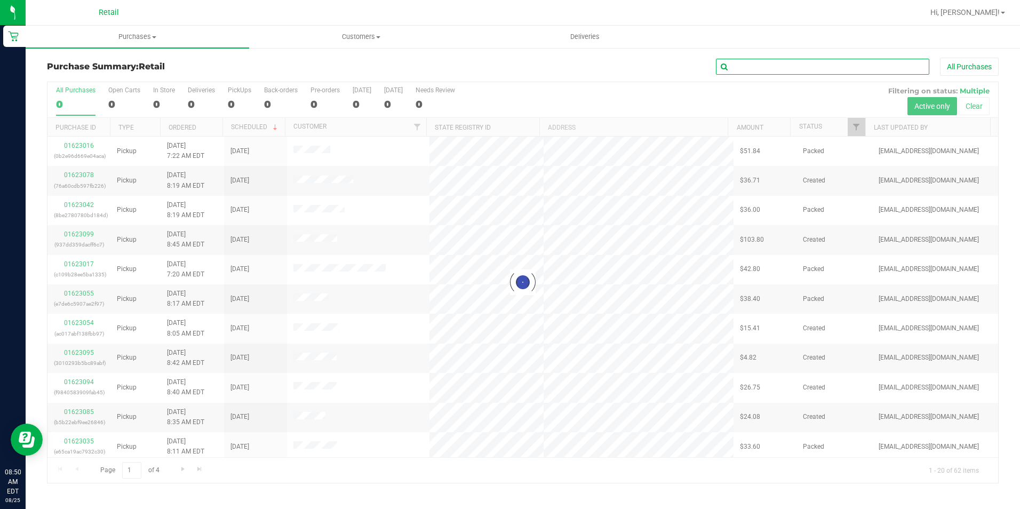
click at [757, 68] on input "text" at bounding box center [822, 67] width 213 height 16
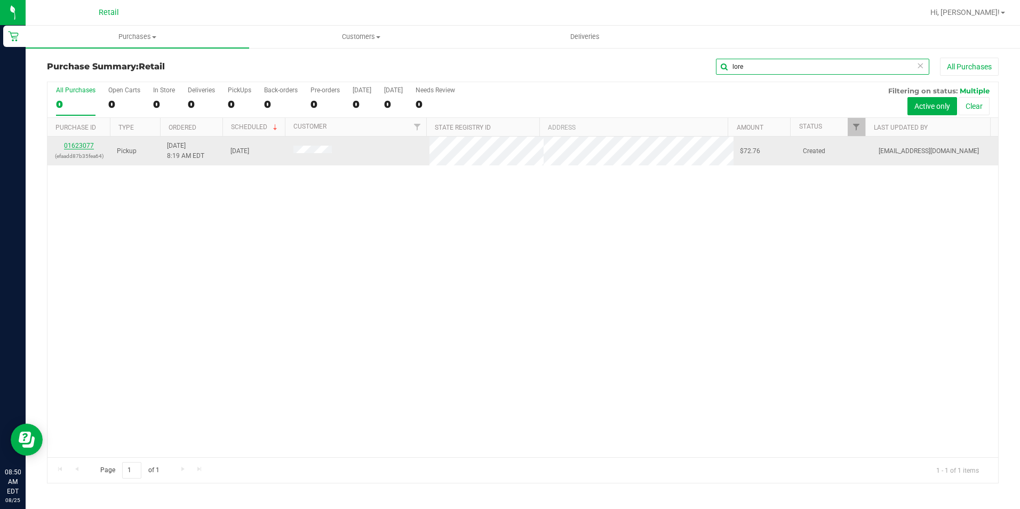
type input "lore"
click at [78, 142] on link "01623077" at bounding box center [79, 145] width 30 height 7
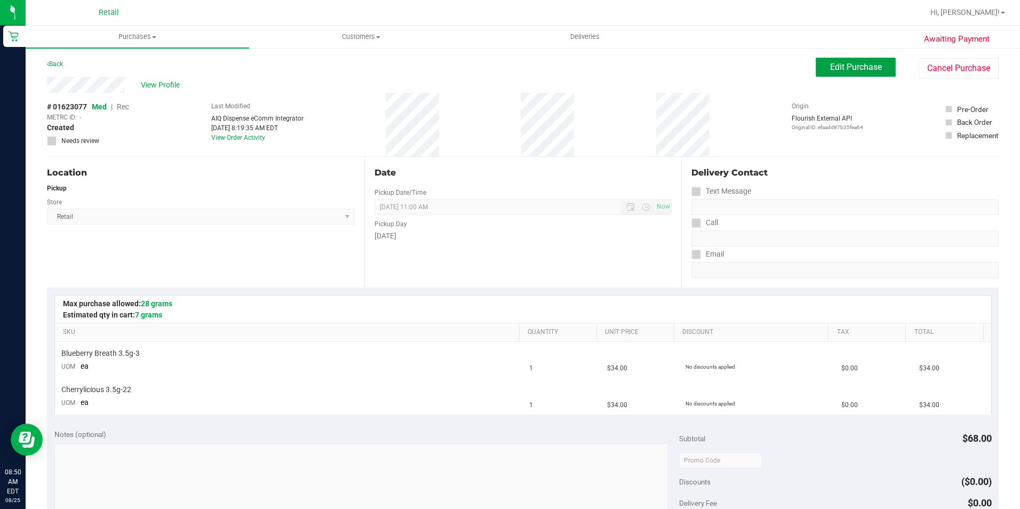
click at [835, 68] on span "Edit Purchase" at bounding box center [856, 67] width 52 height 10
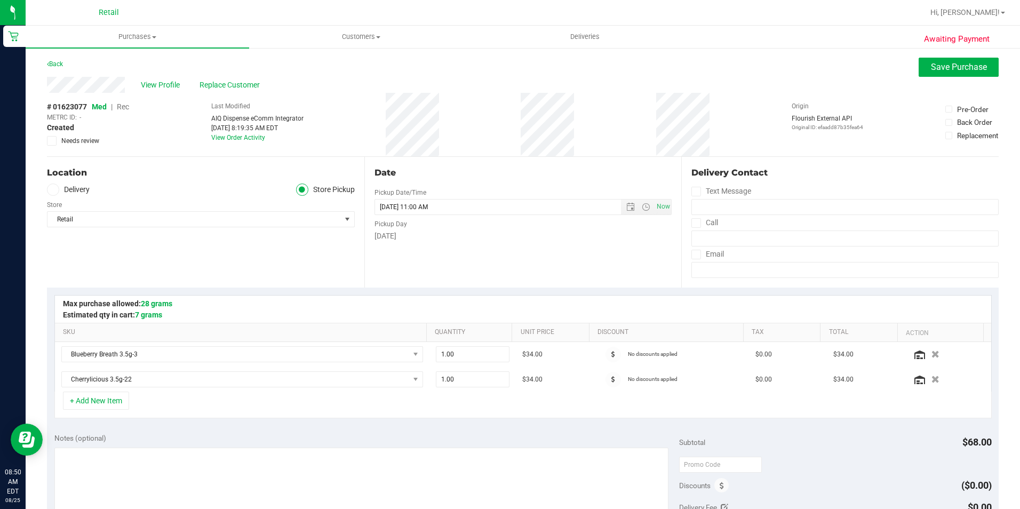
click at [128, 108] on span "Rec" at bounding box center [123, 106] width 12 height 9
click at [944, 71] on span "Save Purchase" at bounding box center [959, 67] width 56 height 10
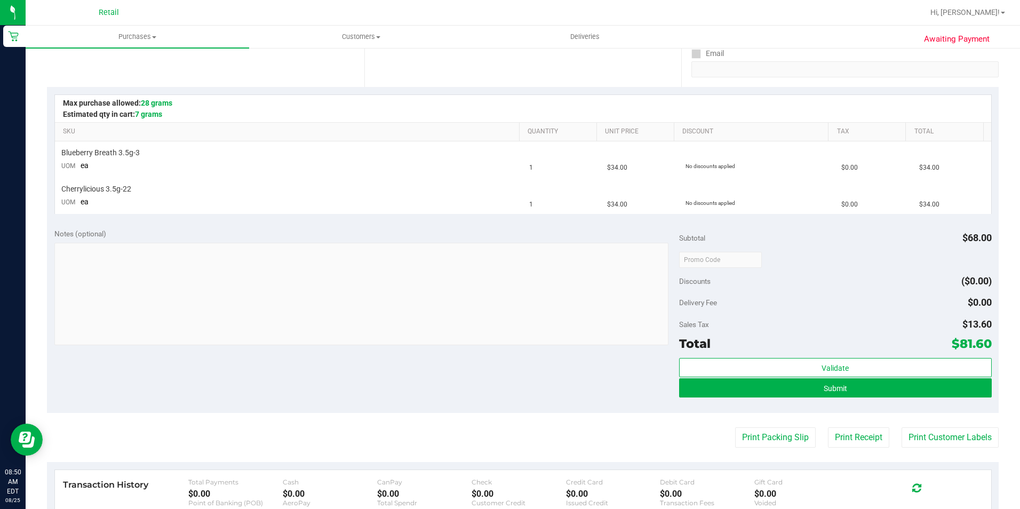
scroll to position [213, 0]
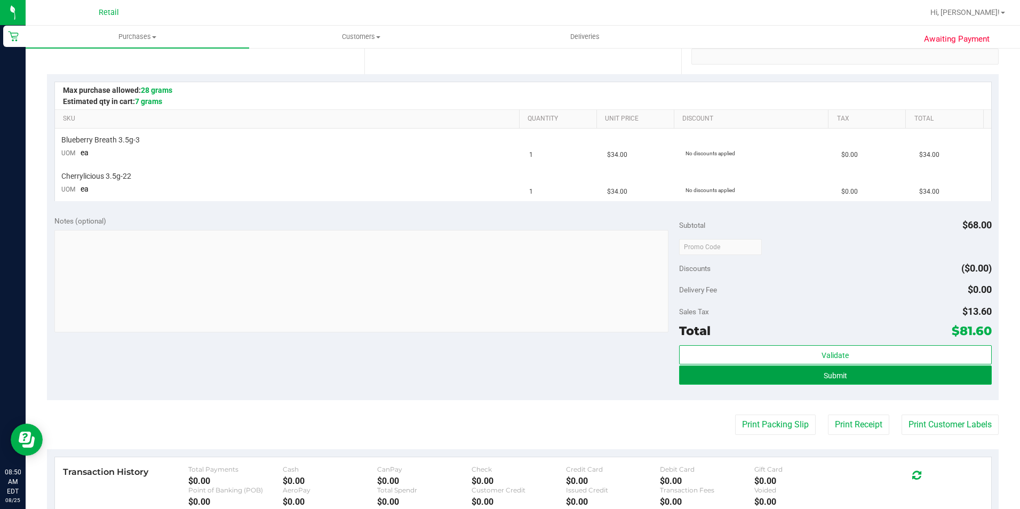
click at [810, 375] on button "Submit" at bounding box center [835, 374] width 313 height 19
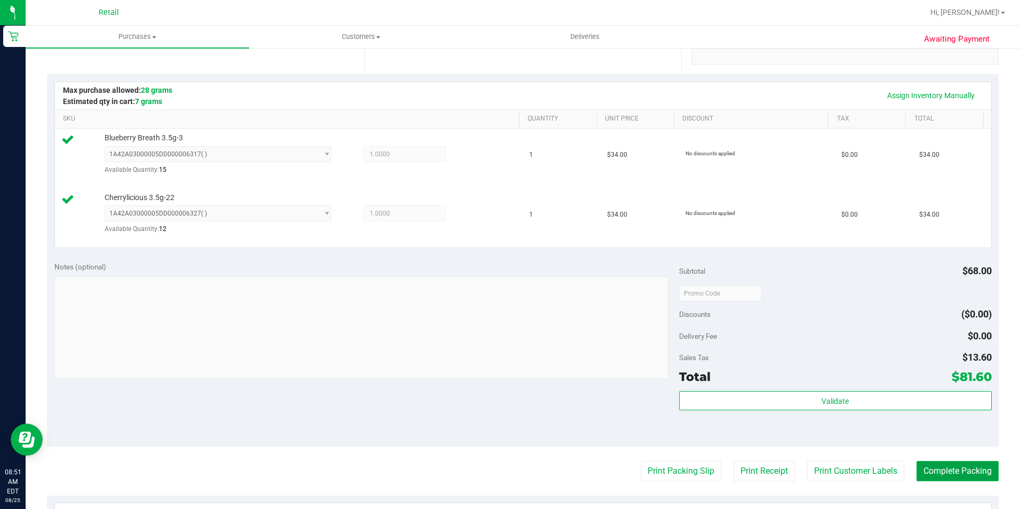
click at [938, 469] on button "Complete Packing" at bounding box center [958, 471] width 82 height 20
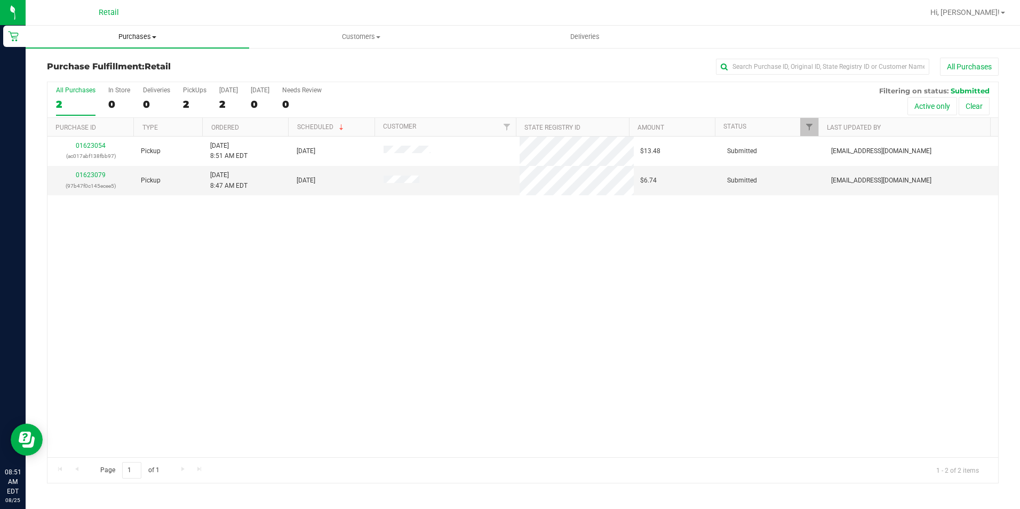
click at [148, 39] on span "Purchases" at bounding box center [138, 37] width 224 height 10
click at [136, 60] on li "Summary of purchases" at bounding box center [138, 64] width 224 height 13
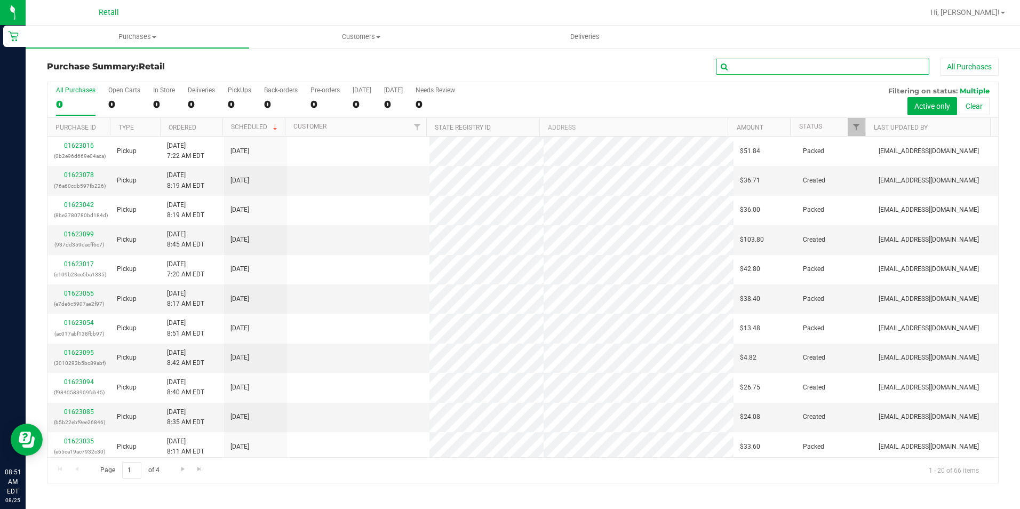
click at [832, 73] on input "text" at bounding box center [822, 67] width 213 height 16
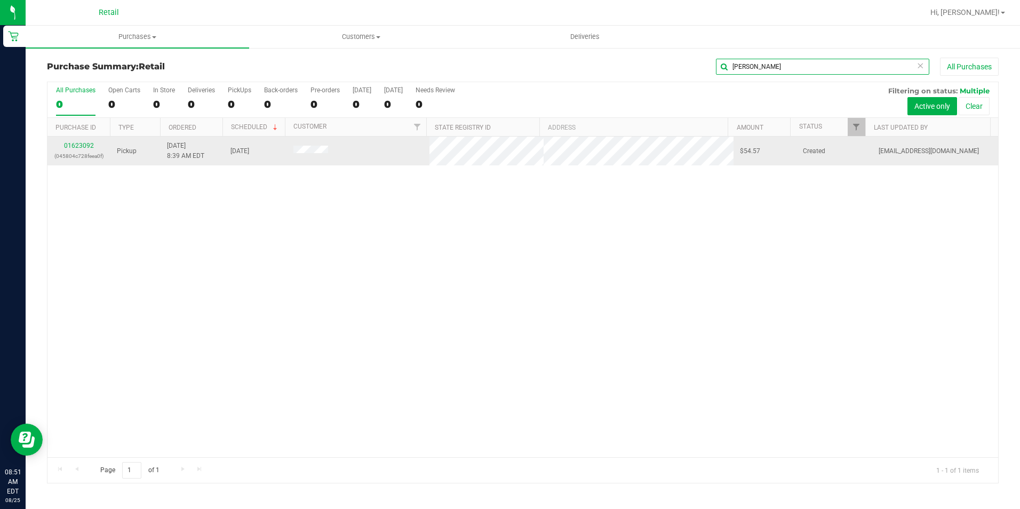
type input "[PERSON_NAME]"
click at [77, 150] on div "01623092 (045804c728feea0f)" at bounding box center [79, 151] width 50 height 20
click at [81, 146] on link "01623092" at bounding box center [79, 145] width 30 height 7
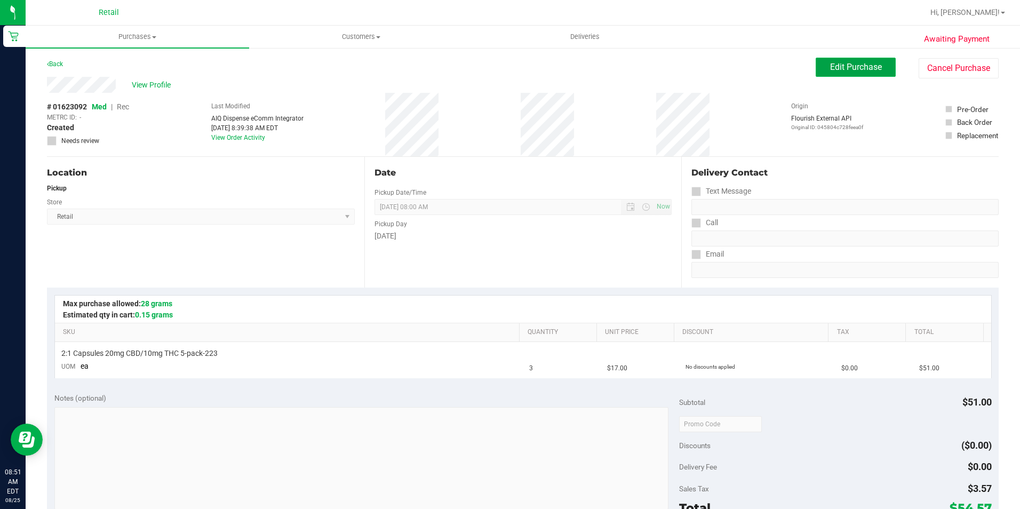
click at [845, 70] on span "Edit Purchase" at bounding box center [856, 67] width 52 height 10
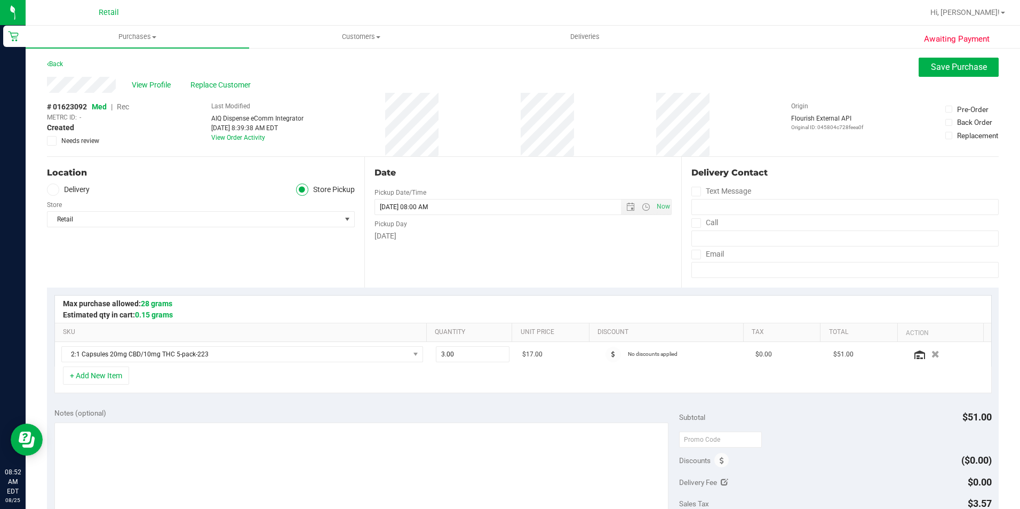
click at [128, 107] on span "Rec" at bounding box center [123, 106] width 12 height 9
click at [943, 71] on span "Save Purchase" at bounding box center [959, 67] width 56 height 10
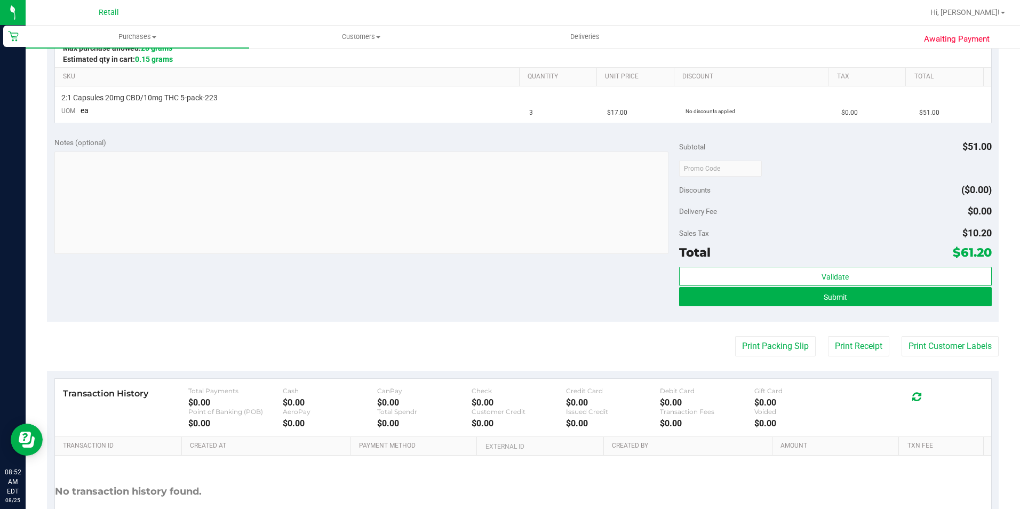
scroll to position [267, 0]
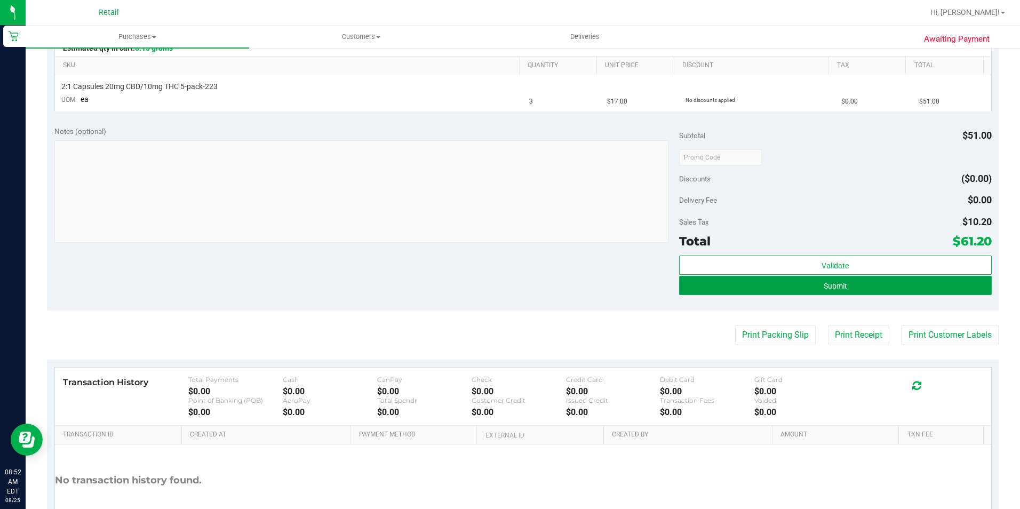
click at [794, 292] on button "Submit" at bounding box center [835, 285] width 313 height 19
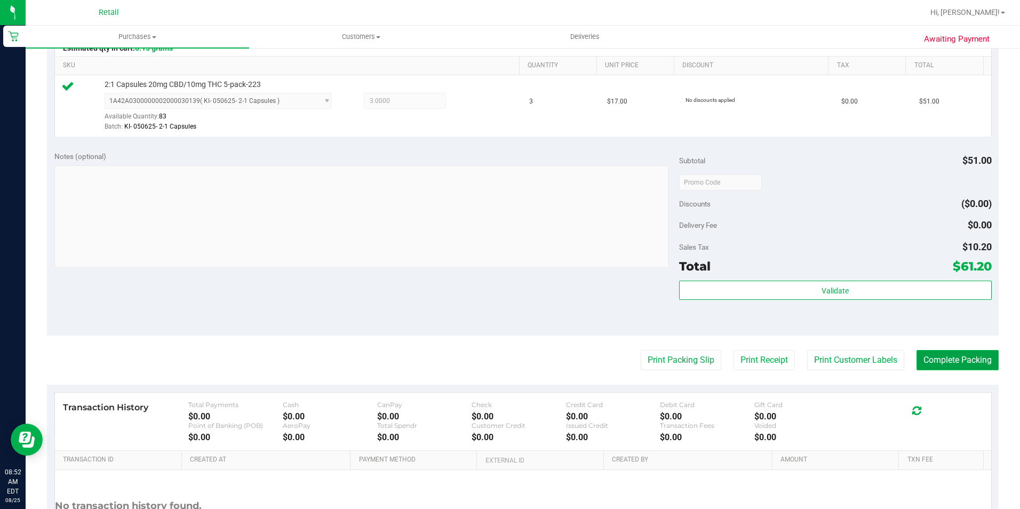
click at [956, 357] on button "Complete Packing" at bounding box center [958, 360] width 82 height 20
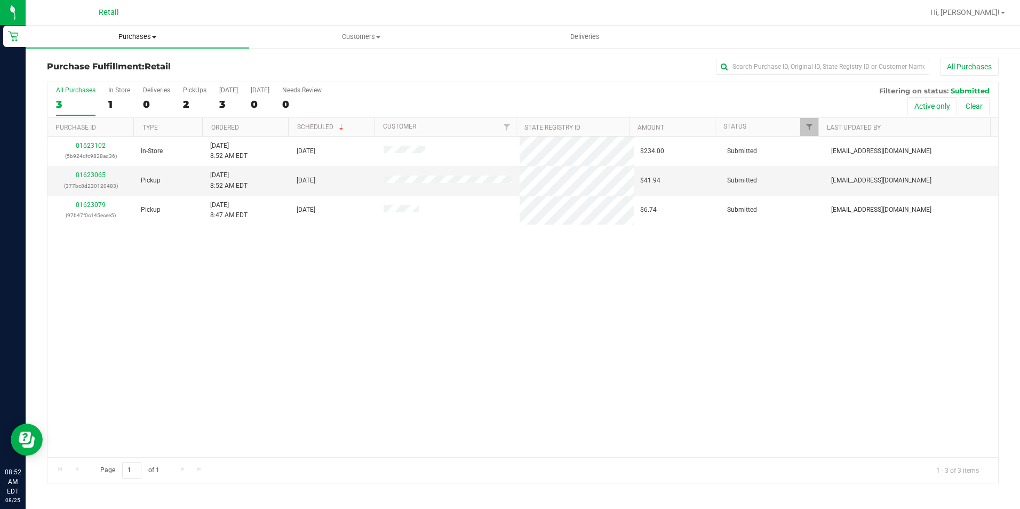
click at [140, 41] on span "Purchases" at bounding box center [138, 37] width 224 height 10
click at [114, 58] on li "Summary of purchases" at bounding box center [138, 64] width 224 height 13
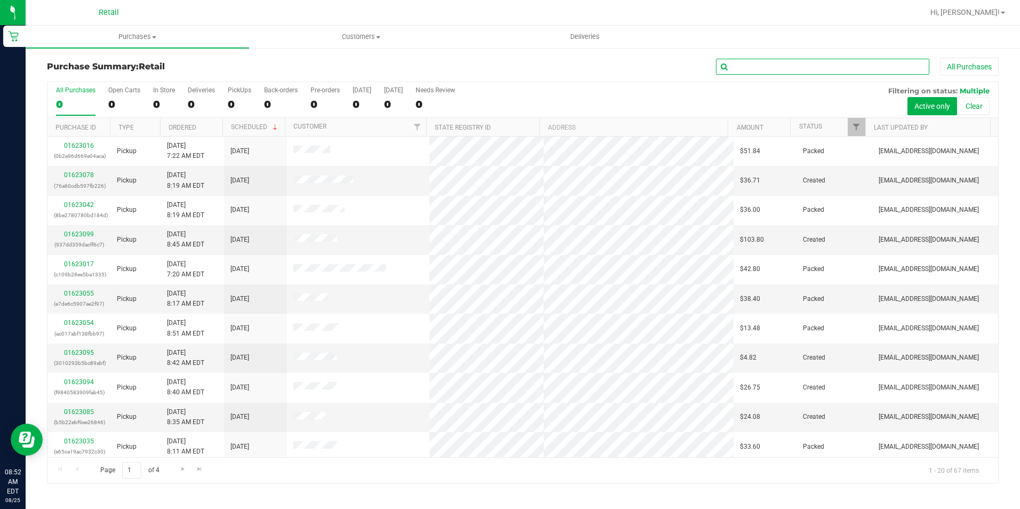
click at [779, 69] on input "text" at bounding box center [822, 67] width 213 height 16
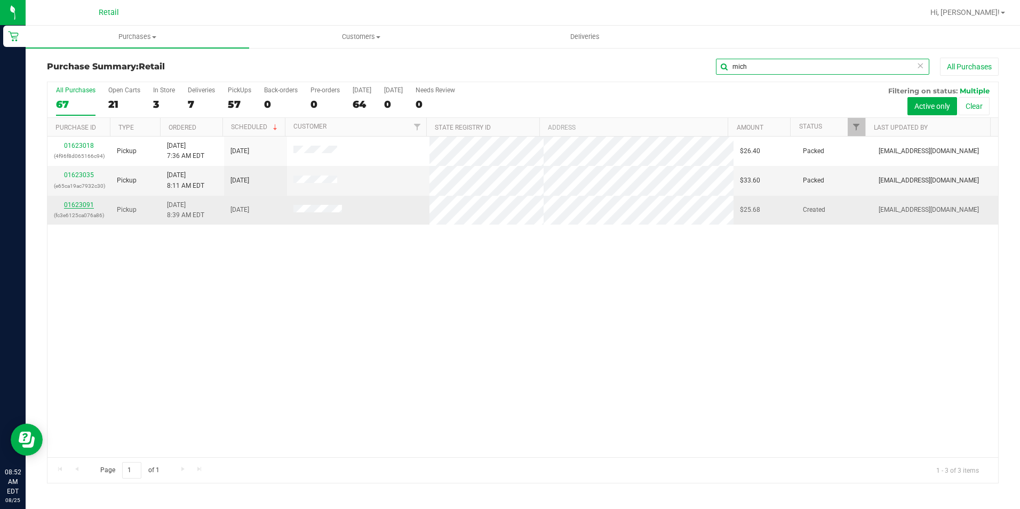
type input "mich"
click at [76, 204] on link "01623091" at bounding box center [79, 204] width 30 height 7
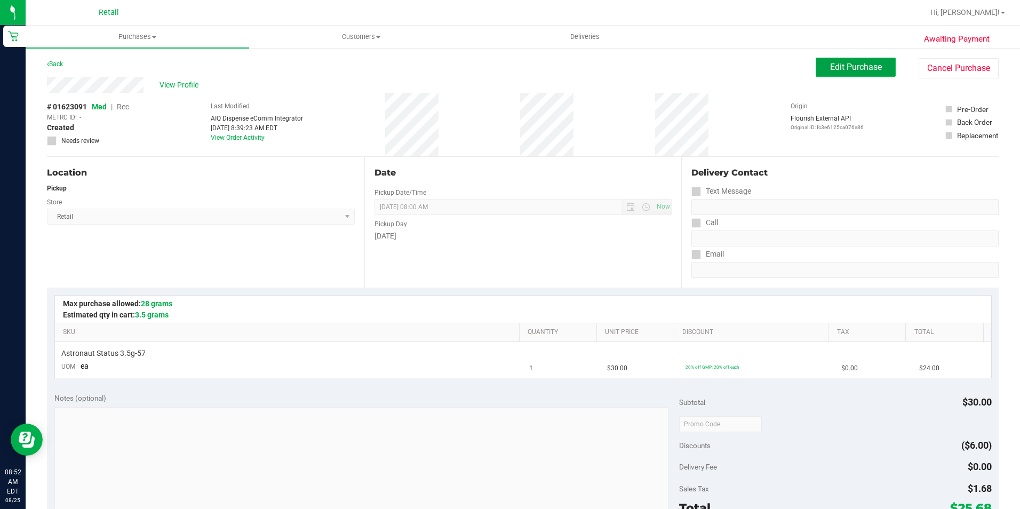
click at [836, 64] on span "Edit Purchase" at bounding box center [856, 67] width 52 height 10
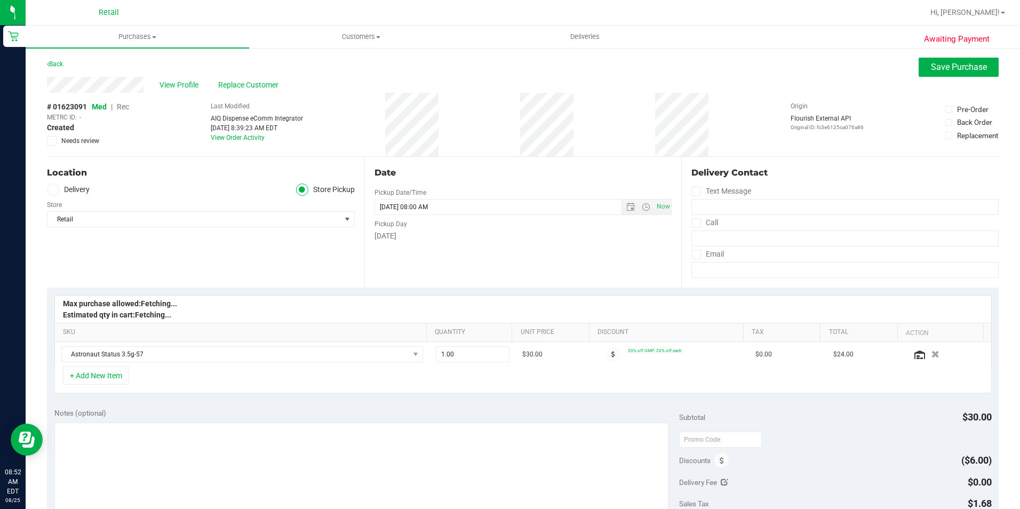
click at [125, 107] on span "Rec" at bounding box center [123, 106] width 12 height 9
click at [942, 69] on span "Save Purchase" at bounding box center [959, 67] width 56 height 10
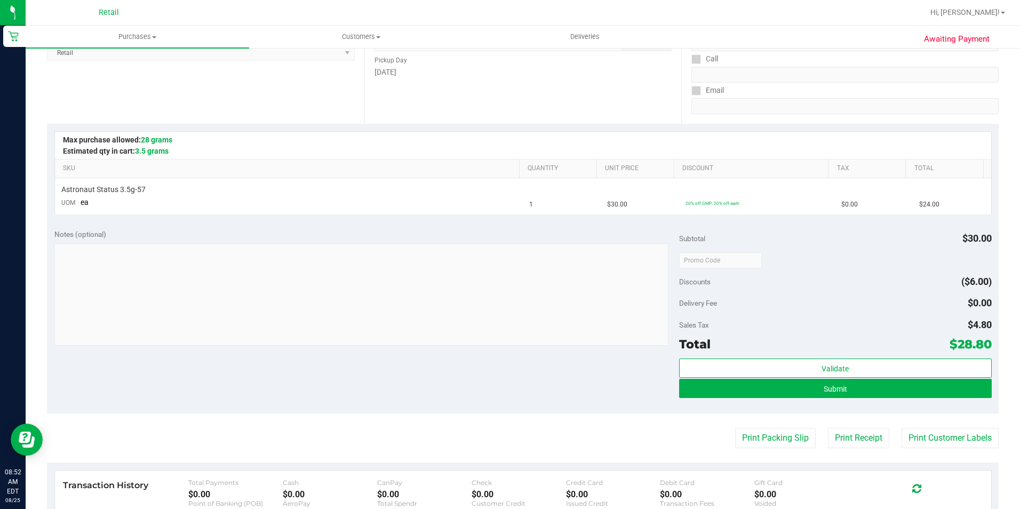
scroll to position [213, 0]
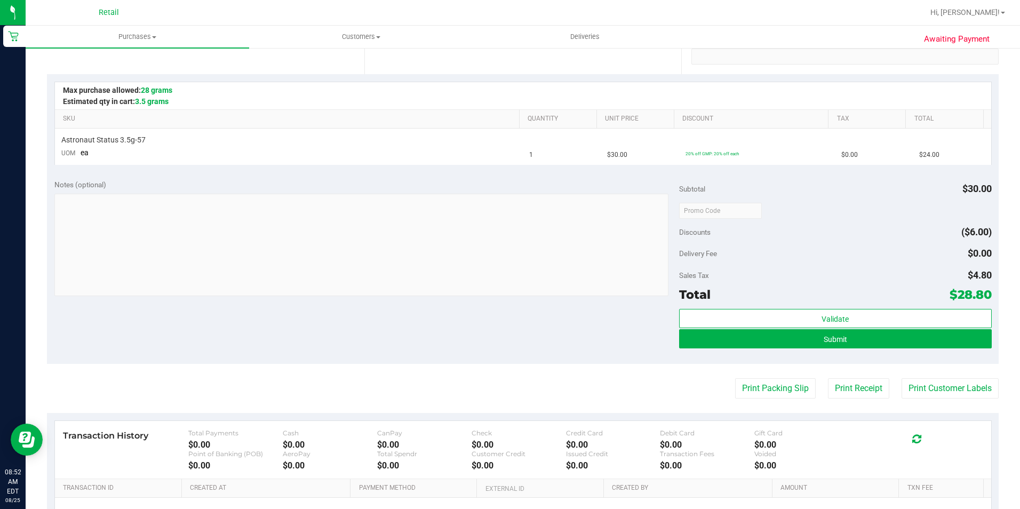
click at [855, 348] on div "Submit" at bounding box center [835, 339] width 313 height 20
click at [865, 340] on button "Submit" at bounding box center [835, 338] width 313 height 19
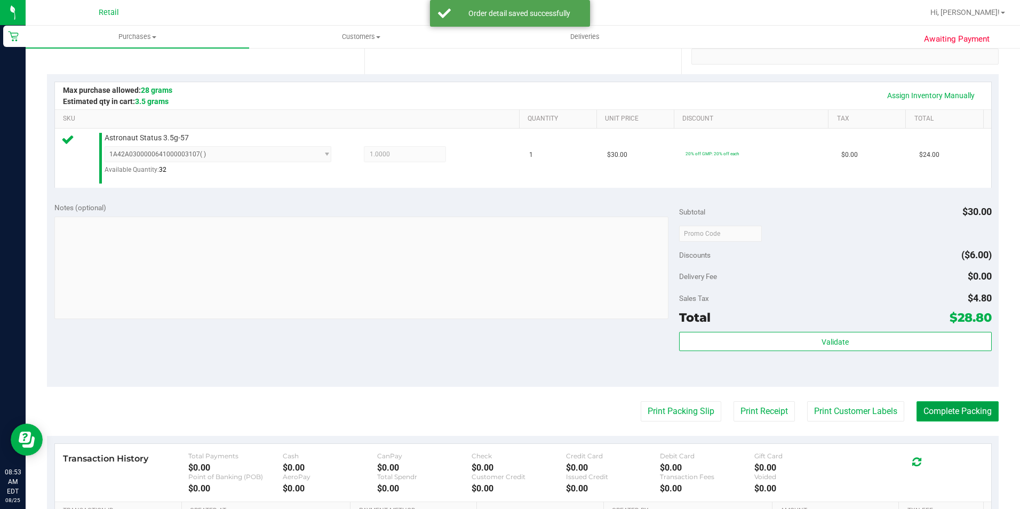
click at [941, 407] on button "Complete Packing" at bounding box center [958, 411] width 82 height 20
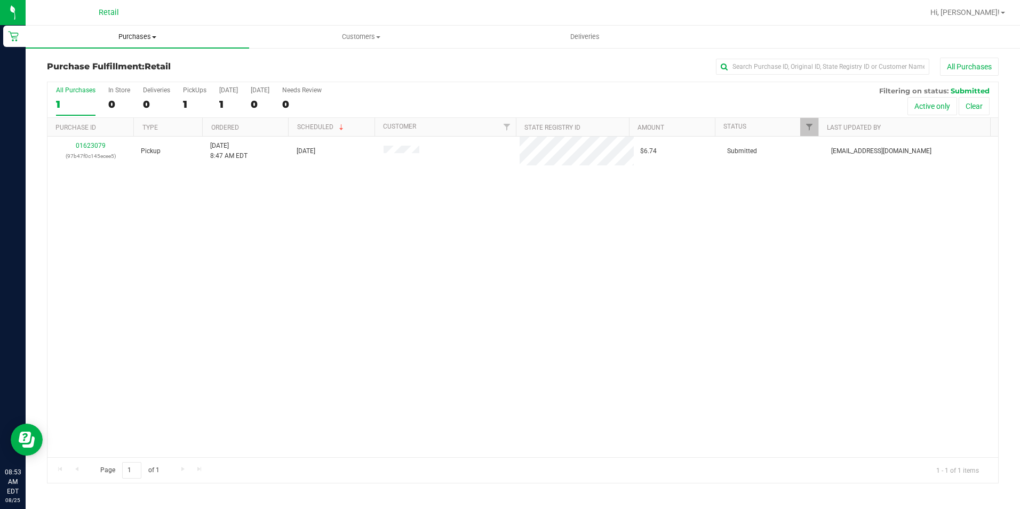
click at [133, 41] on span "Purchases" at bounding box center [138, 37] width 224 height 10
click at [113, 58] on li "Summary of purchases" at bounding box center [138, 64] width 224 height 13
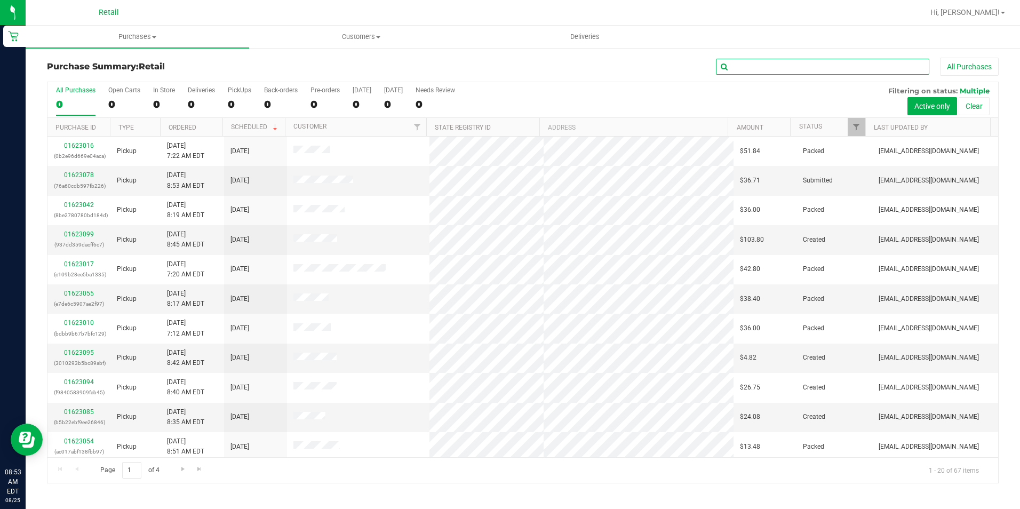
click at [780, 67] on input "text" at bounding box center [822, 67] width 213 height 16
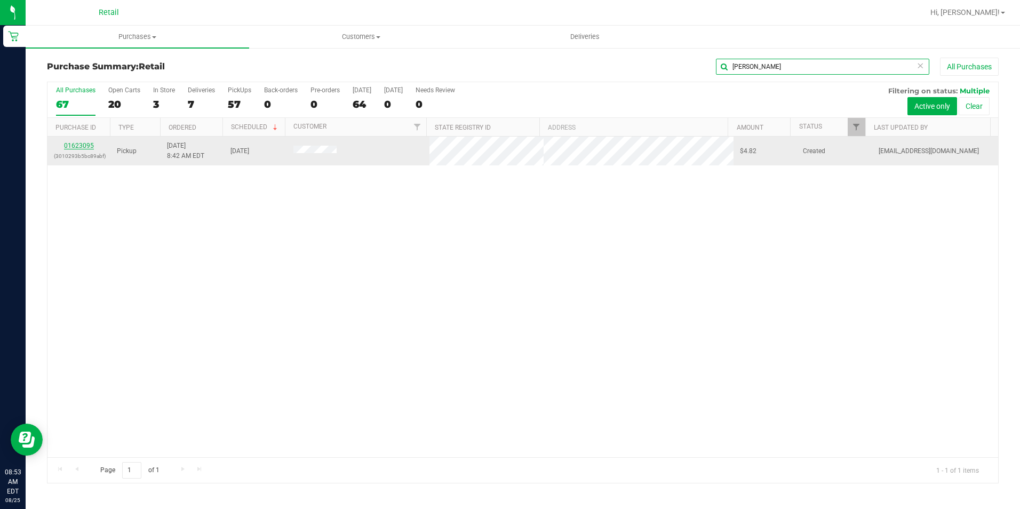
type input "[PERSON_NAME]"
click at [87, 148] on link "01623095" at bounding box center [79, 145] width 30 height 7
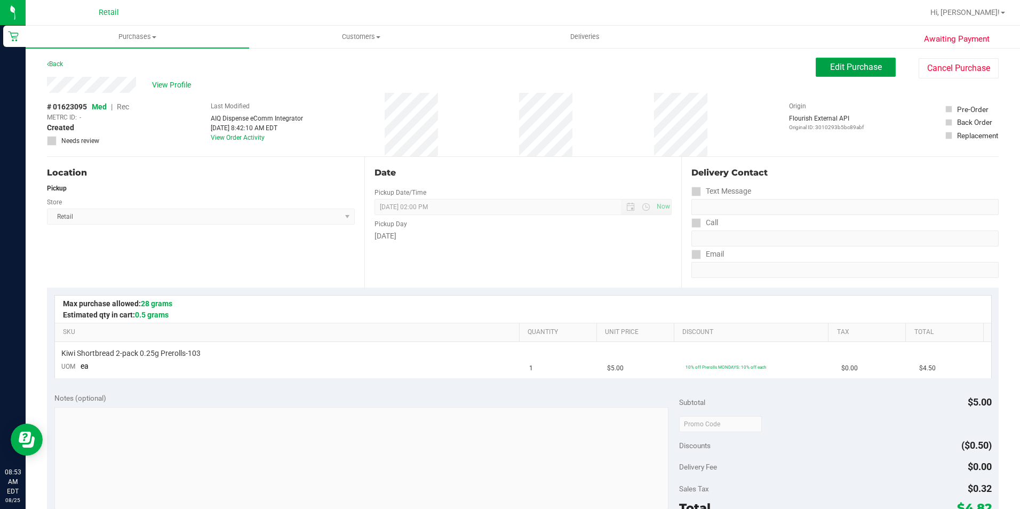
click at [827, 74] on button "Edit Purchase" at bounding box center [856, 67] width 80 height 19
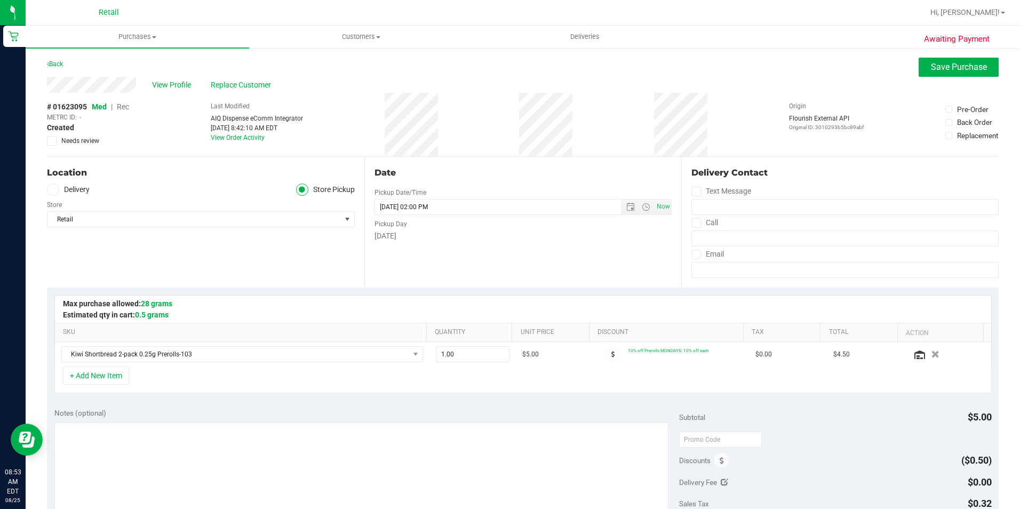
click at [128, 106] on span "Rec" at bounding box center [123, 106] width 12 height 9
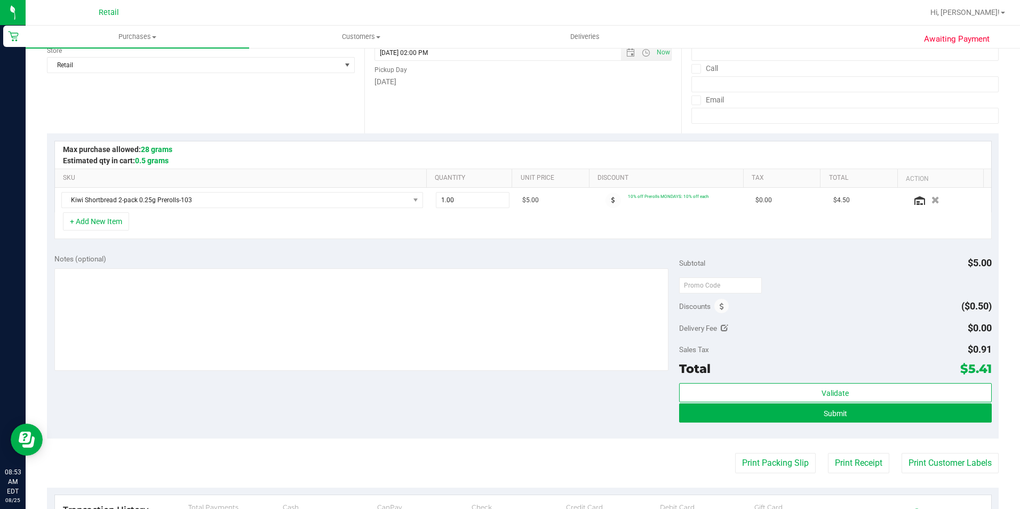
scroll to position [160, 0]
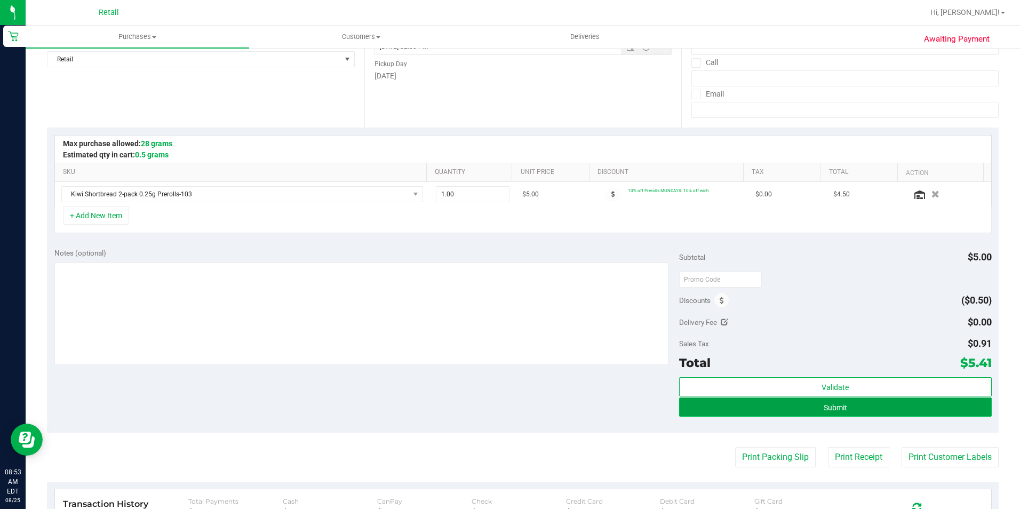
click at [845, 409] on button "Submit" at bounding box center [835, 406] width 313 height 19
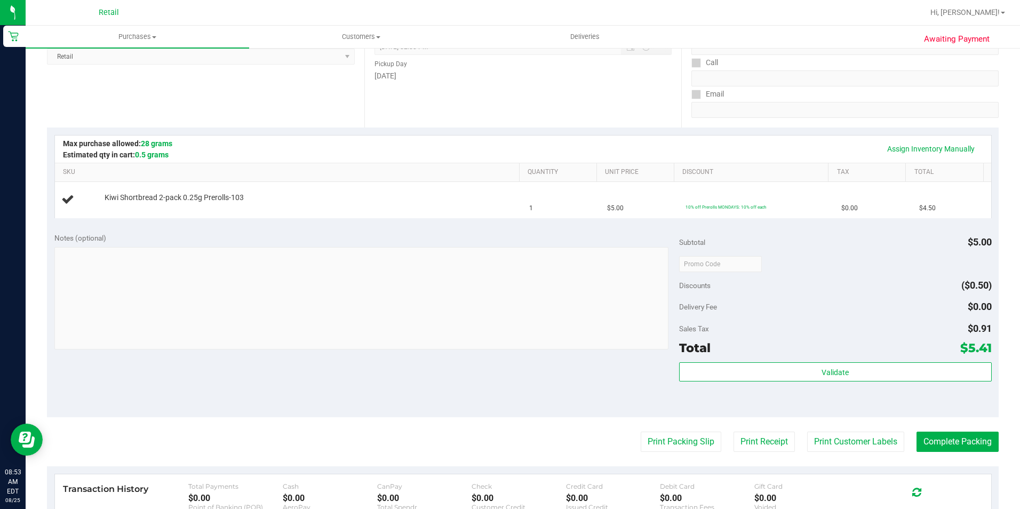
scroll to position [181, 0]
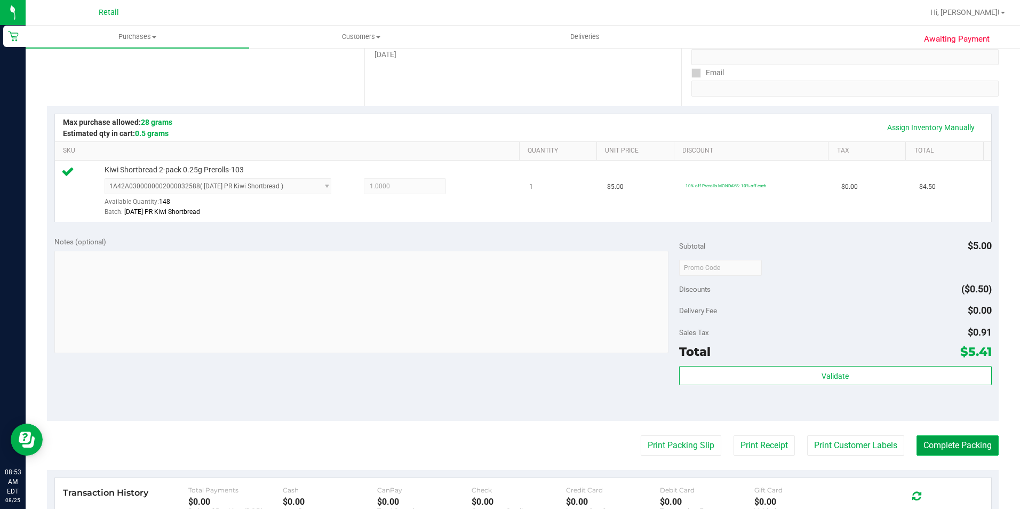
click at [950, 441] on button "Complete Packing" at bounding box center [958, 445] width 82 height 20
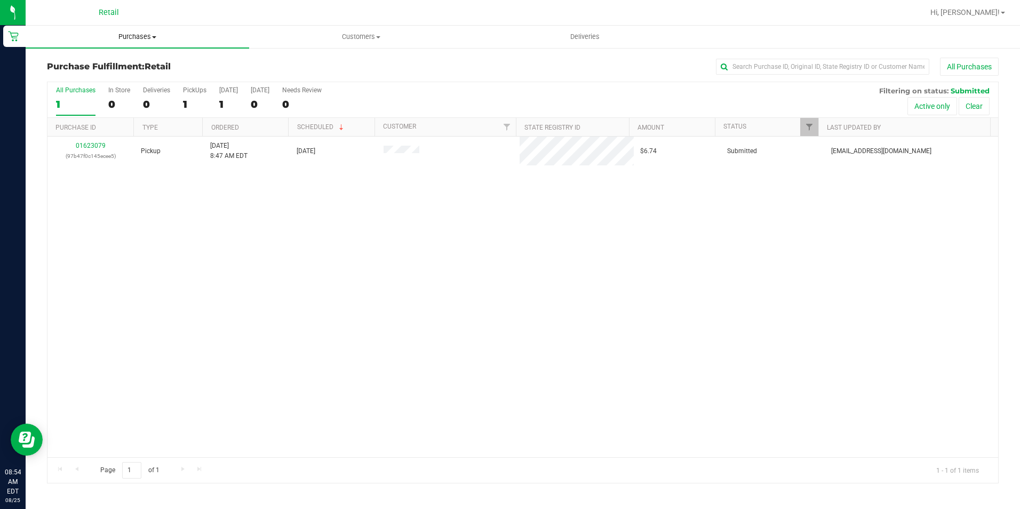
click at [129, 43] on uib-tab-heading "Purchases Summary of purchases Fulfillment All purchases" at bounding box center [138, 37] width 224 height 22
click at [122, 60] on span "Summary of purchases" at bounding box center [80, 64] width 109 height 9
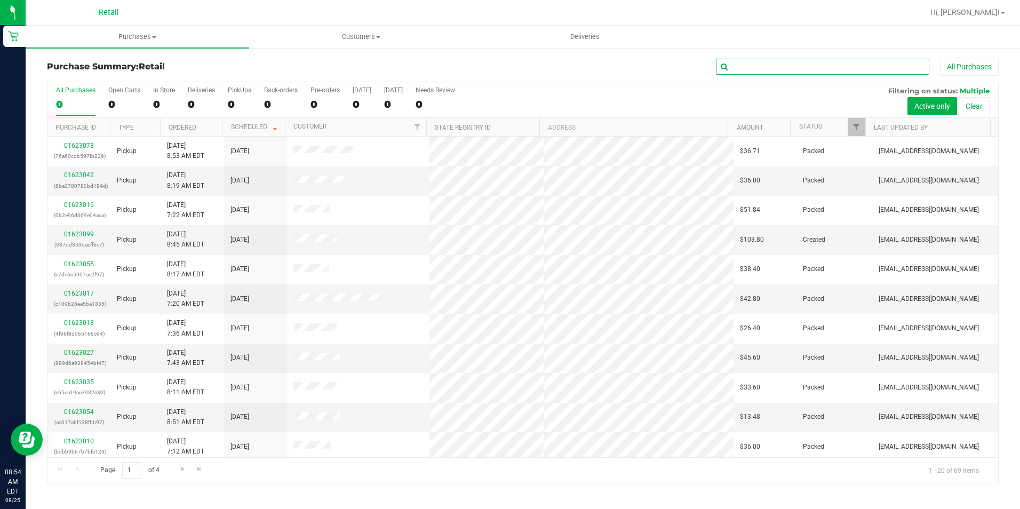
click at [772, 71] on input "text" at bounding box center [822, 67] width 213 height 16
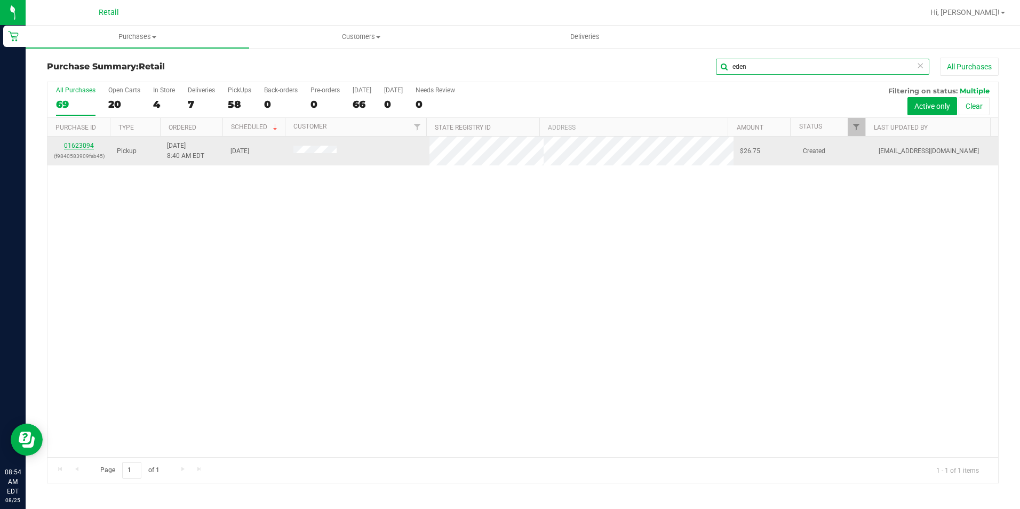
type input "eden"
click at [81, 145] on link "01623094" at bounding box center [79, 145] width 30 height 7
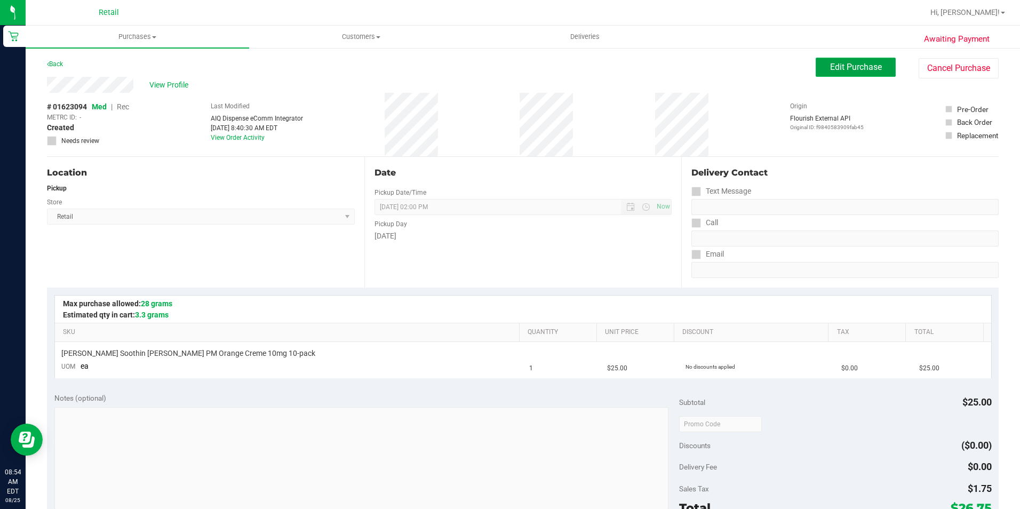
click at [830, 63] on span "Edit Purchase" at bounding box center [856, 67] width 52 height 10
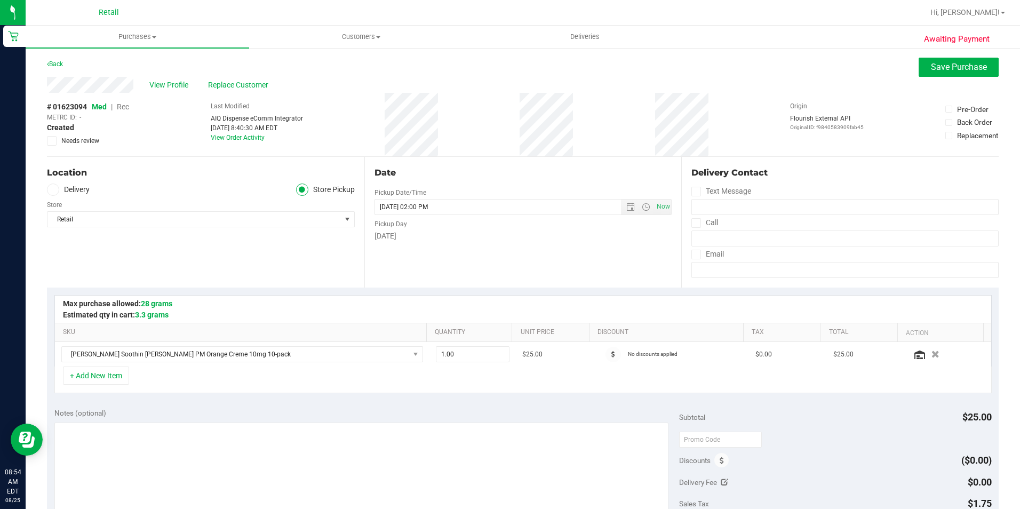
click at [123, 107] on span "Rec" at bounding box center [123, 106] width 12 height 9
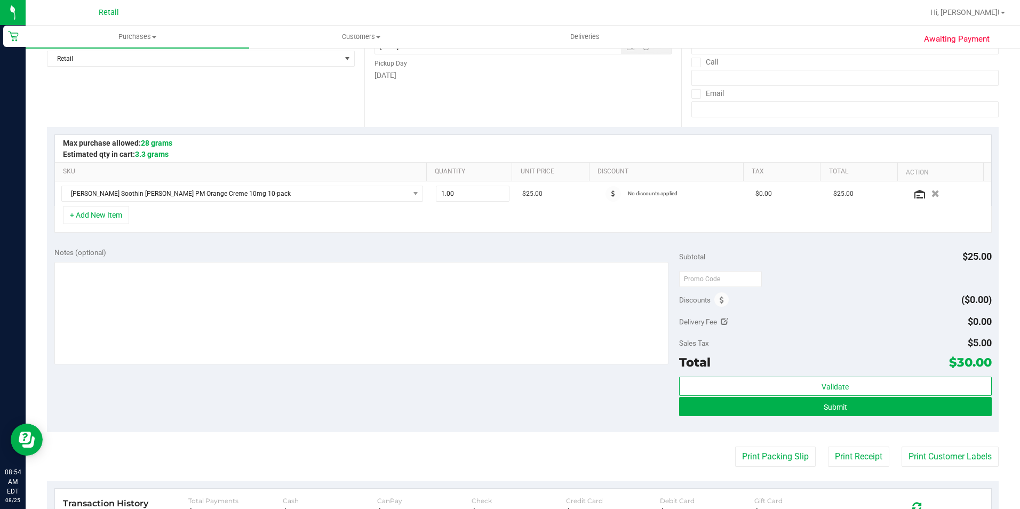
scroll to position [267, 0]
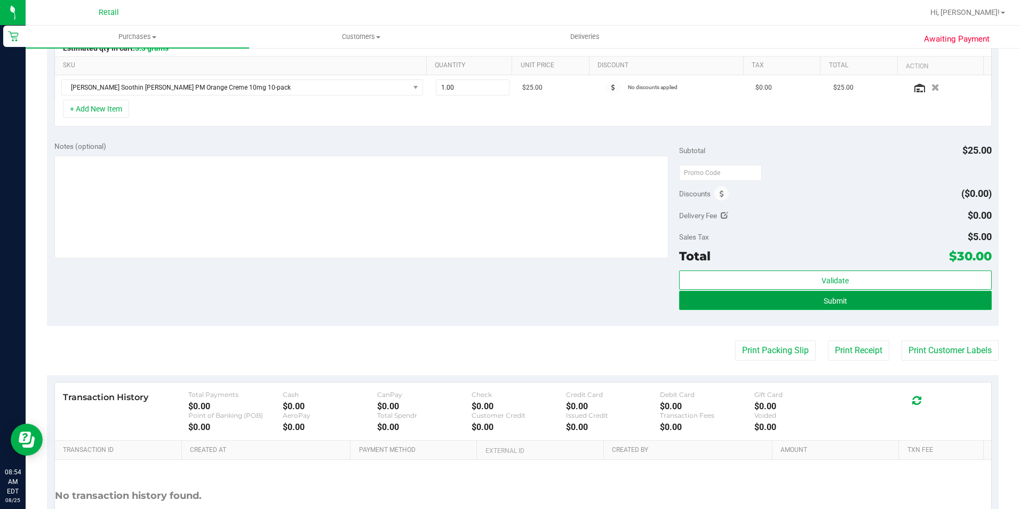
click at [851, 303] on button "Submit" at bounding box center [835, 300] width 313 height 19
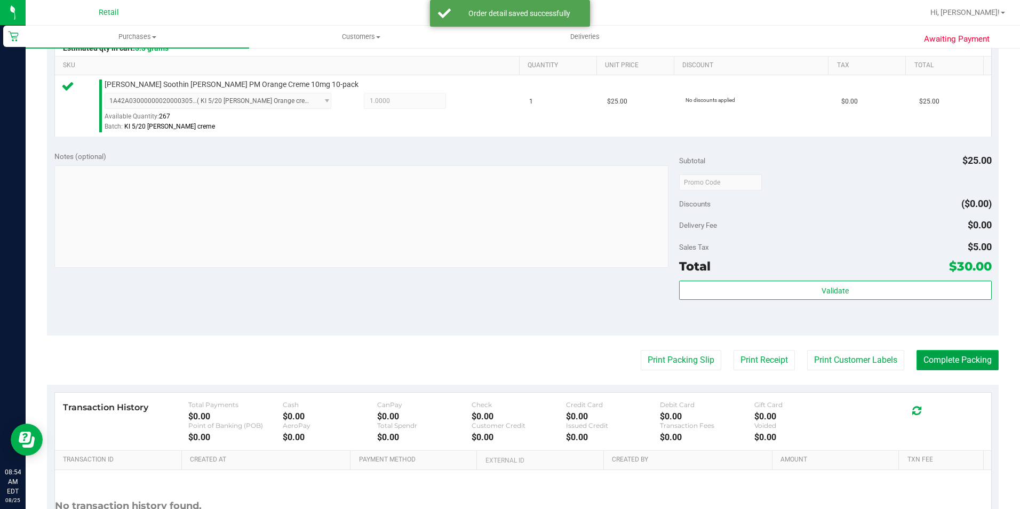
click at [930, 370] on button "Complete Packing" at bounding box center [958, 360] width 82 height 20
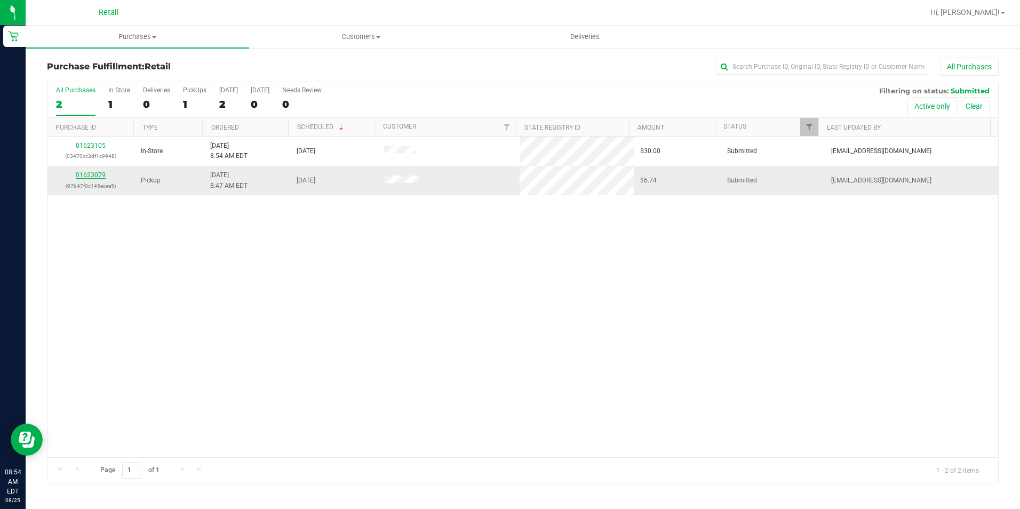
click at [91, 172] on link "01623079" at bounding box center [91, 174] width 30 height 7
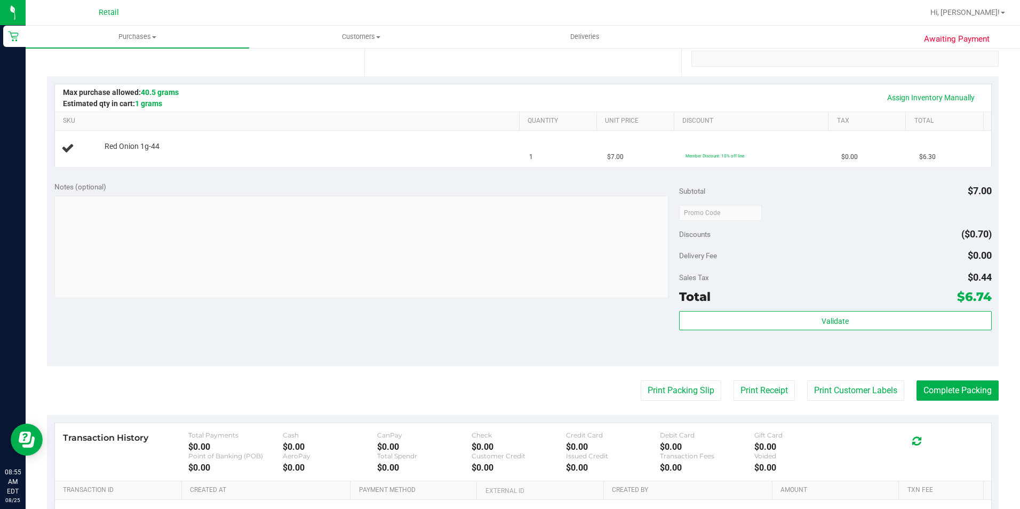
scroll to position [213, 0]
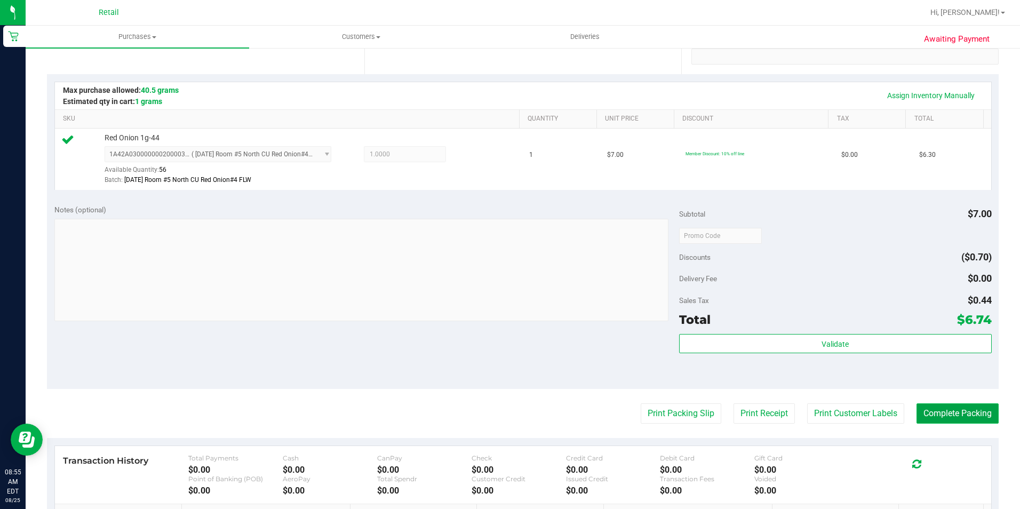
click at [967, 413] on button "Complete Packing" at bounding box center [958, 413] width 82 height 20
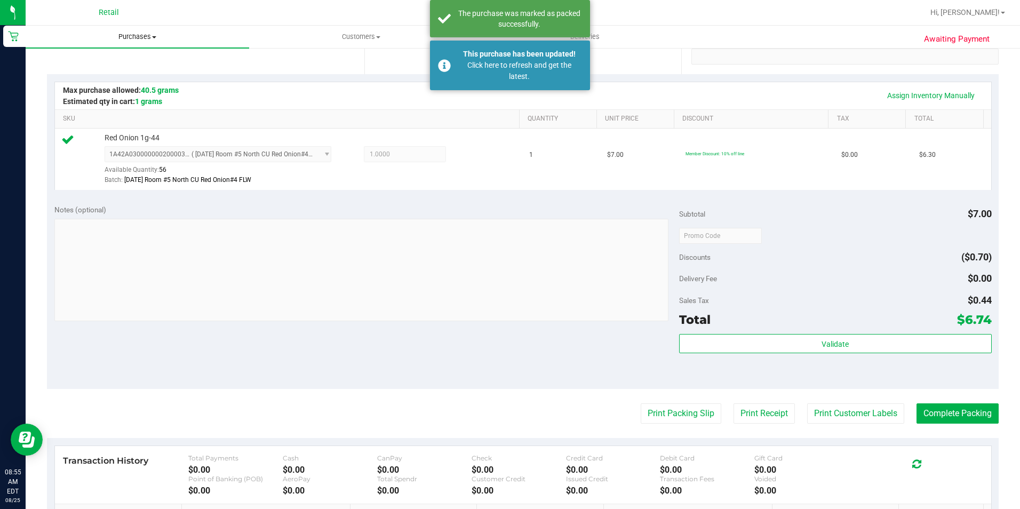
click at [153, 33] on span "Purchases" at bounding box center [138, 37] width 224 height 10
click at [115, 59] on li "Summary of purchases" at bounding box center [138, 64] width 224 height 13
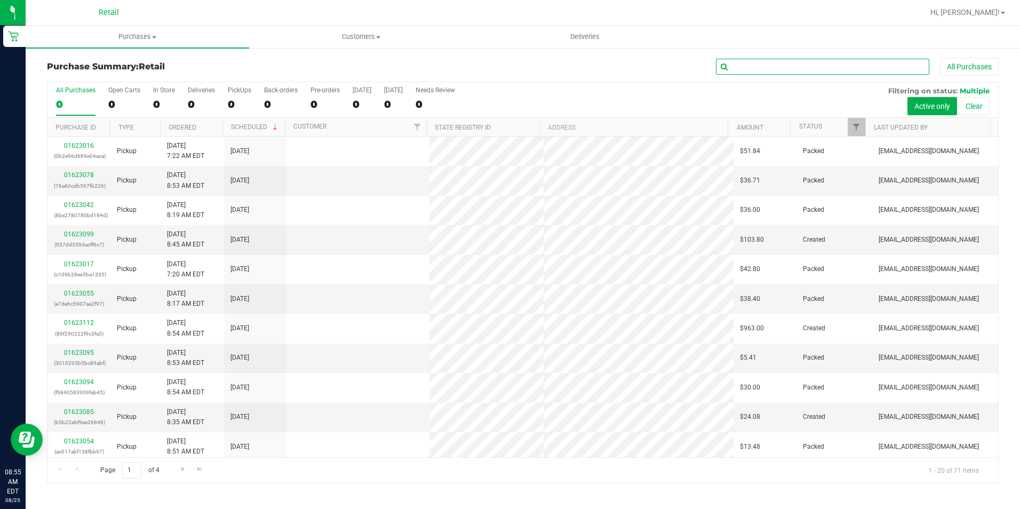
click at [759, 71] on input "text" at bounding box center [822, 67] width 213 height 16
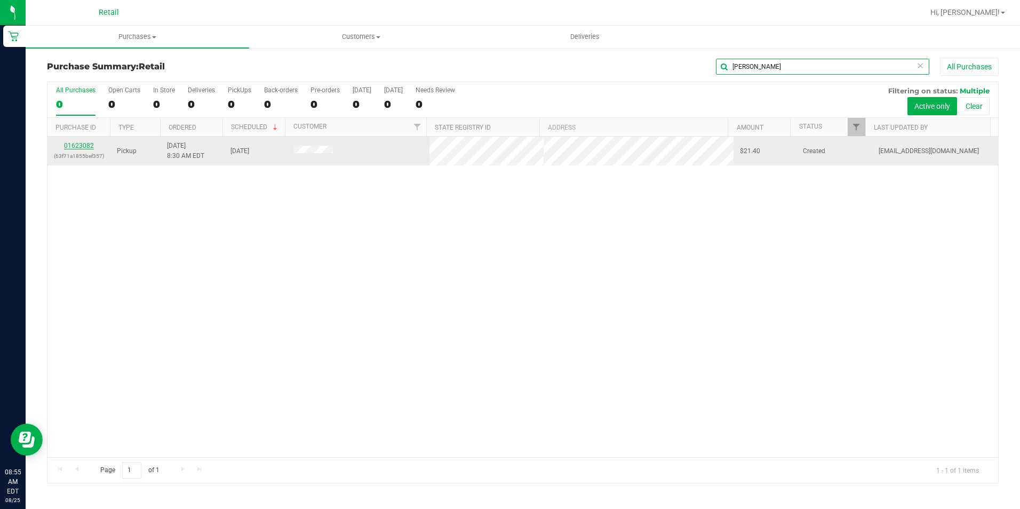
type input "[PERSON_NAME]"
click at [92, 146] on link "01623082" at bounding box center [79, 145] width 30 height 7
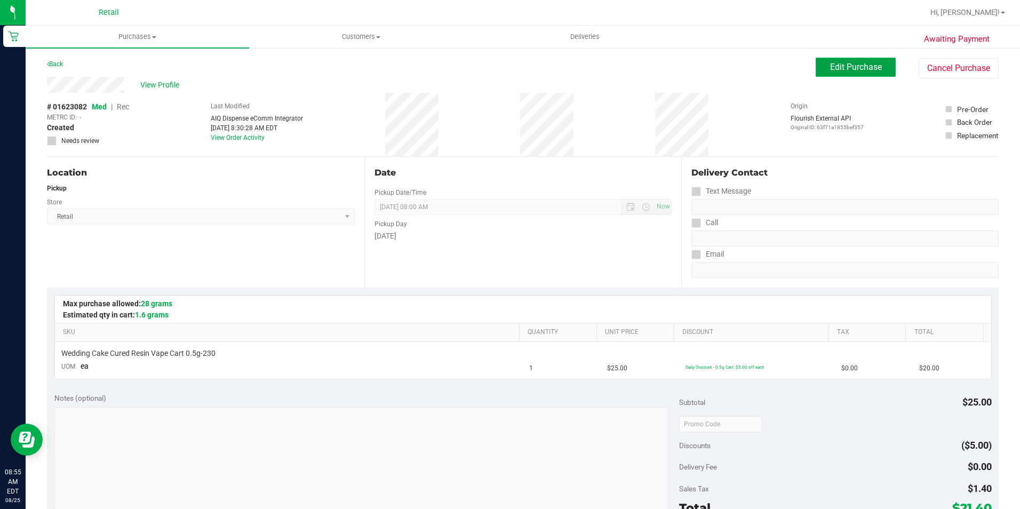
click at [850, 67] on span "Edit Purchase" at bounding box center [856, 67] width 52 height 10
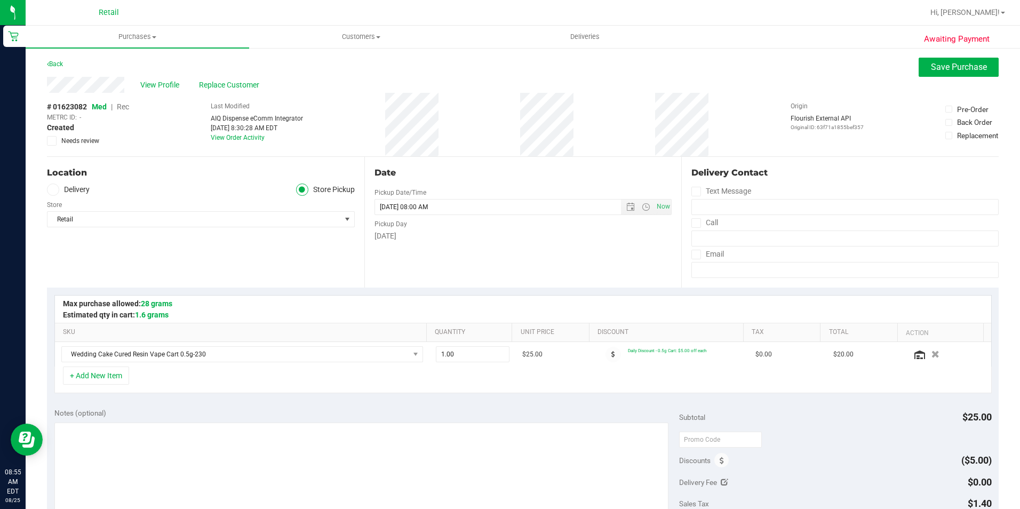
click at [126, 106] on span "Rec" at bounding box center [123, 106] width 12 height 9
click at [940, 70] on span "Save Purchase" at bounding box center [959, 67] width 56 height 10
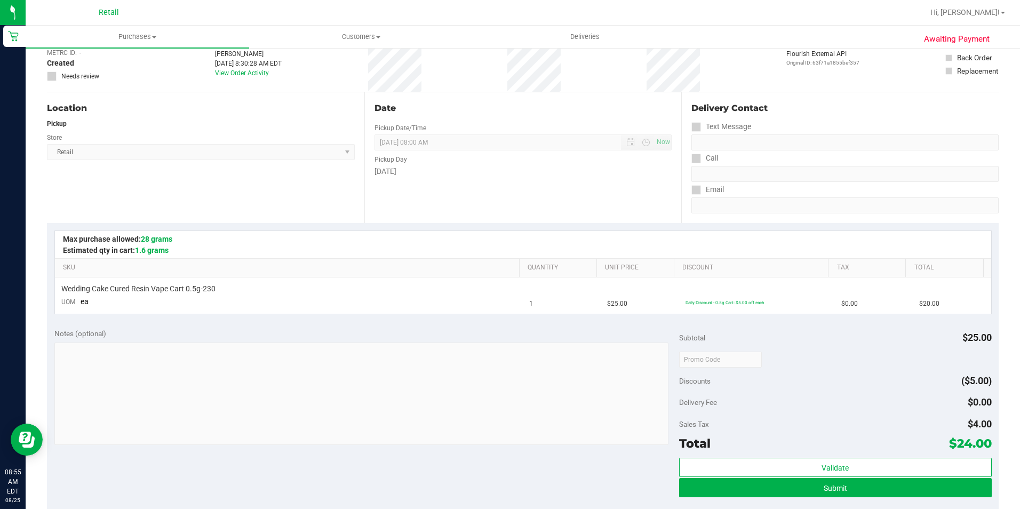
scroll to position [160, 0]
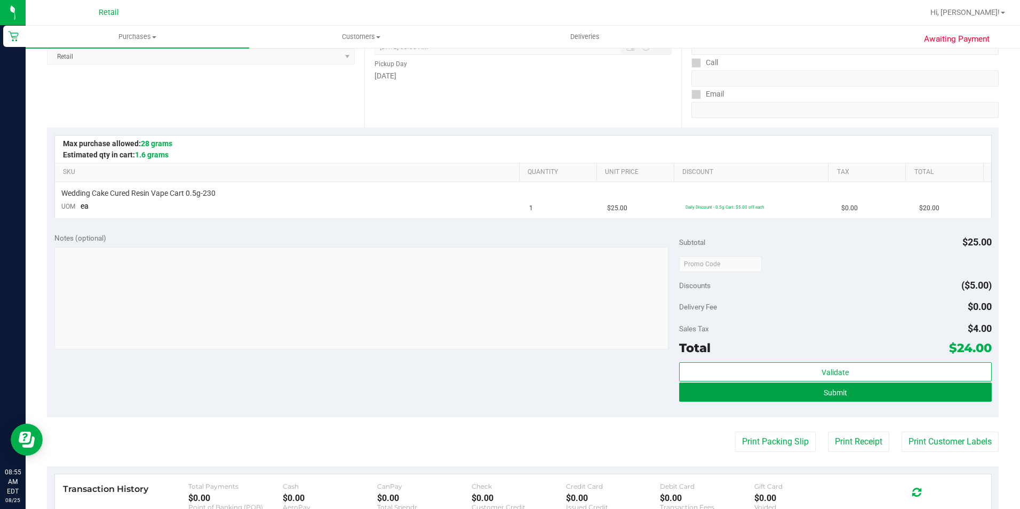
click at [790, 395] on button "Submit" at bounding box center [835, 392] width 313 height 19
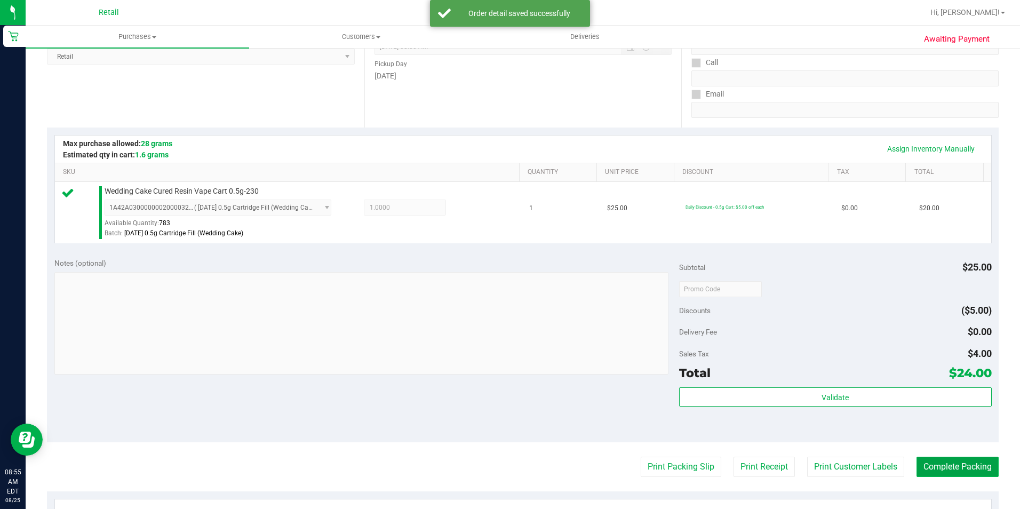
click at [949, 462] on button "Complete Packing" at bounding box center [958, 467] width 82 height 20
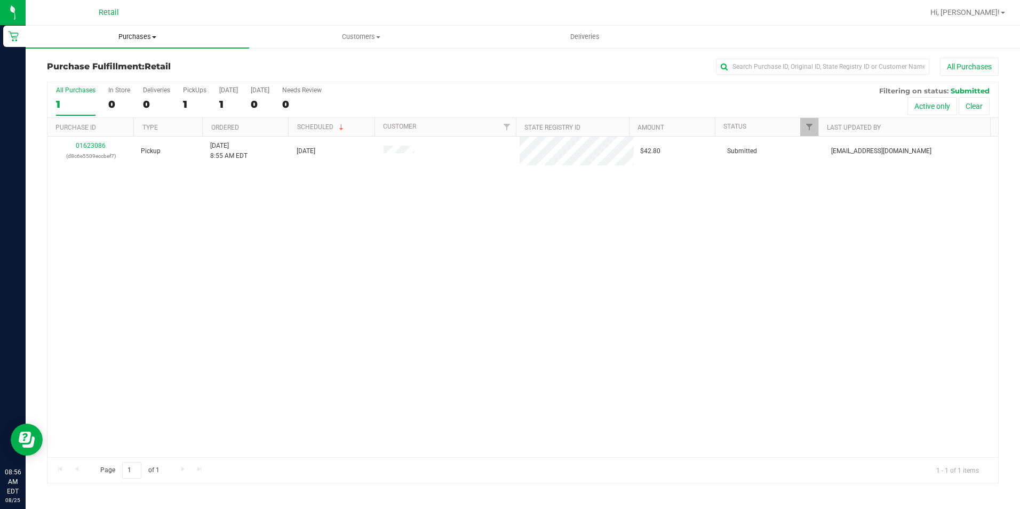
click at [154, 36] on span at bounding box center [154, 37] width 4 height 2
click at [123, 65] on span "Summary of purchases" at bounding box center [80, 64] width 109 height 9
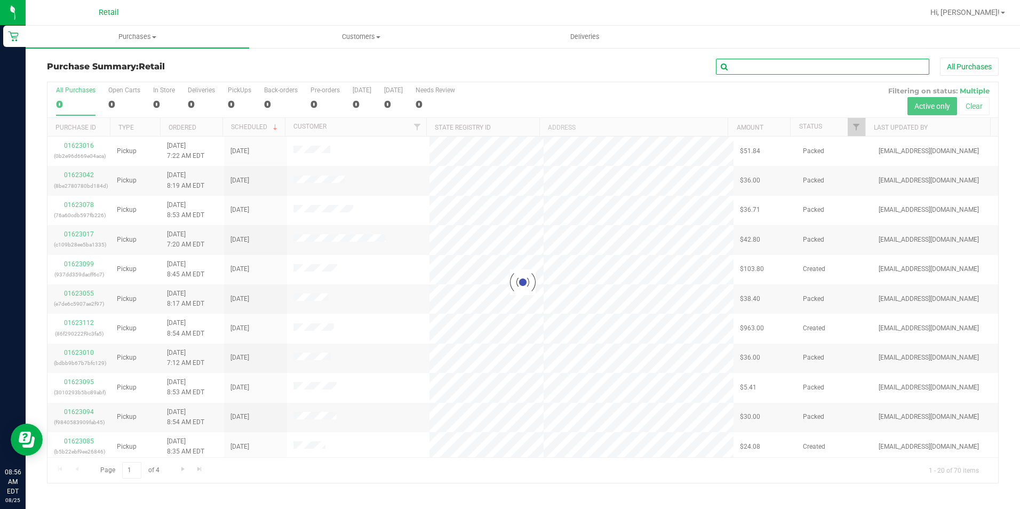
click at [767, 70] on input "text" at bounding box center [822, 67] width 213 height 16
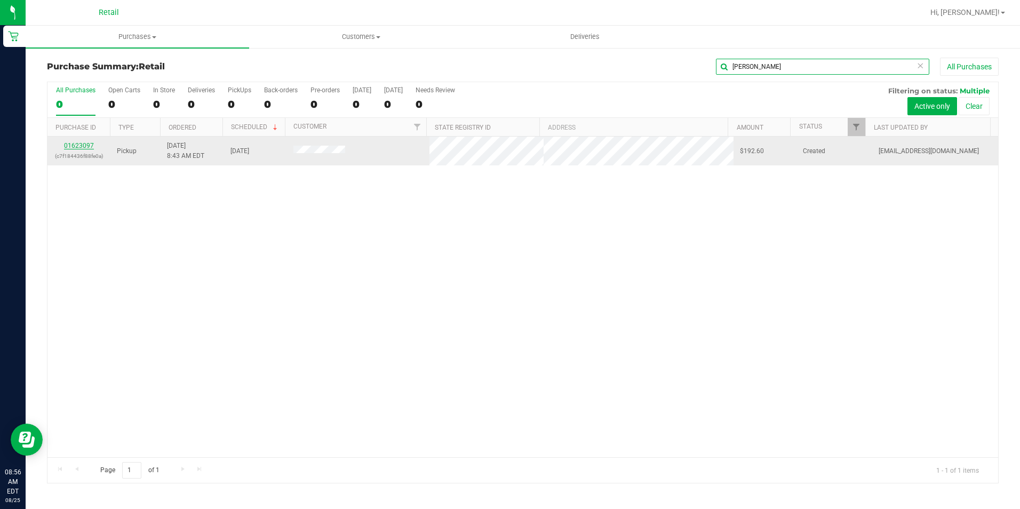
type input "[PERSON_NAME]"
click at [86, 145] on link "01623097" at bounding box center [79, 145] width 30 height 7
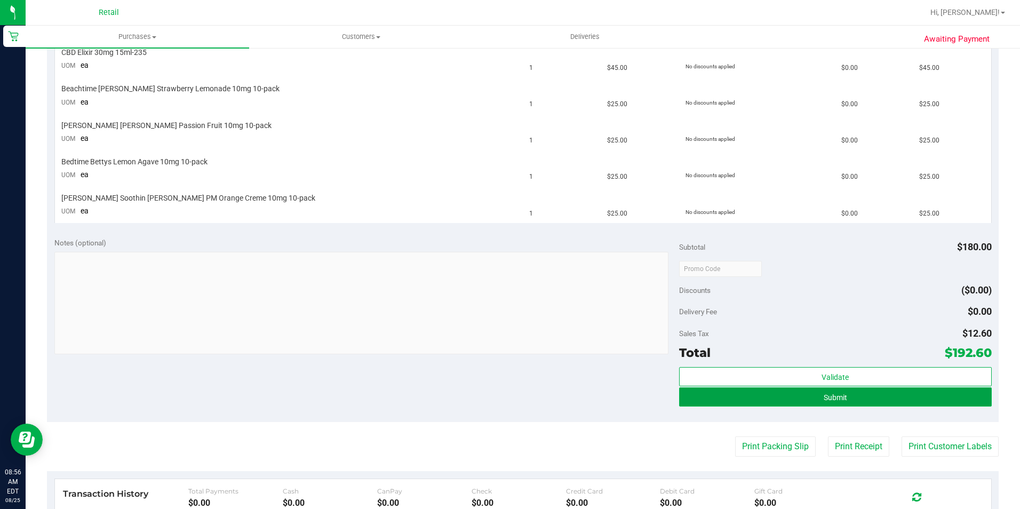
click at [846, 399] on button "Submit" at bounding box center [835, 396] width 313 height 19
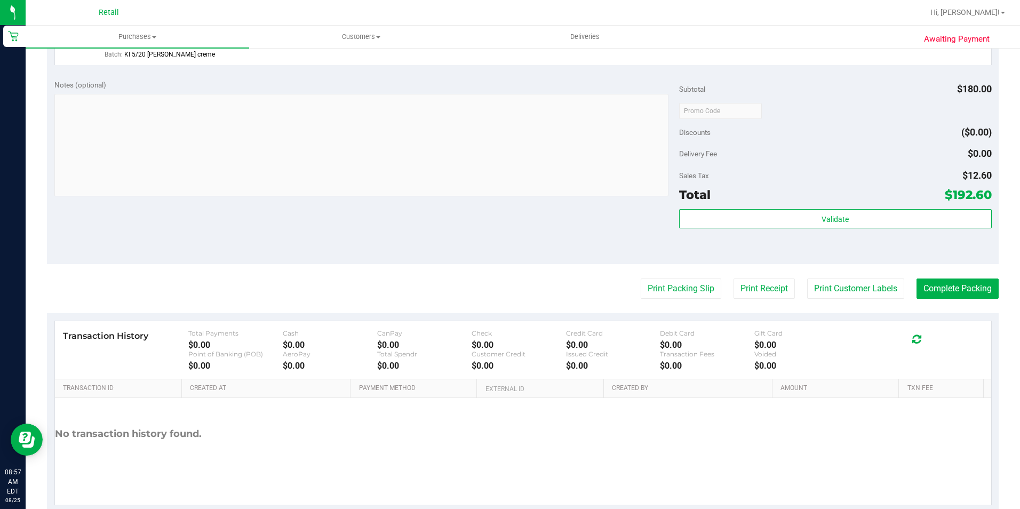
scroll to position [734, 0]
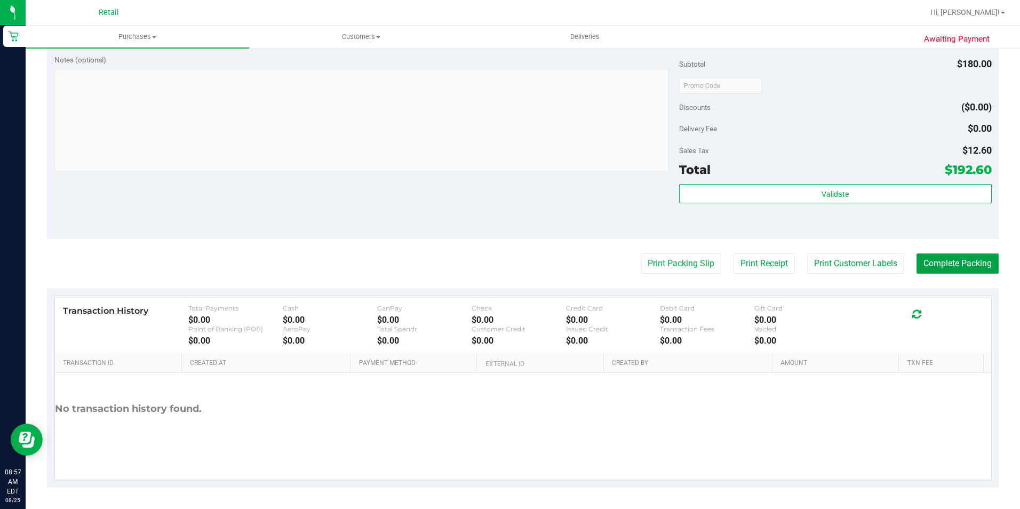
click at [922, 259] on button "Complete Packing" at bounding box center [958, 263] width 82 height 20
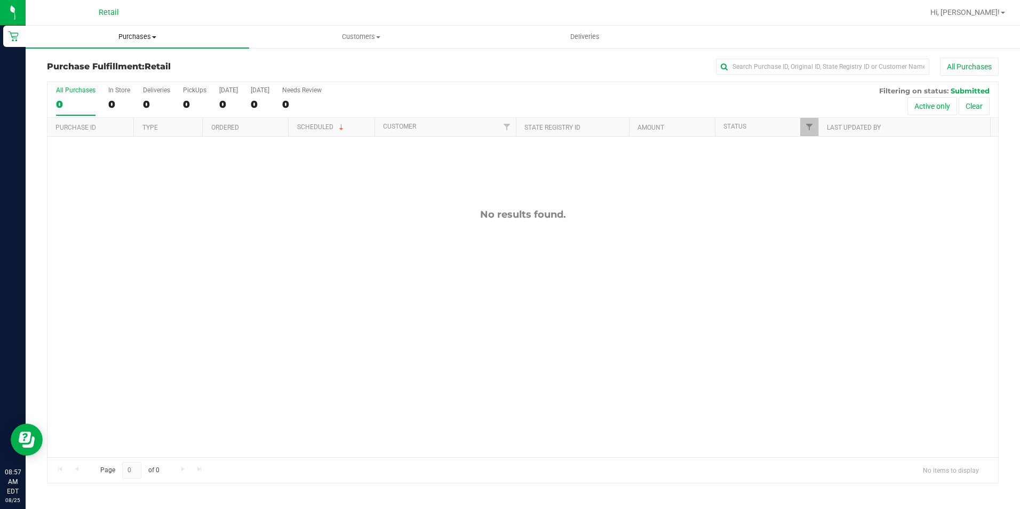
click at [145, 31] on uib-tab-heading "Purchases Summary of purchases Fulfillment All purchases" at bounding box center [138, 37] width 224 height 22
click at [115, 60] on span "Summary of purchases" at bounding box center [80, 64] width 109 height 9
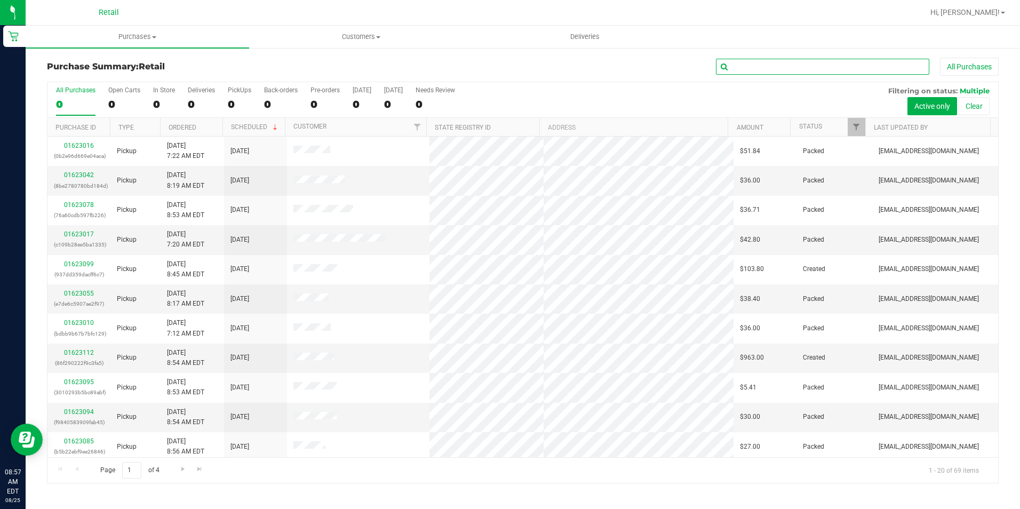
click at [758, 59] on input "text" at bounding box center [822, 67] width 213 height 16
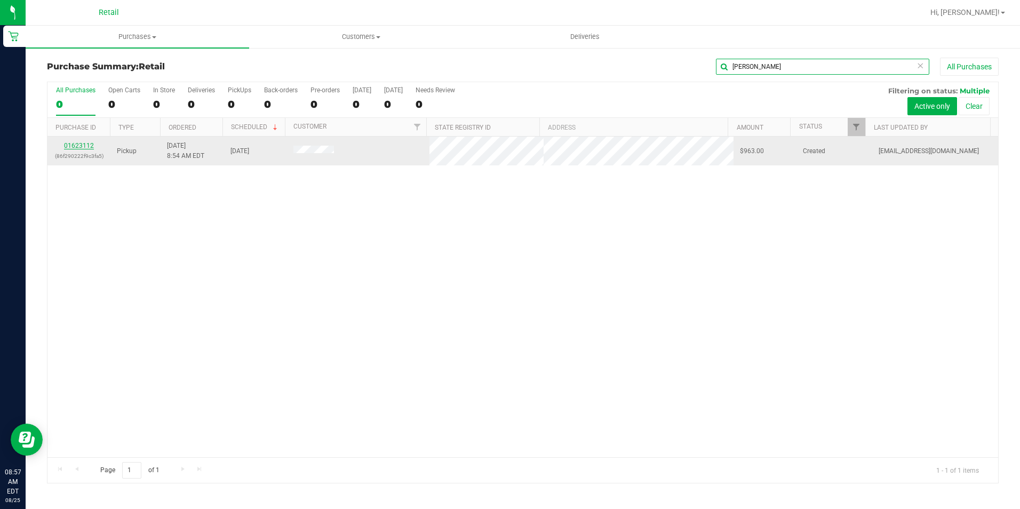
type input "[PERSON_NAME]"
click at [82, 144] on link "01623112" at bounding box center [79, 145] width 30 height 7
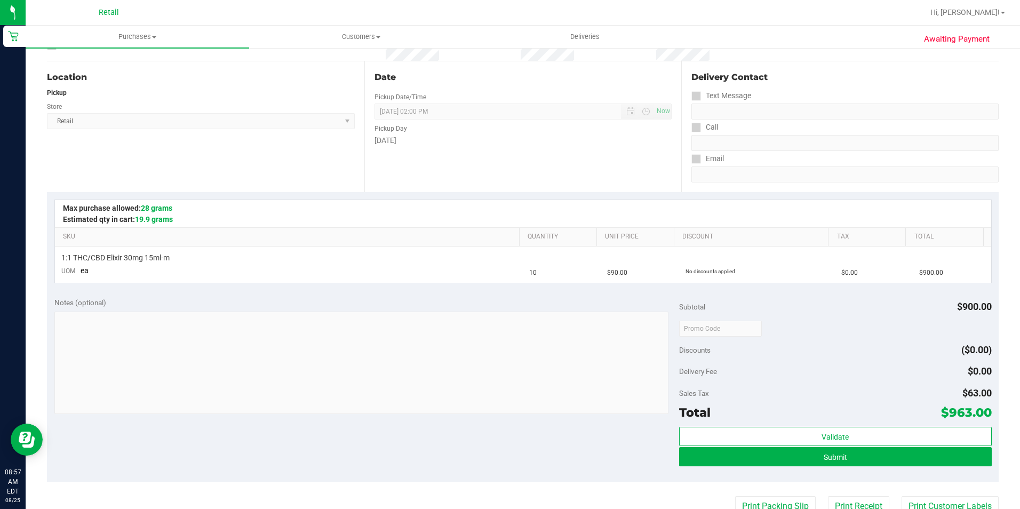
scroll to position [267, 0]
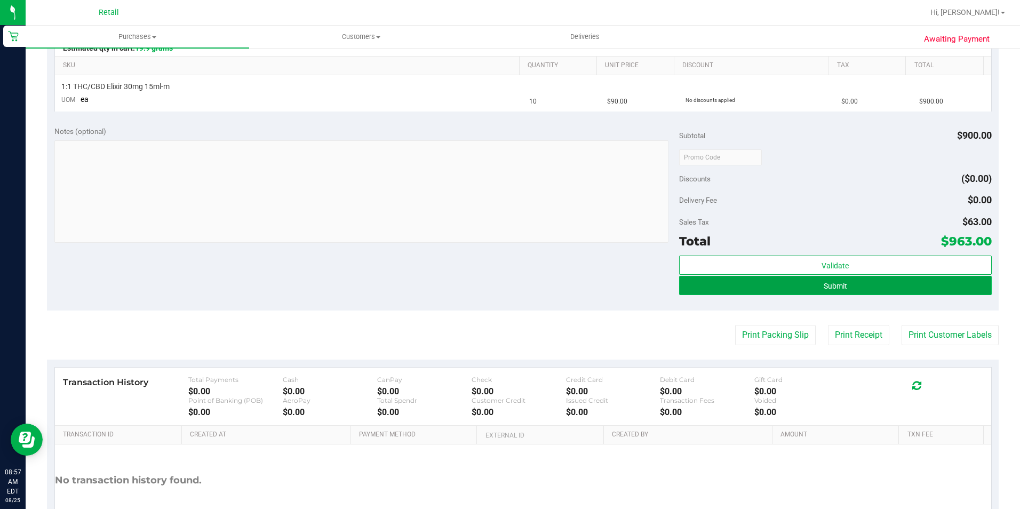
click at [736, 283] on button "Submit" at bounding box center [835, 285] width 313 height 19
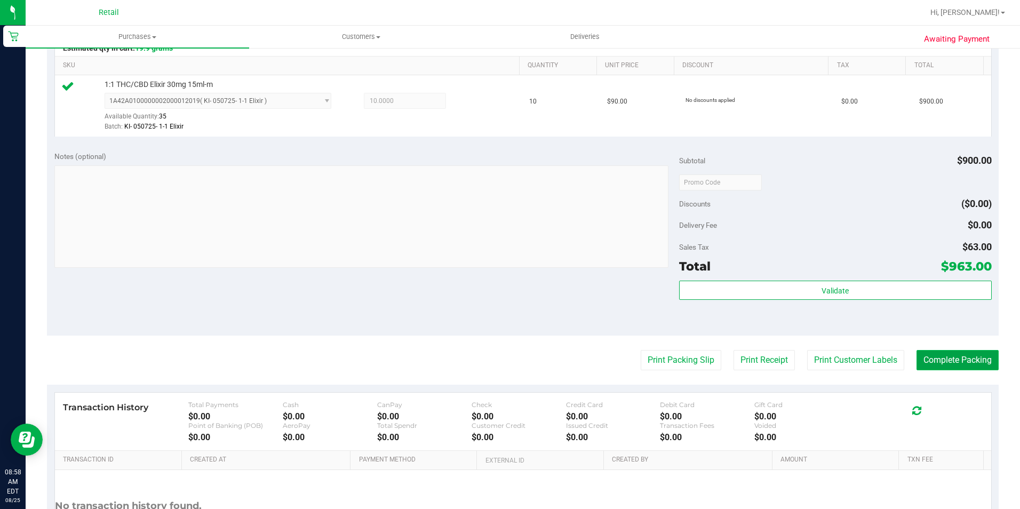
click at [953, 363] on button "Complete Packing" at bounding box center [958, 360] width 82 height 20
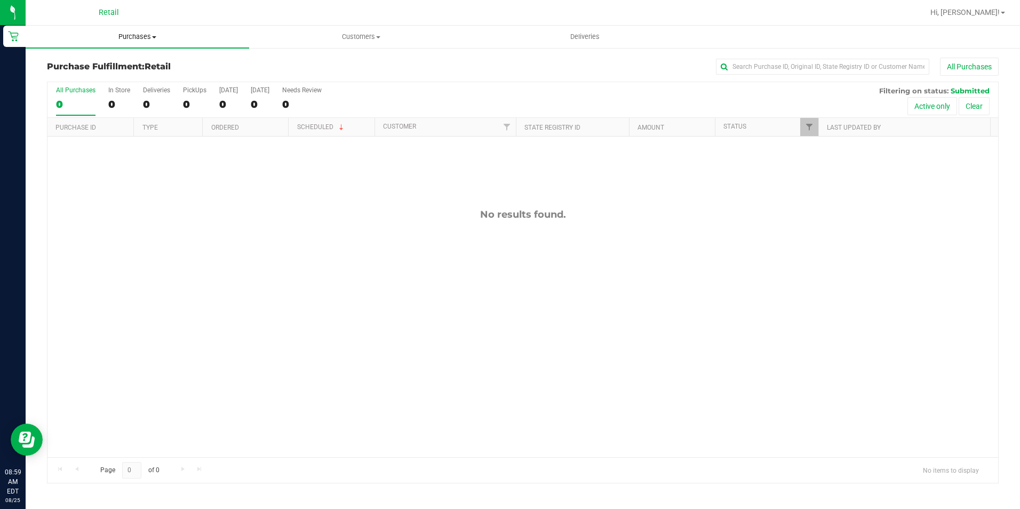
click at [149, 42] on uib-tab-heading "Purchases Summary of purchases Fulfillment All purchases" at bounding box center [138, 37] width 224 height 22
click at [84, 67] on span "Summary of purchases" at bounding box center [80, 64] width 109 height 9
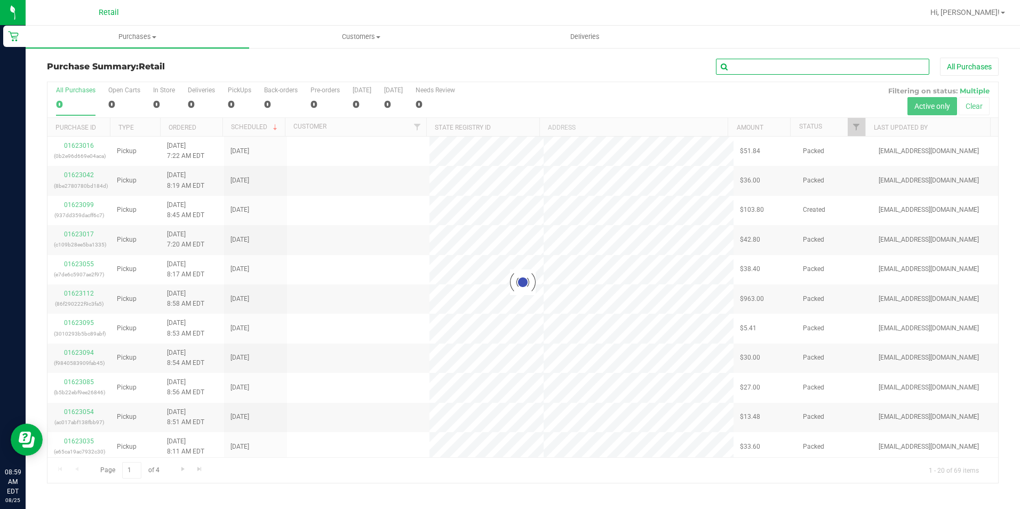
click at [766, 63] on input "text" at bounding box center [822, 67] width 213 height 16
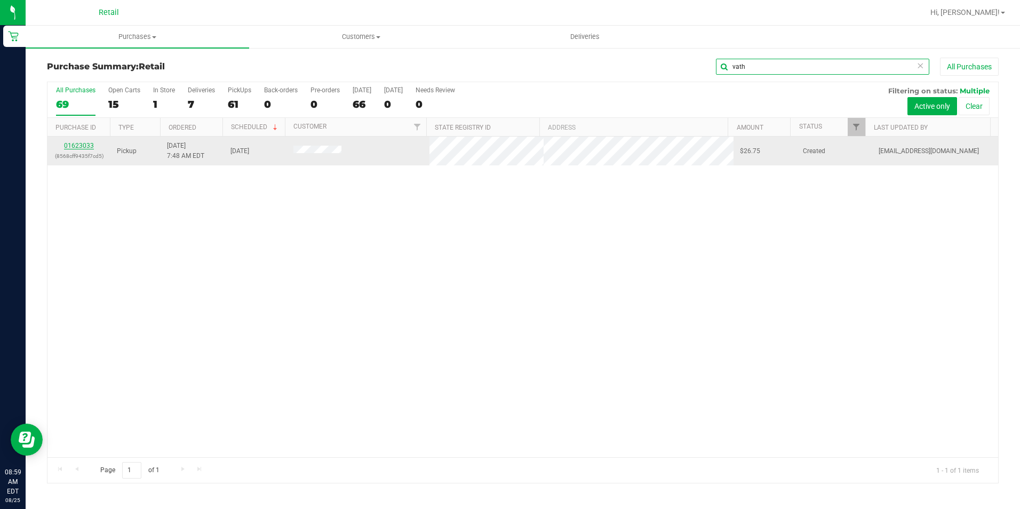
type input "vath"
click at [87, 145] on link "01623033" at bounding box center [79, 145] width 30 height 7
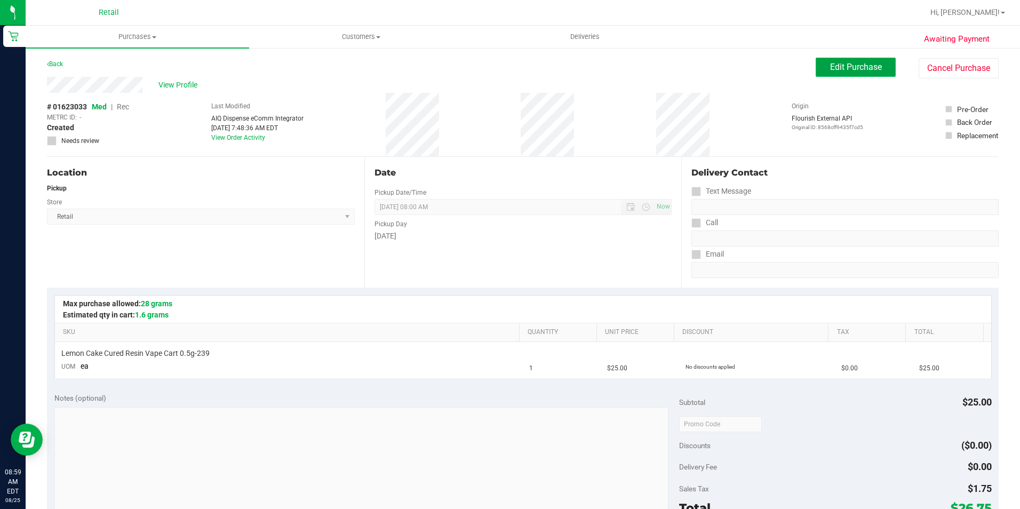
click at [831, 70] on span "Edit Purchase" at bounding box center [856, 67] width 52 height 10
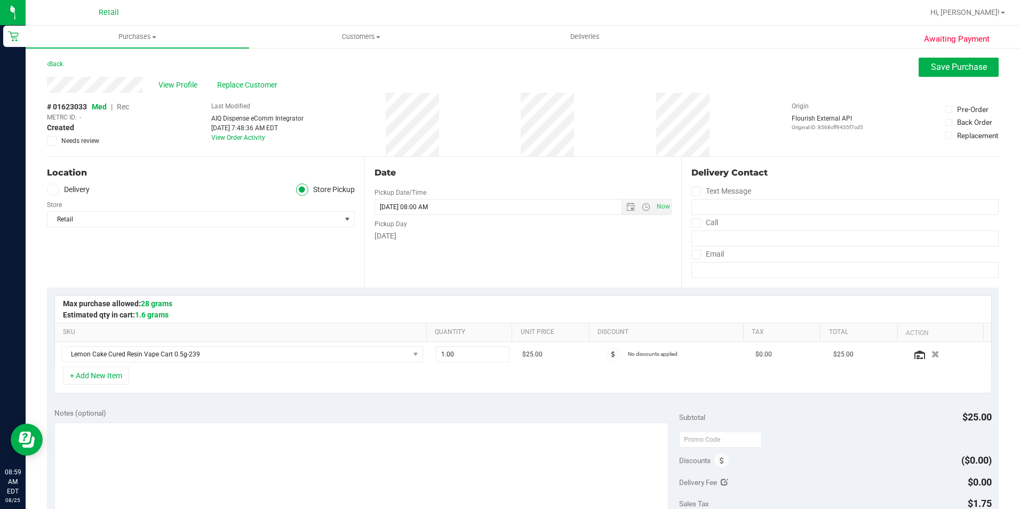
click at [122, 106] on span "Rec" at bounding box center [123, 106] width 12 height 9
click at [929, 74] on button "Save Purchase" at bounding box center [959, 67] width 80 height 19
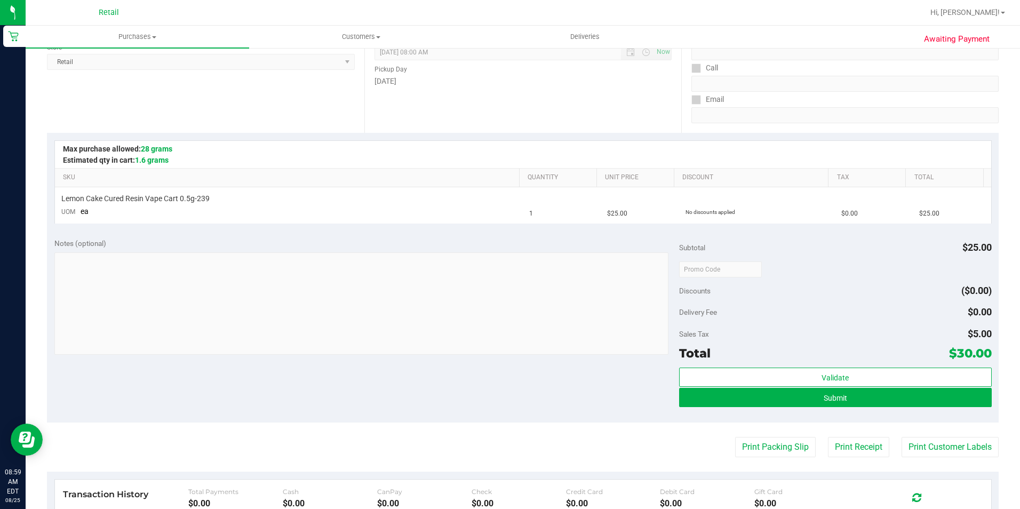
scroll to position [160, 0]
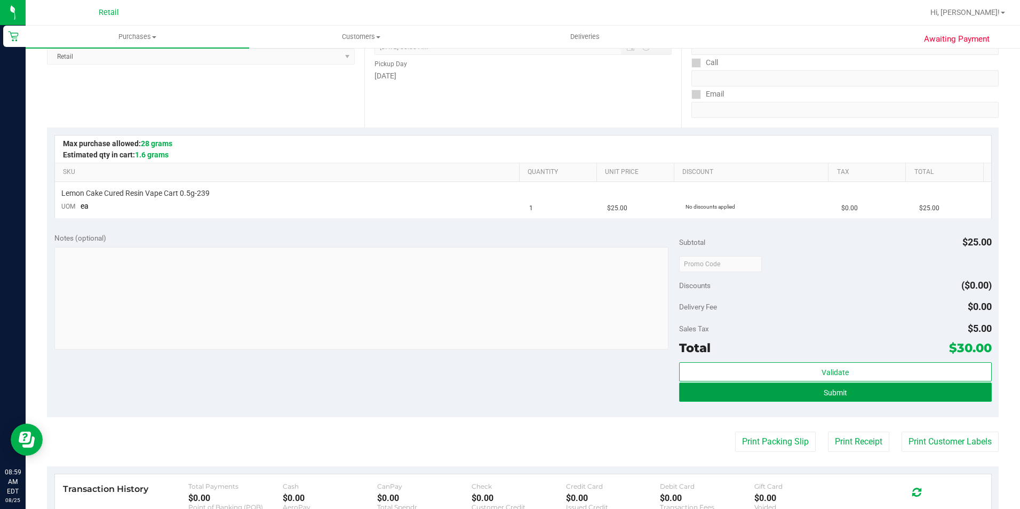
click at [844, 392] on button "Submit" at bounding box center [835, 392] width 313 height 19
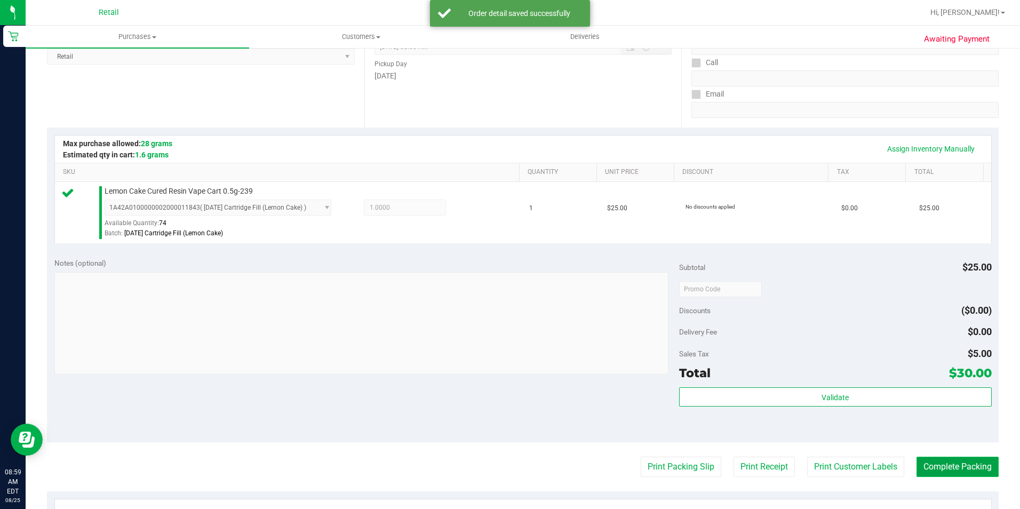
click at [958, 471] on button "Complete Packing" at bounding box center [958, 467] width 82 height 20
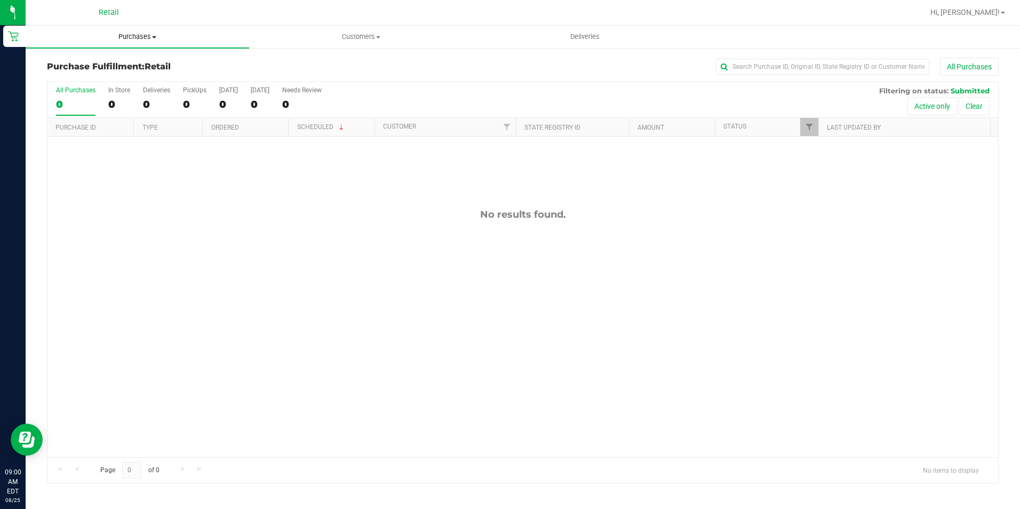
click at [146, 42] on uib-tab-heading "Purchases Summary of purchases Fulfillment All purchases" at bounding box center [138, 37] width 224 height 22
click at [117, 58] on li "Summary of purchases" at bounding box center [138, 64] width 224 height 13
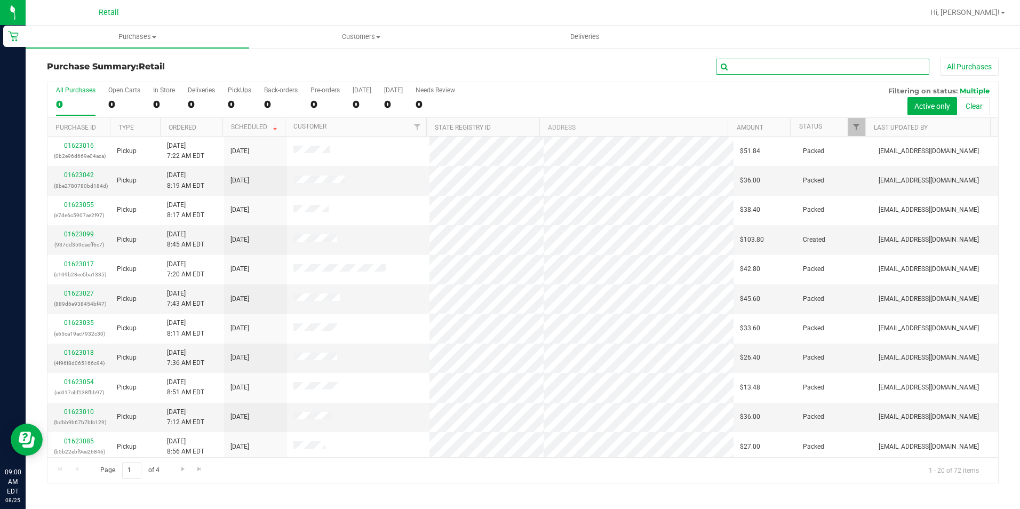
click at [761, 66] on input "text" at bounding box center [822, 67] width 213 height 16
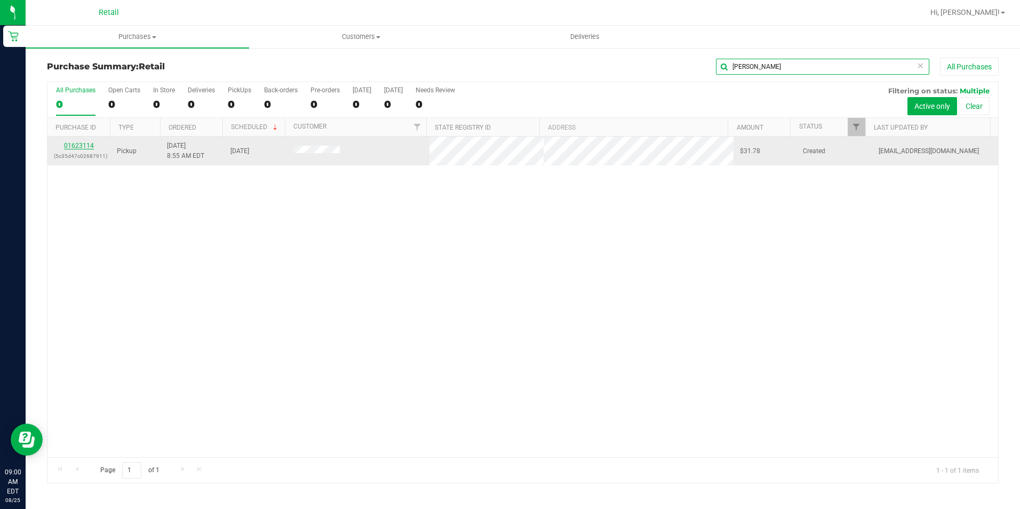
type input "[PERSON_NAME]"
click at [72, 147] on link "01623114" at bounding box center [79, 145] width 30 height 7
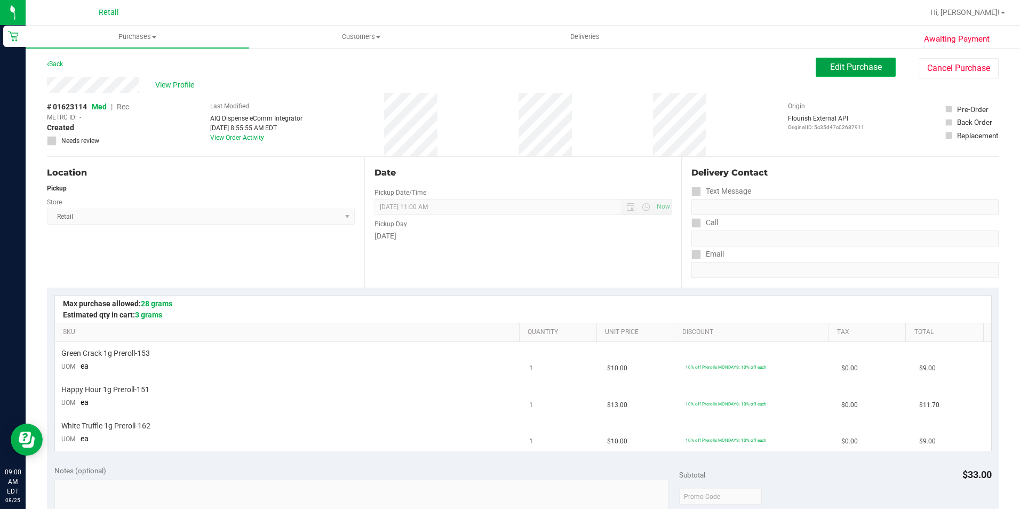
click at [831, 73] on button "Edit Purchase" at bounding box center [856, 67] width 80 height 19
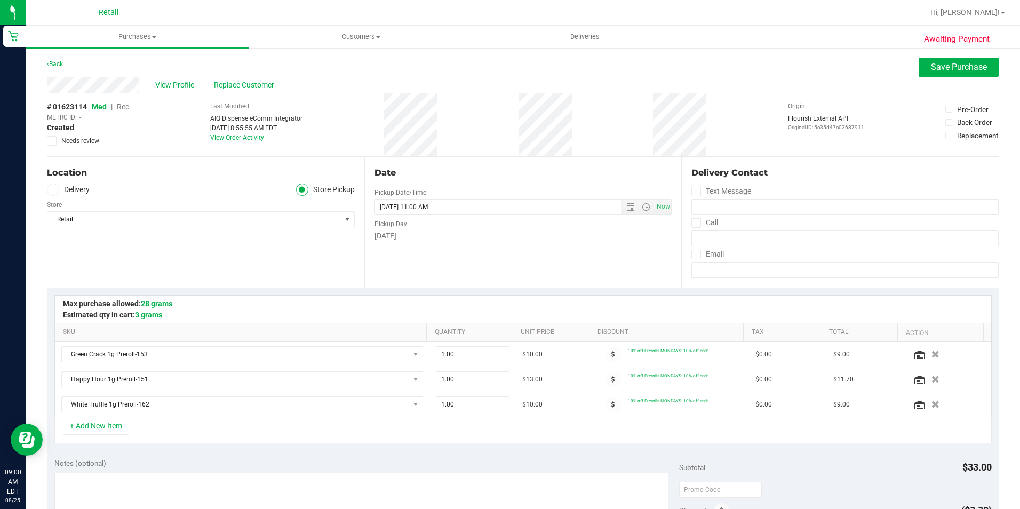
click at [124, 107] on span "Rec" at bounding box center [123, 106] width 12 height 9
click at [933, 68] on span "Save Purchase" at bounding box center [959, 67] width 56 height 10
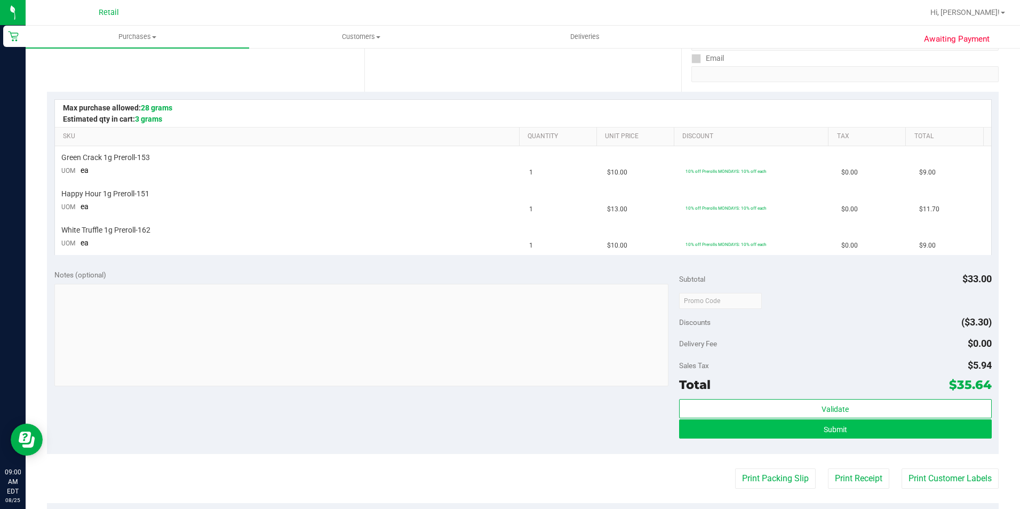
scroll to position [213, 0]
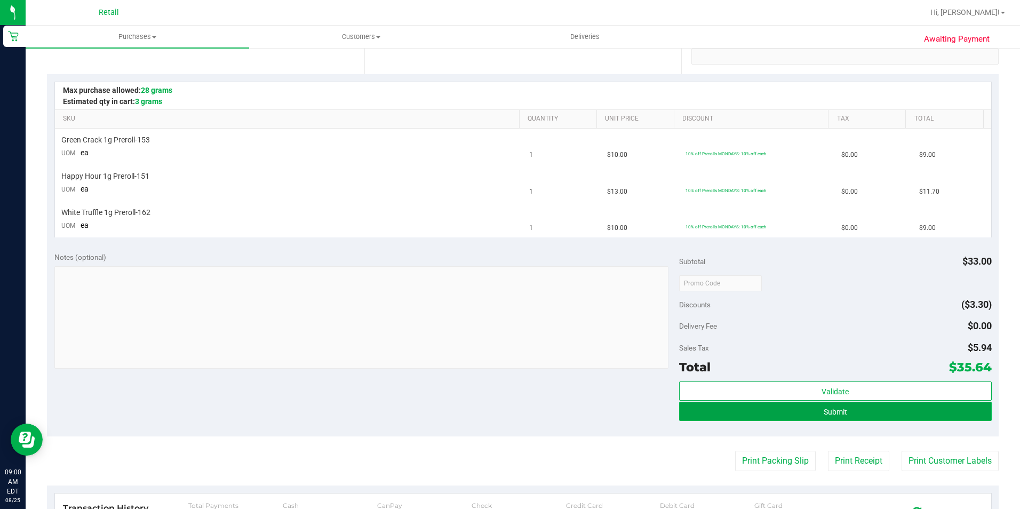
click at [864, 410] on button "Submit" at bounding box center [835, 411] width 313 height 19
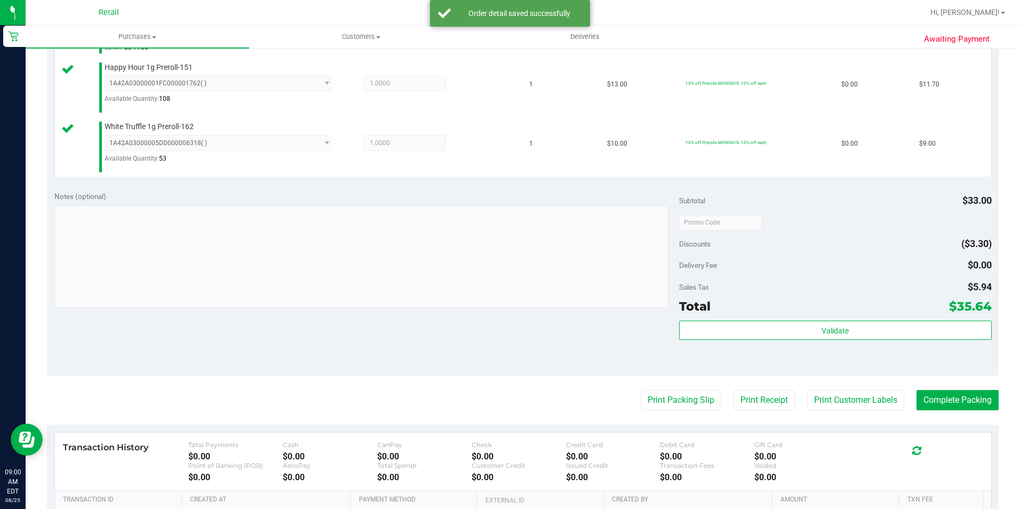
scroll to position [373, 0]
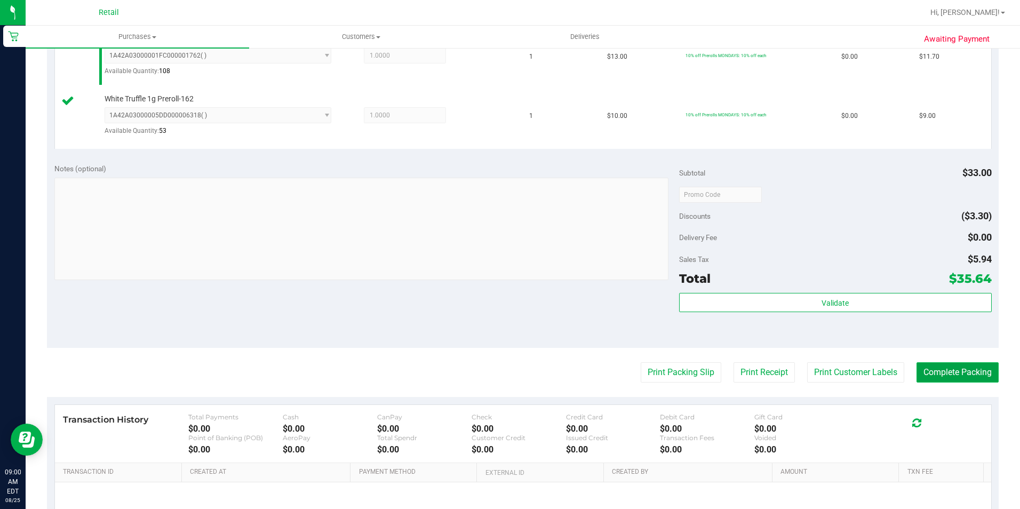
click at [949, 380] on button "Complete Packing" at bounding box center [958, 372] width 82 height 20
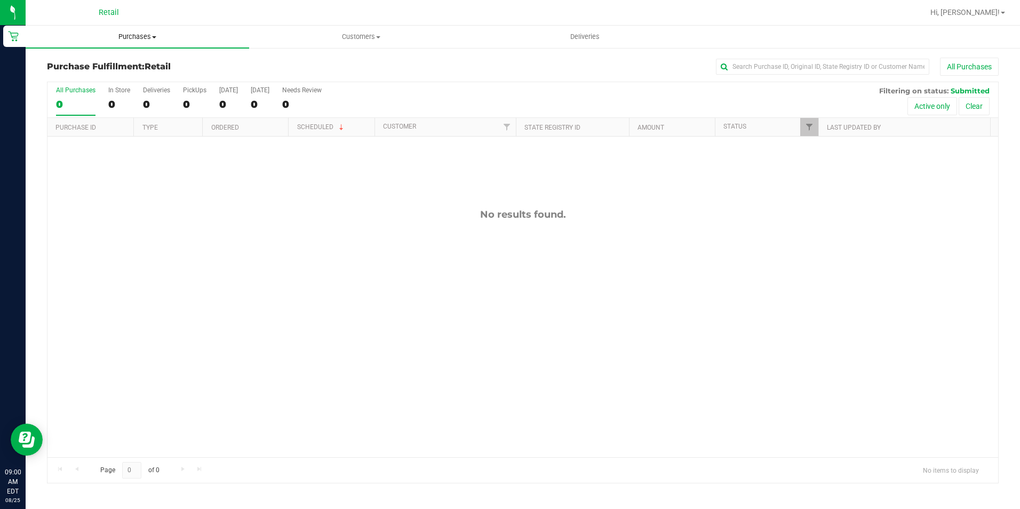
click at [138, 35] on span "Purchases" at bounding box center [138, 37] width 224 height 10
click at [92, 64] on span "Summary of purchases" at bounding box center [80, 64] width 109 height 9
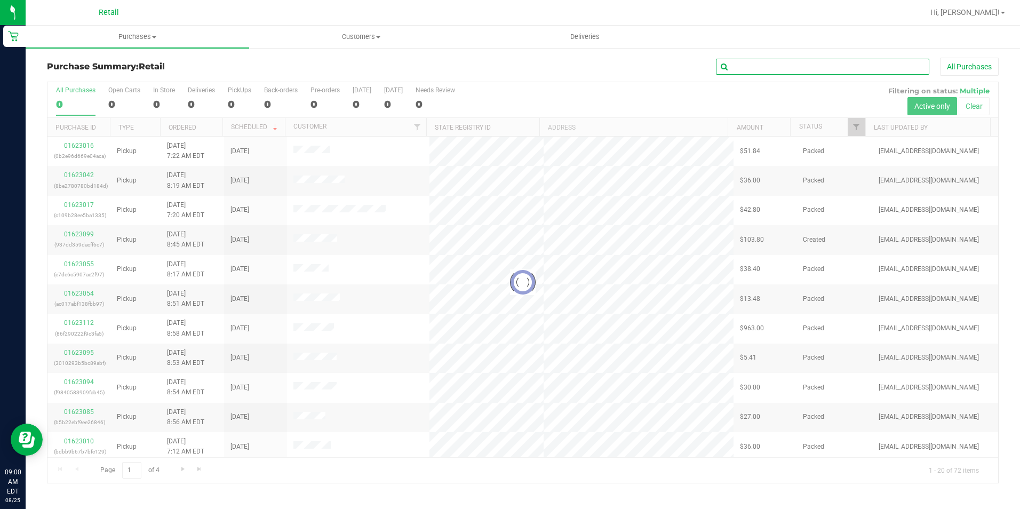
click at [759, 68] on input "text" at bounding box center [822, 67] width 213 height 16
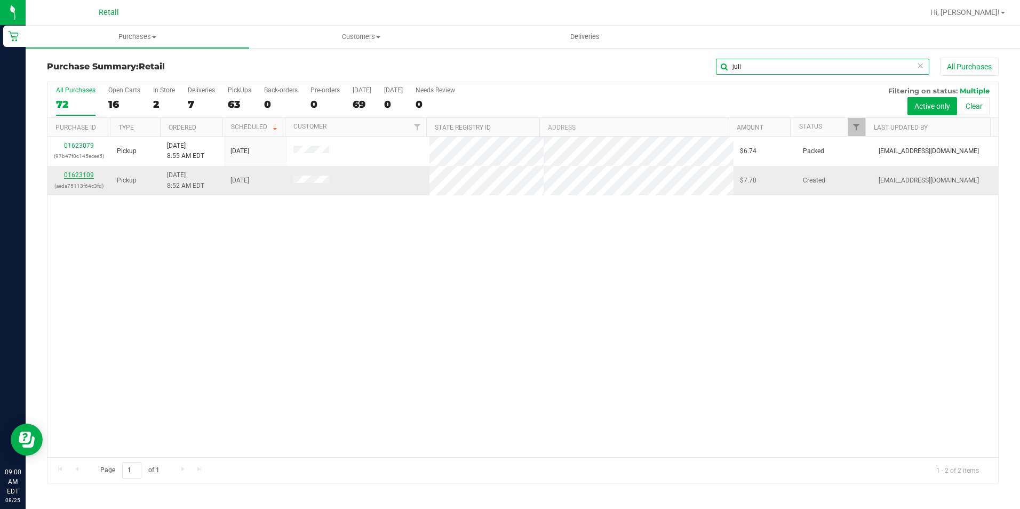
type input "juli"
click at [81, 176] on link "01623109" at bounding box center [79, 174] width 30 height 7
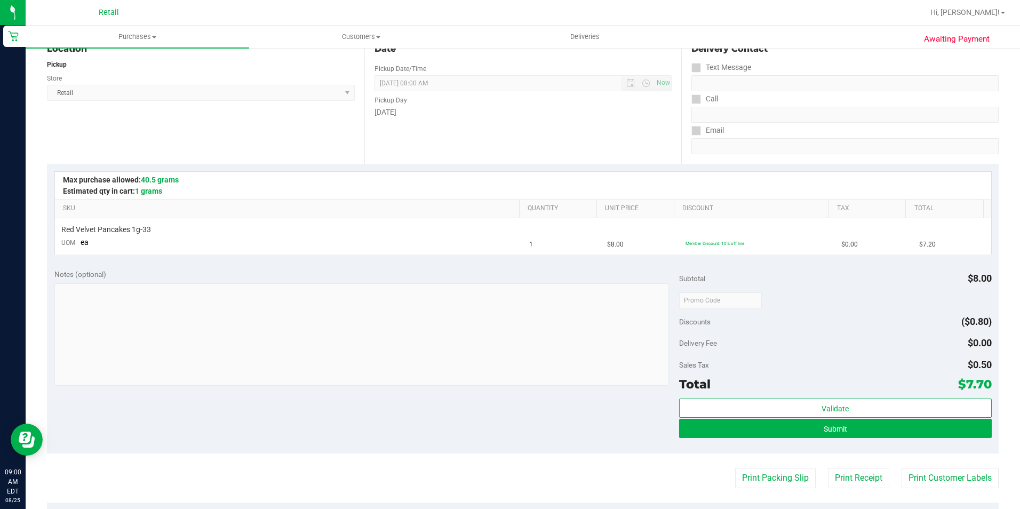
scroll to position [213, 0]
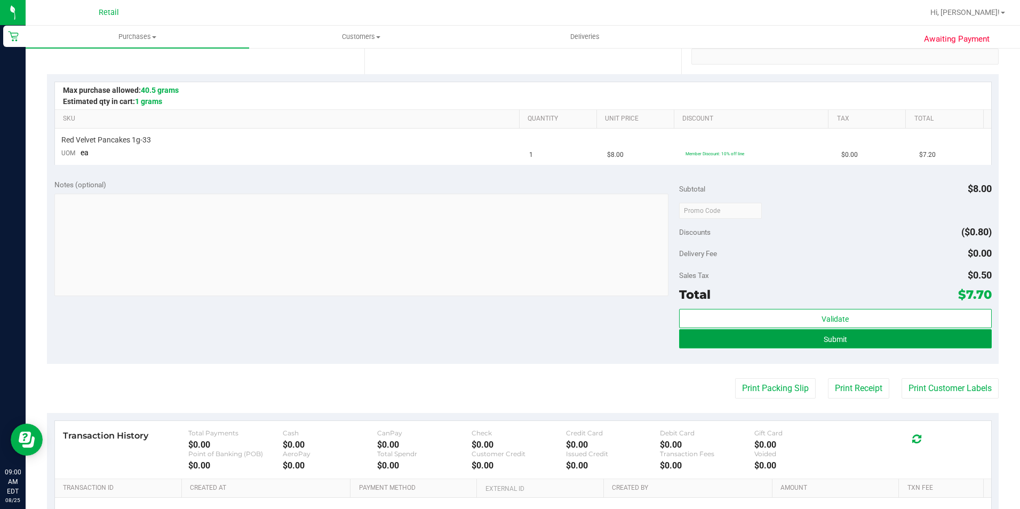
click at [842, 338] on button "Submit" at bounding box center [835, 338] width 313 height 19
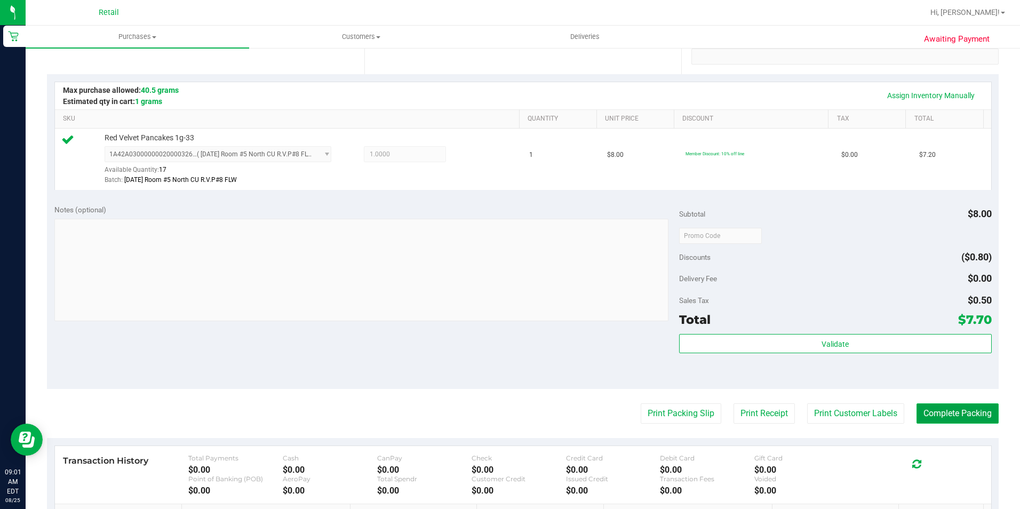
click at [940, 423] on button "Complete Packing" at bounding box center [958, 413] width 82 height 20
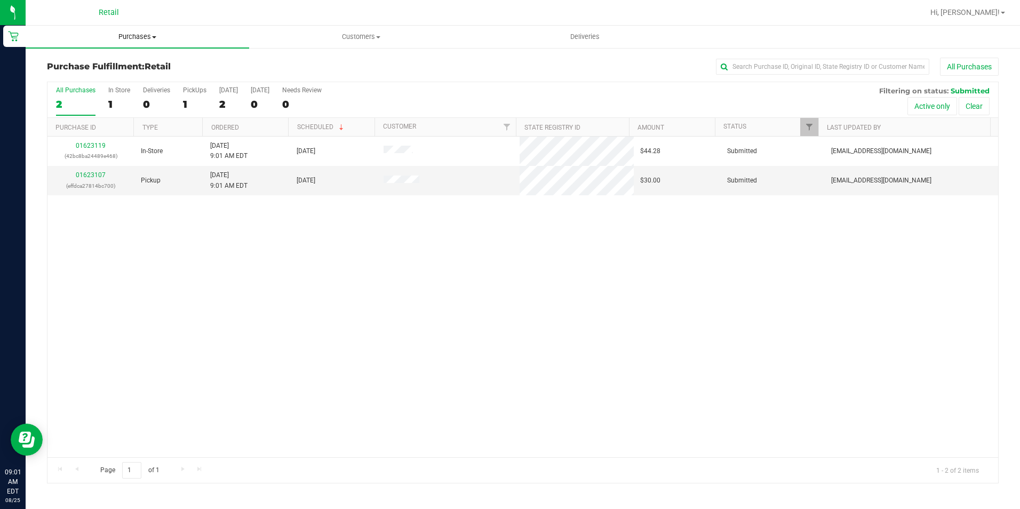
click at [147, 40] on span "Purchases" at bounding box center [138, 37] width 224 height 10
click at [113, 64] on span "Summary of purchases" at bounding box center [80, 64] width 109 height 9
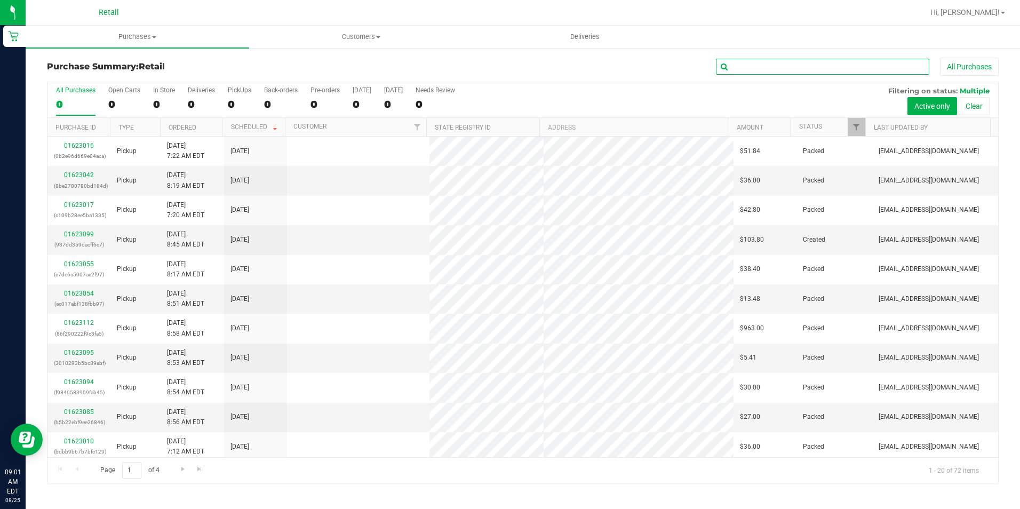
click at [750, 65] on input "text" at bounding box center [822, 67] width 213 height 16
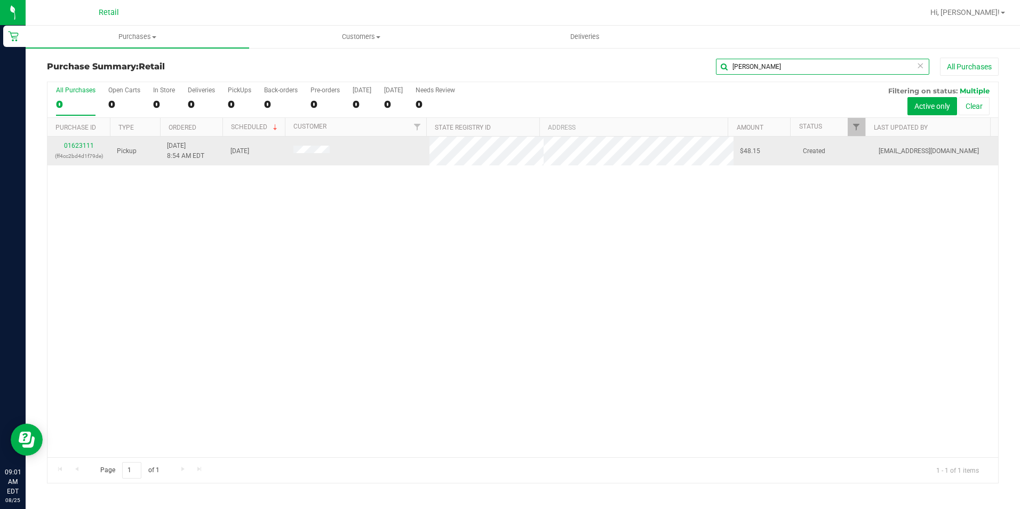
type input "[PERSON_NAME]"
click at [64, 145] on div "01623111 (ff4cc2bd4d1f79de)" at bounding box center [79, 151] width 50 height 20
click at [69, 145] on link "01623111" at bounding box center [79, 145] width 30 height 7
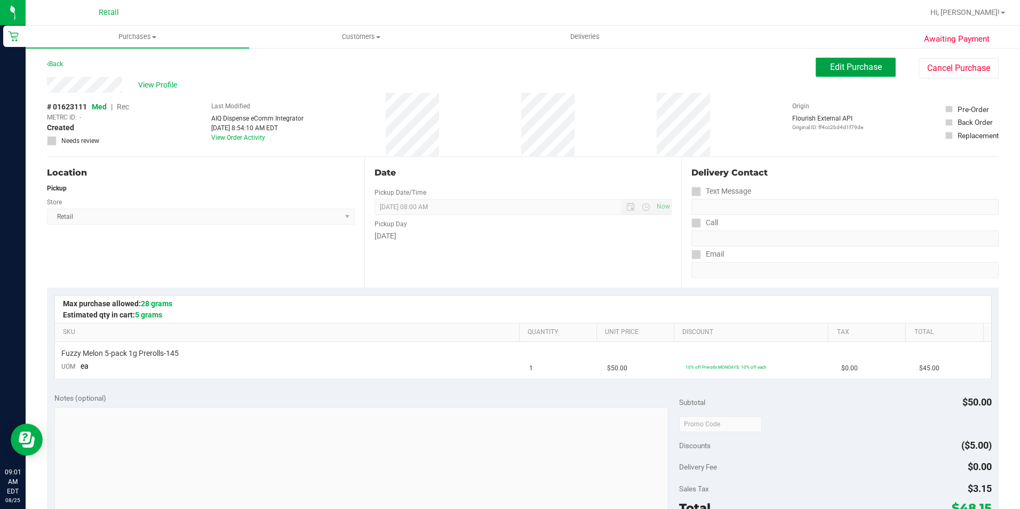
click at [833, 63] on span "Edit Purchase" at bounding box center [856, 67] width 52 height 10
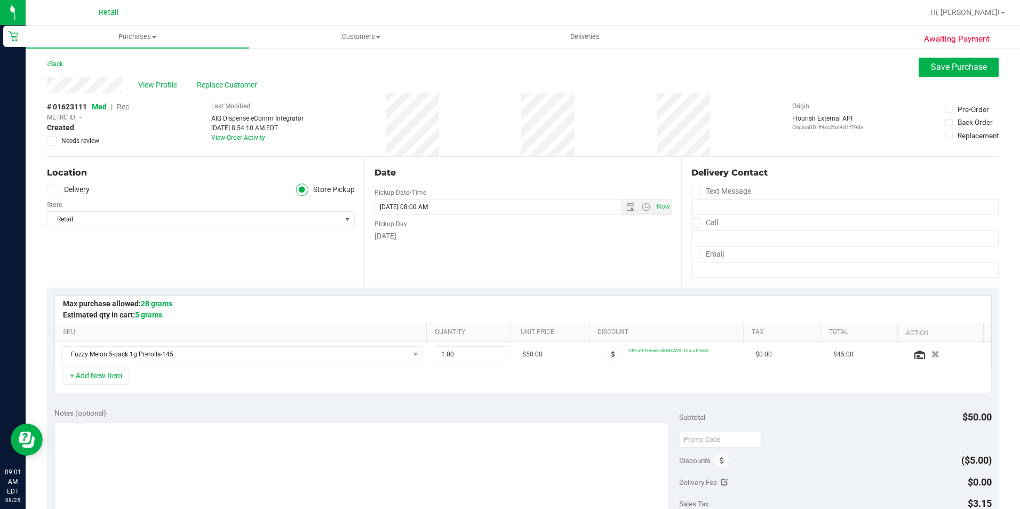
click at [128, 105] on span "Rec" at bounding box center [123, 106] width 12 height 9
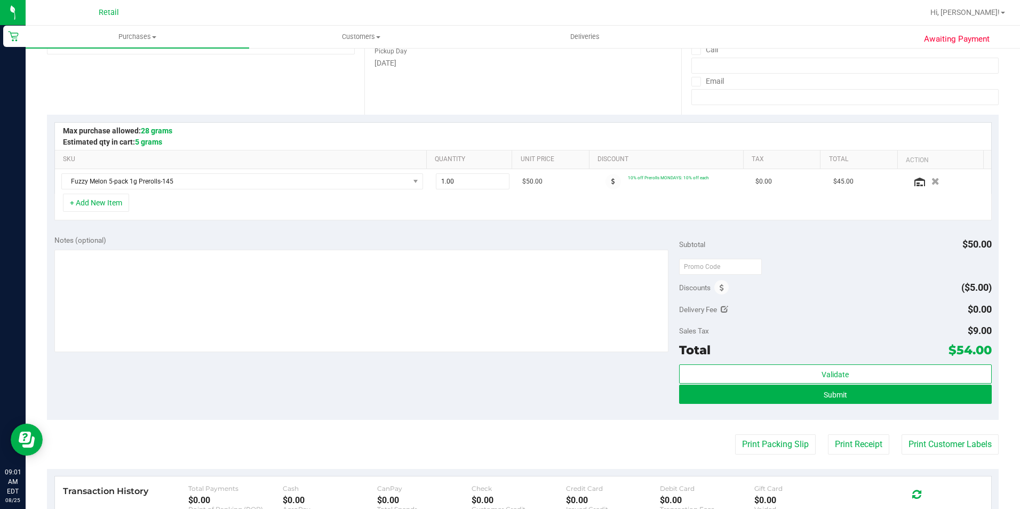
scroll to position [213, 0]
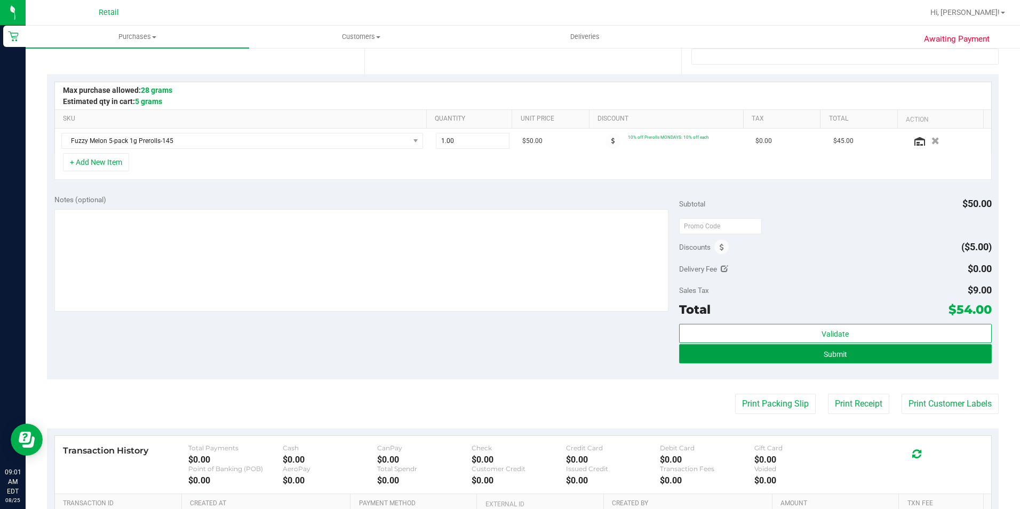
click at [824, 350] on span "Submit" at bounding box center [835, 354] width 23 height 9
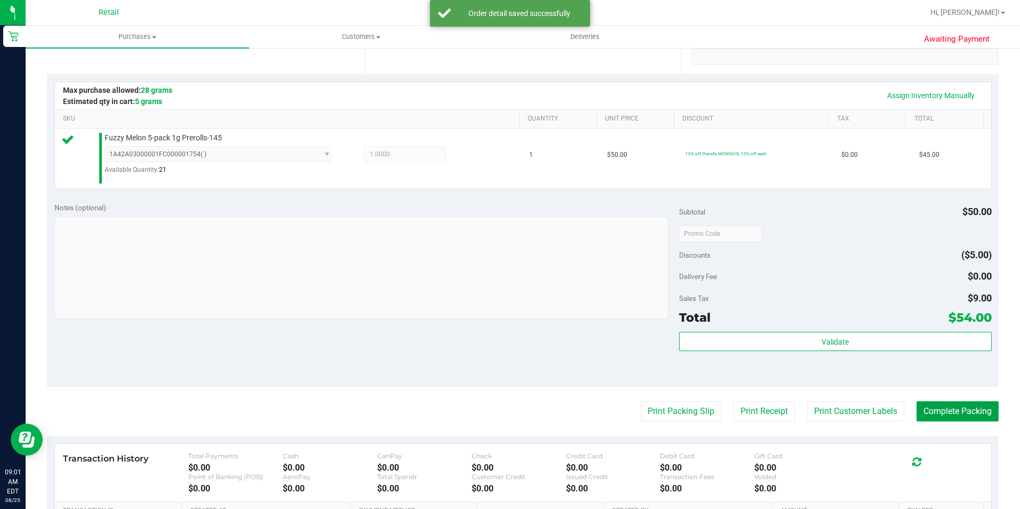
click at [939, 404] on button "Complete Packing" at bounding box center [958, 411] width 82 height 20
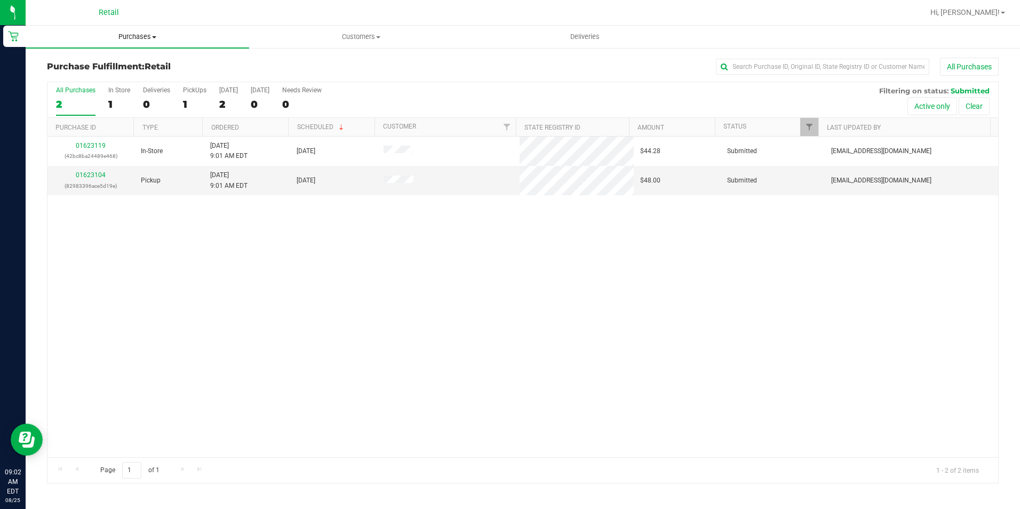
click at [142, 37] on span "Purchases" at bounding box center [138, 37] width 224 height 10
click at [95, 62] on span "Summary of purchases" at bounding box center [80, 64] width 109 height 9
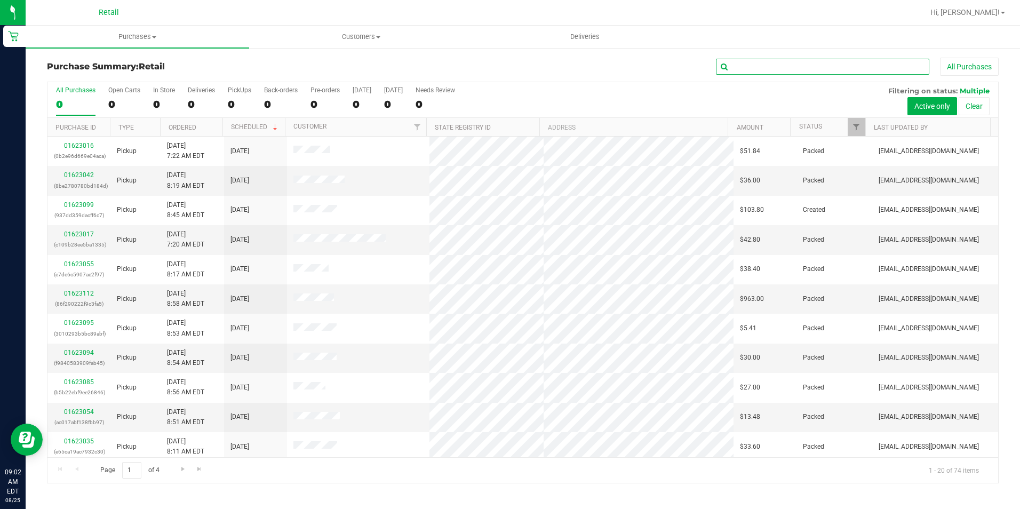
click at [769, 63] on input "text" at bounding box center [822, 67] width 213 height 16
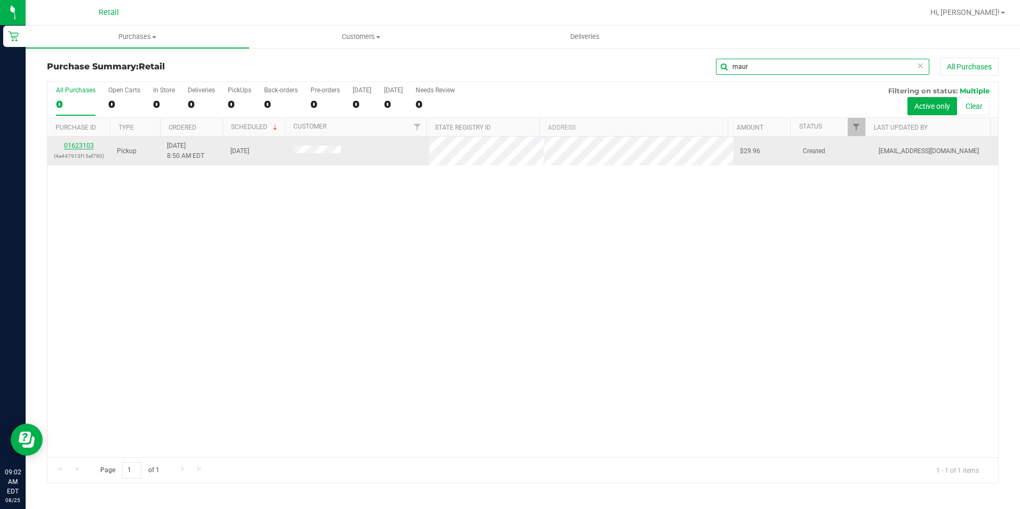
type input "maur"
click at [84, 143] on link "01623103" at bounding box center [79, 145] width 30 height 7
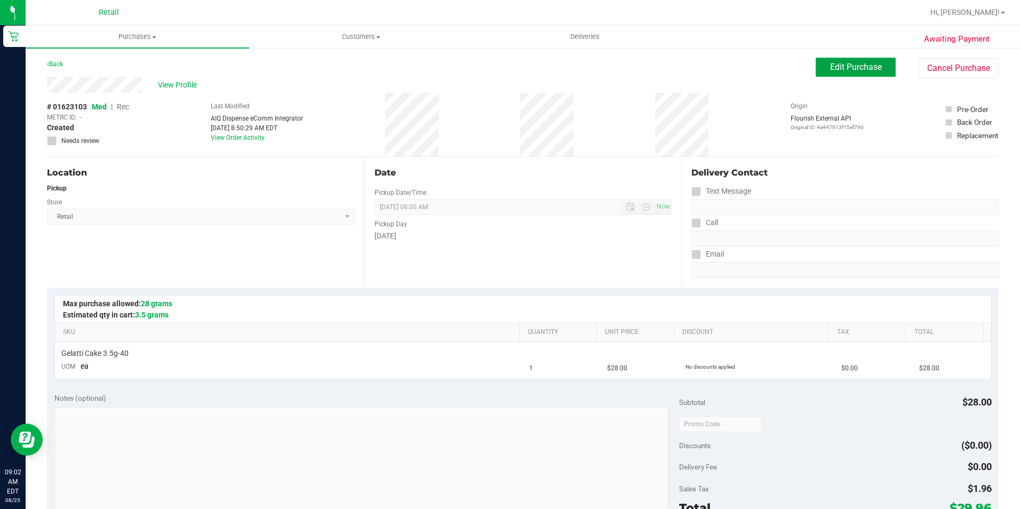
click at [816, 72] on button "Edit Purchase" at bounding box center [856, 67] width 80 height 19
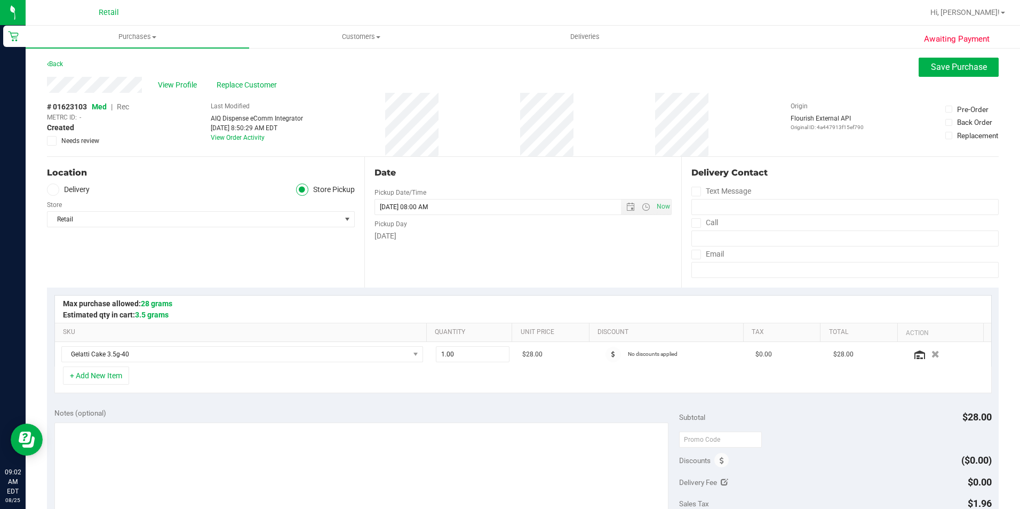
click at [121, 105] on span "Rec" at bounding box center [123, 106] width 12 height 9
click at [931, 67] on span "Save Purchase" at bounding box center [959, 67] width 56 height 10
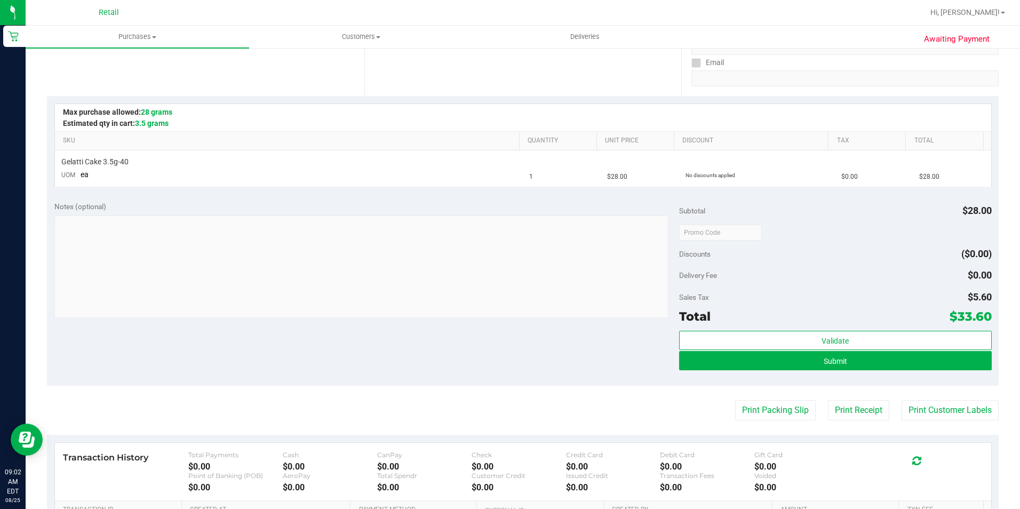
scroll to position [213, 0]
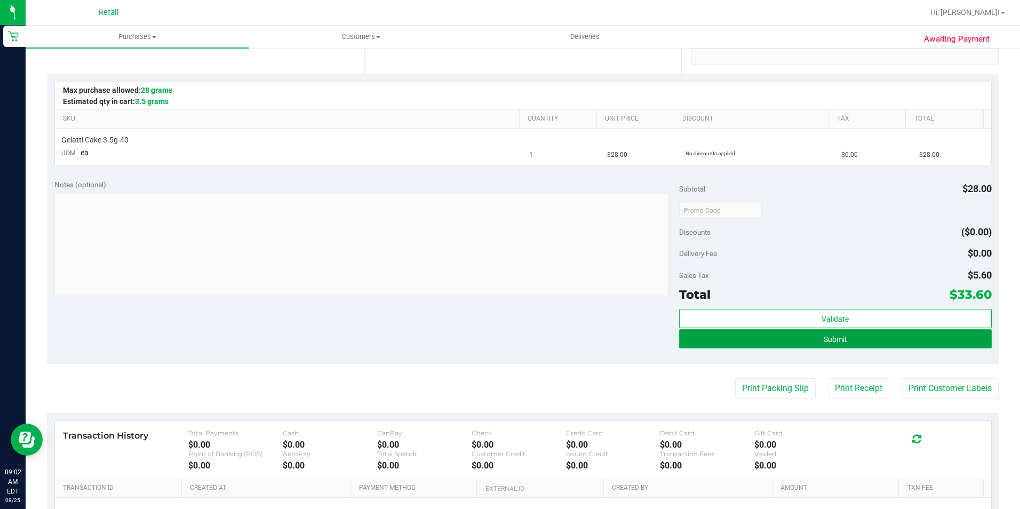
click at [810, 342] on button "Submit" at bounding box center [835, 338] width 313 height 19
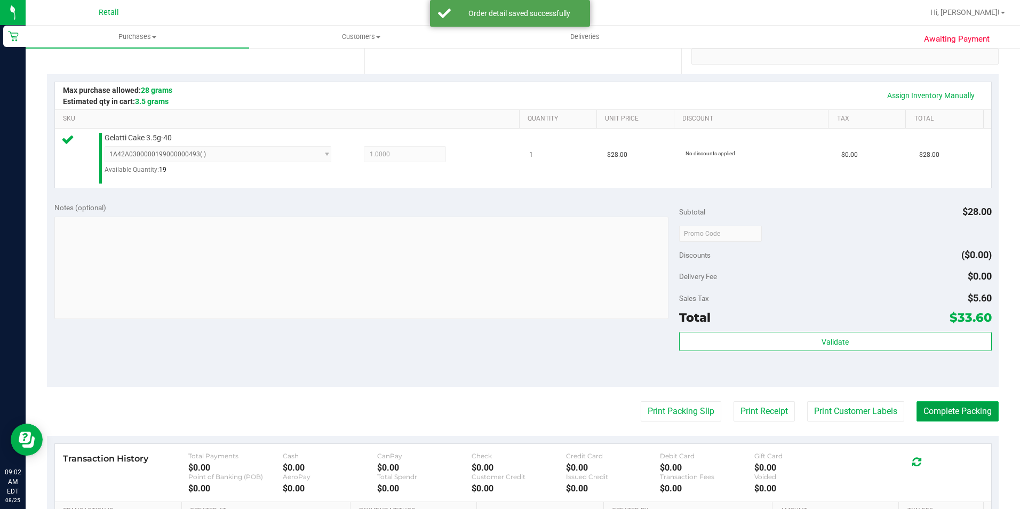
click at [954, 410] on button "Complete Packing" at bounding box center [958, 411] width 82 height 20
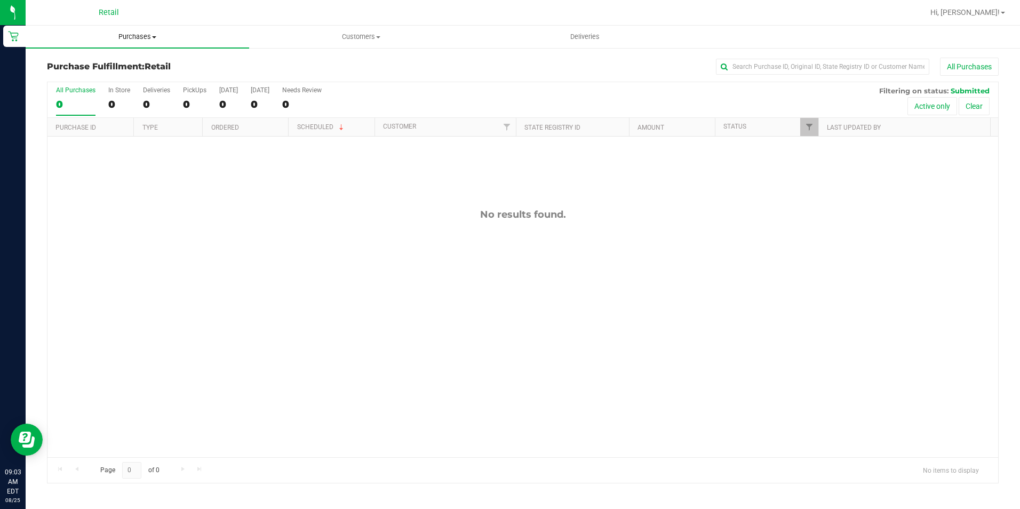
click at [138, 32] on span "Purchases" at bounding box center [138, 37] width 224 height 10
click at [86, 65] on span "Summary of purchases" at bounding box center [80, 64] width 109 height 9
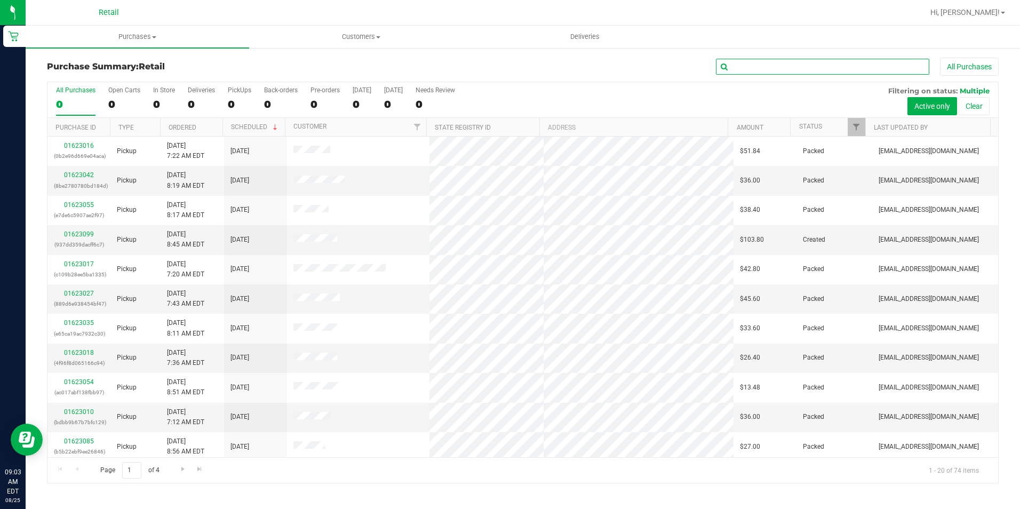
click at [776, 66] on input "text" at bounding box center [822, 67] width 213 height 16
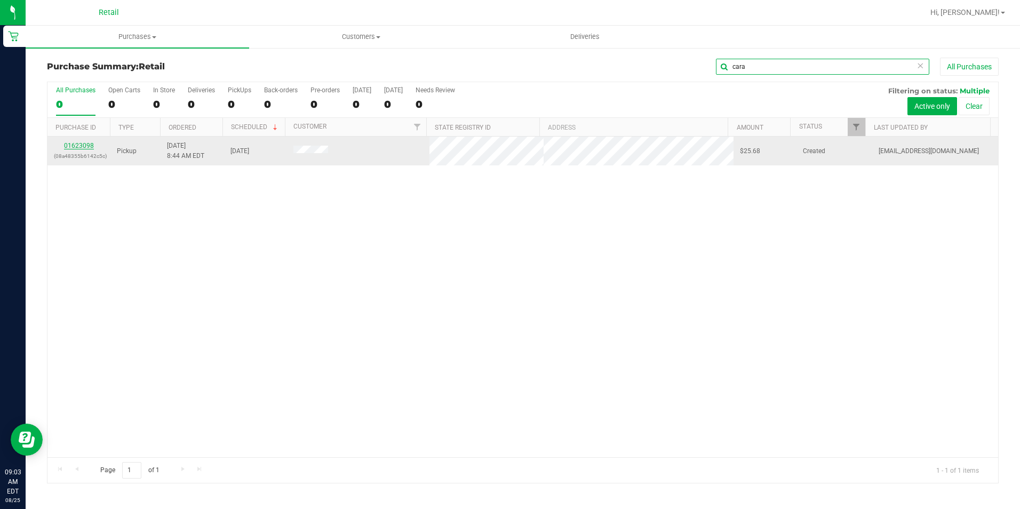
type input "cara"
click at [74, 145] on link "01623098" at bounding box center [79, 145] width 30 height 7
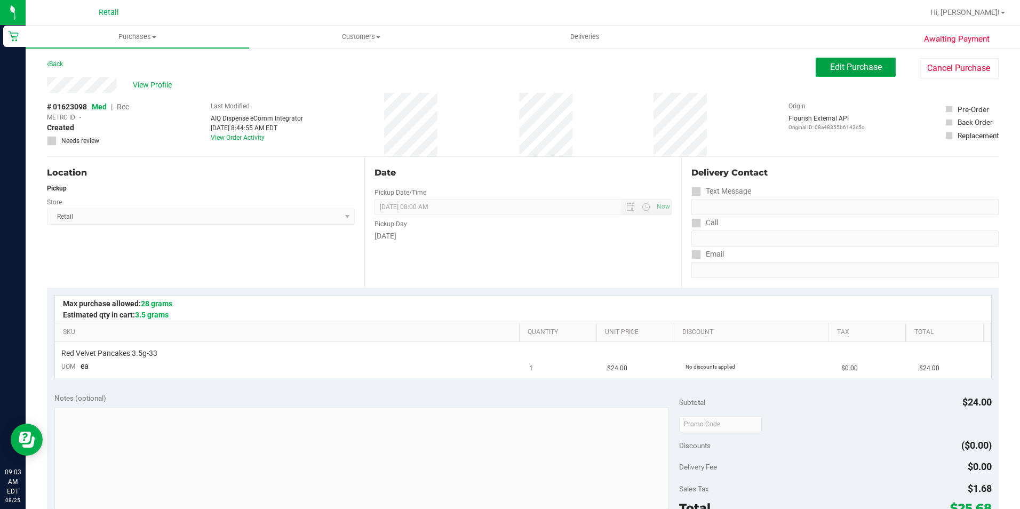
click at [830, 69] on span "Edit Purchase" at bounding box center [856, 67] width 52 height 10
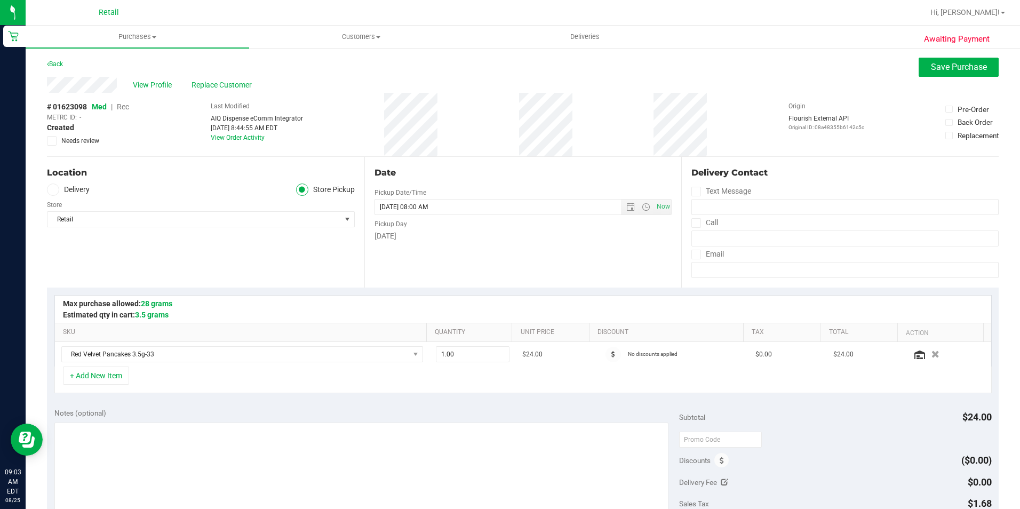
click at [129, 107] on span "Rec" at bounding box center [123, 106] width 12 height 9
click at [974, 60] on button "Save Purchase" at bounding box center [959, 67] width 80 height 19
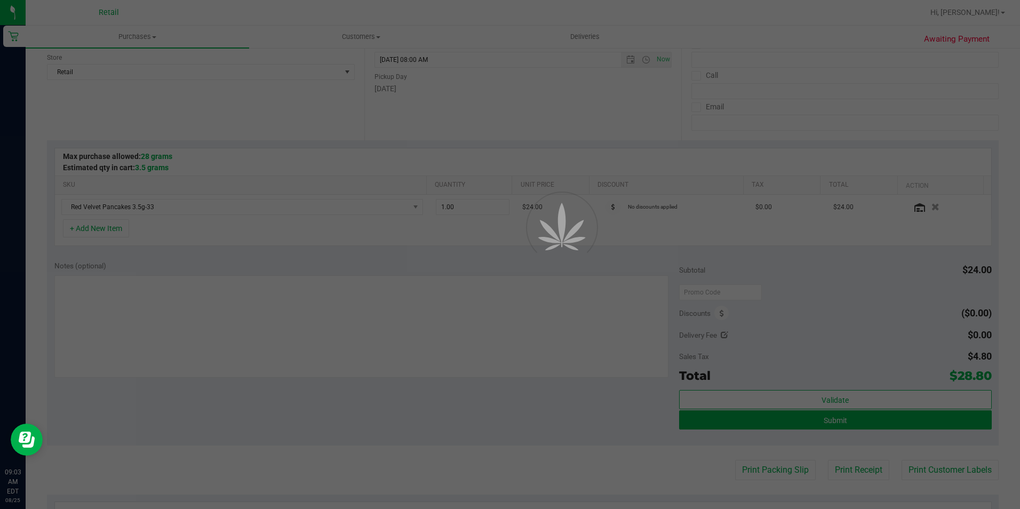
scroll to position [160, 0]
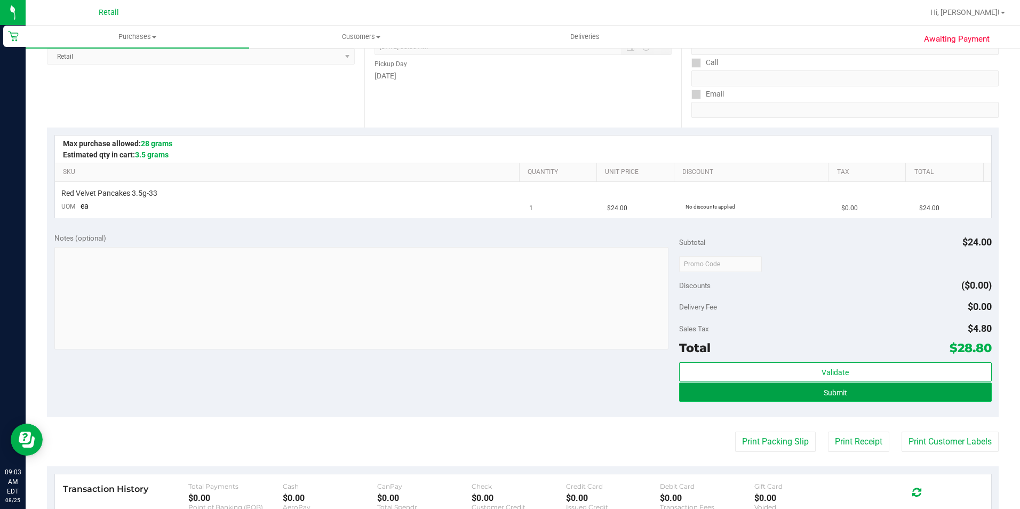
click at [824, 394] on span "Submit" at bounding box center [835, 392] width 23 height 9
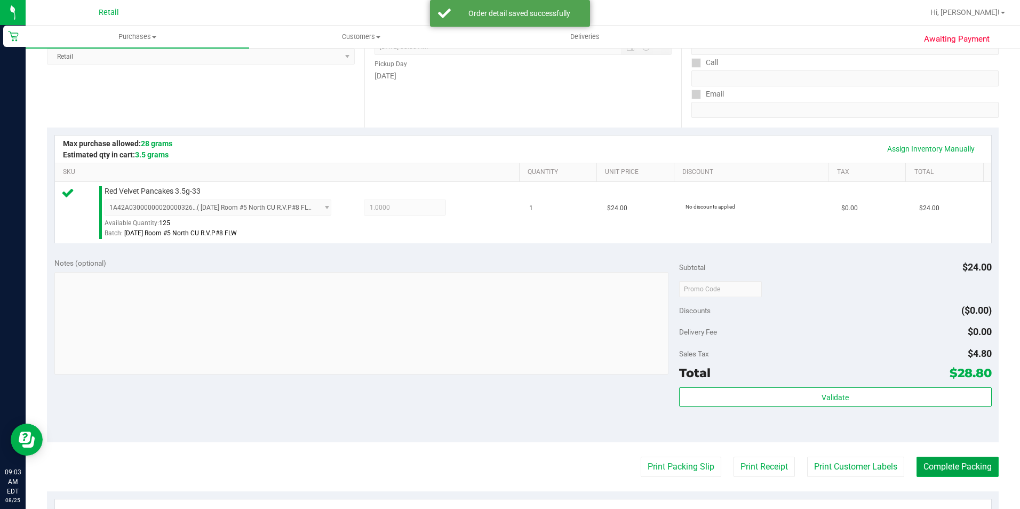
click at [924, 462] on button "Complete Packing" at bounding box center [958, 467] width 82 height 20
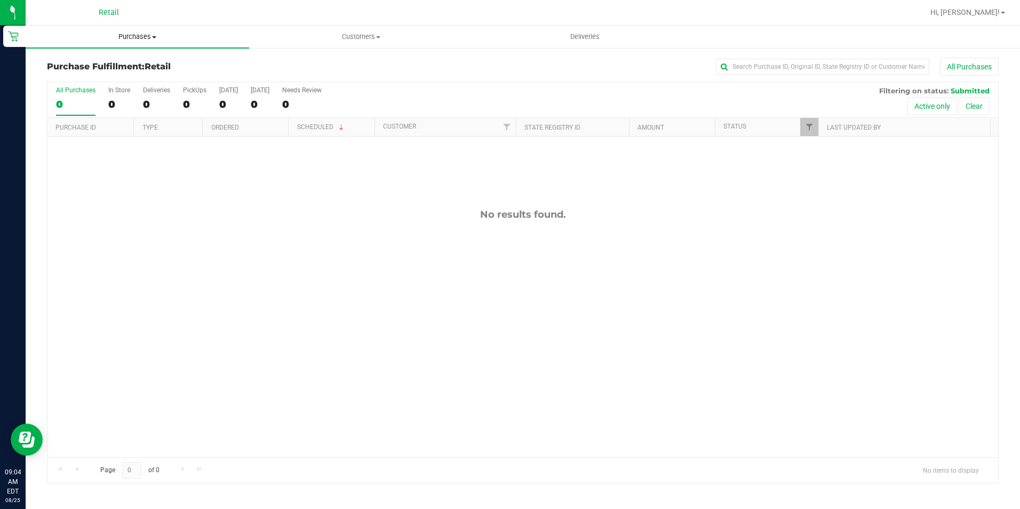
click at [145, 36] on span "Purchases" at bounding box center [138, 37] width 224 height 10
click at [132, 60] on span "Summary of purchases" at bounding box center [80, 64] width 109 height 9
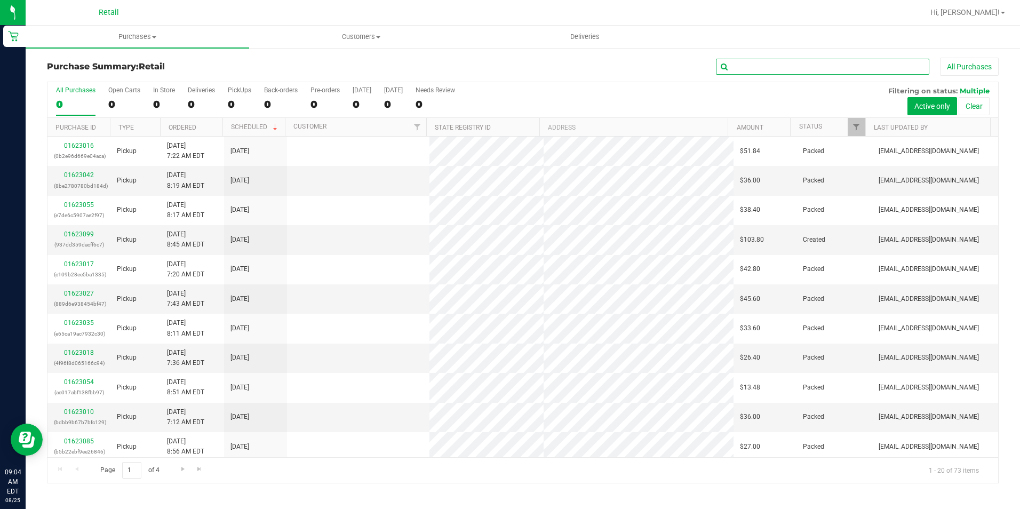
click at [798, 68] on input "text" at bounding box center [822, 67] width 213 height 16
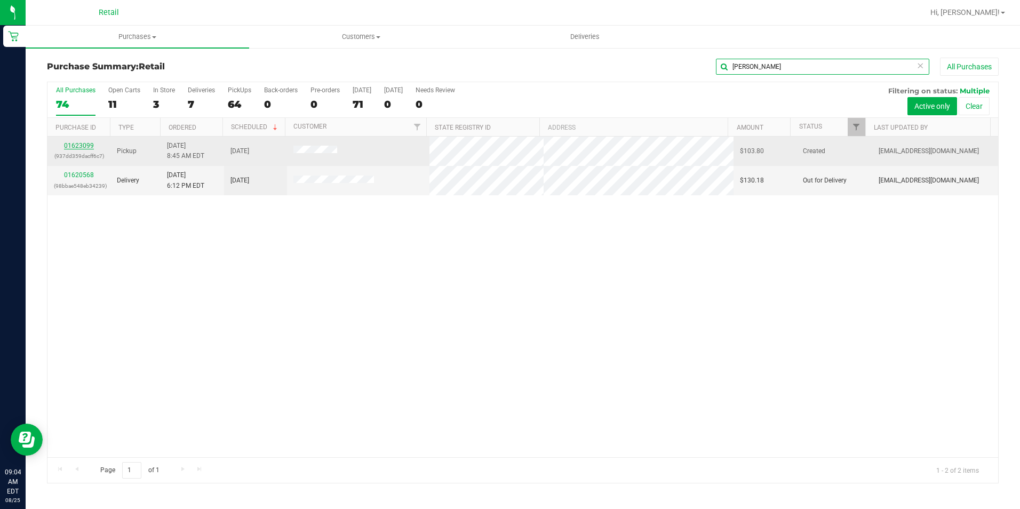
type input "[PERSON_NAME]"
click at [85, 147] on link "01623099" at bounding box center [79, 145] width 30 height 7
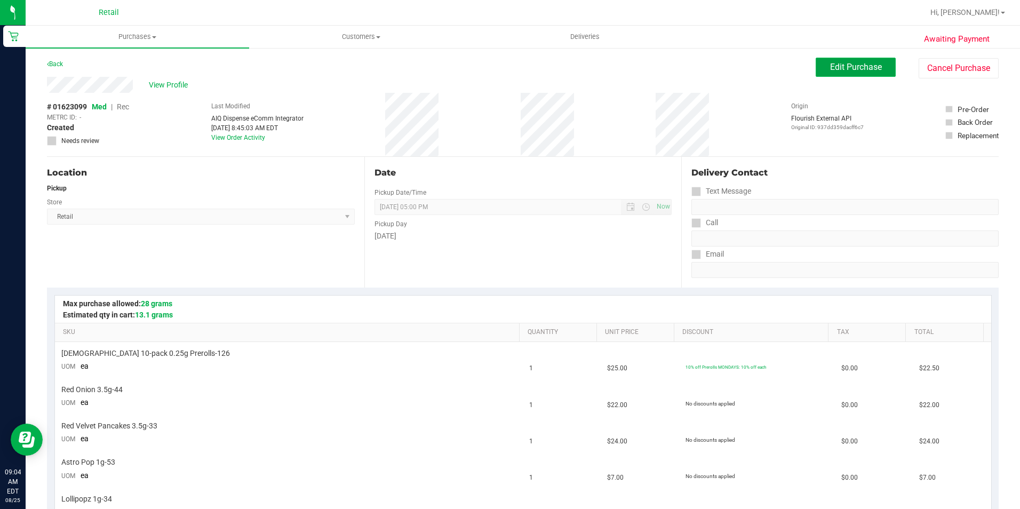
click at [851, 62] on span "Edit Purchase" at bounding box center [856, 67] width 52 height 10
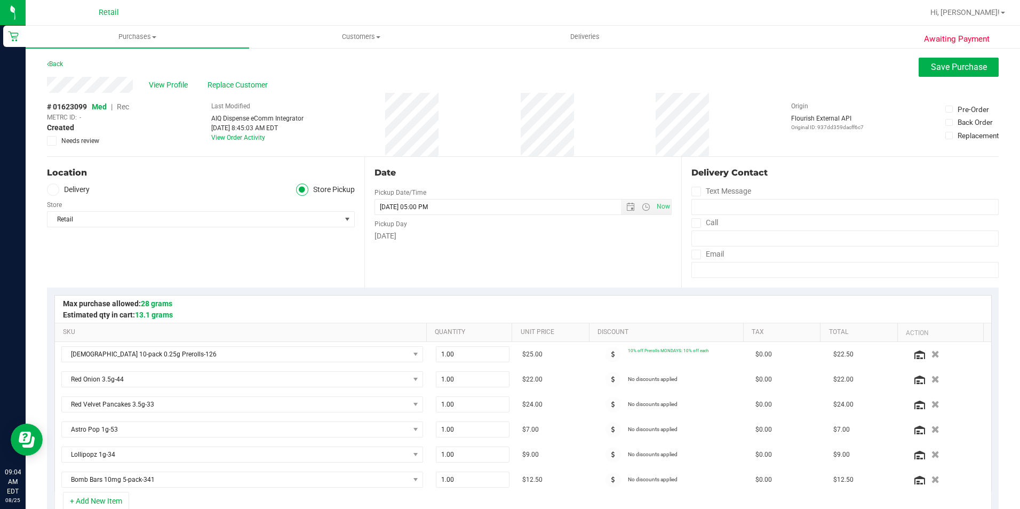
click at [126, 108] on span "Rec" at bounding box center [123, 106] width 12 height 9
click at [941, 62] on span "Save Purchase" at bounding box center [959, 67] width 56 height 10
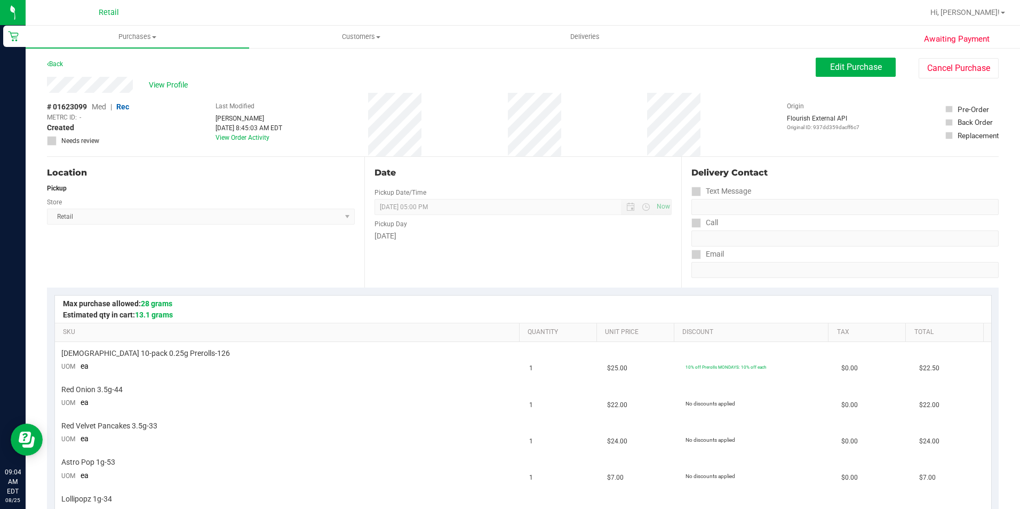
scroll to position [267, 0]
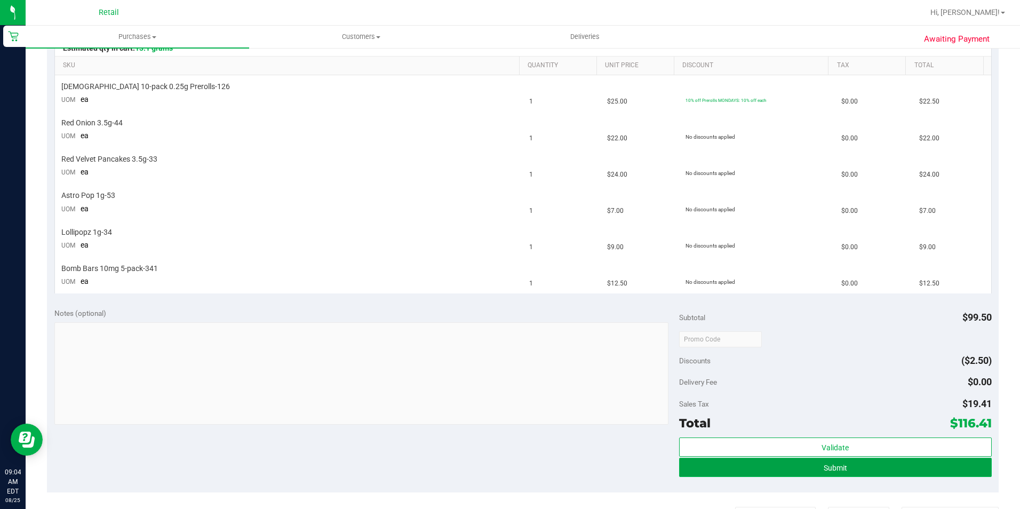
click at [824, 465] on span "Submit" at bounding box center [835, 468] width 23 height 9
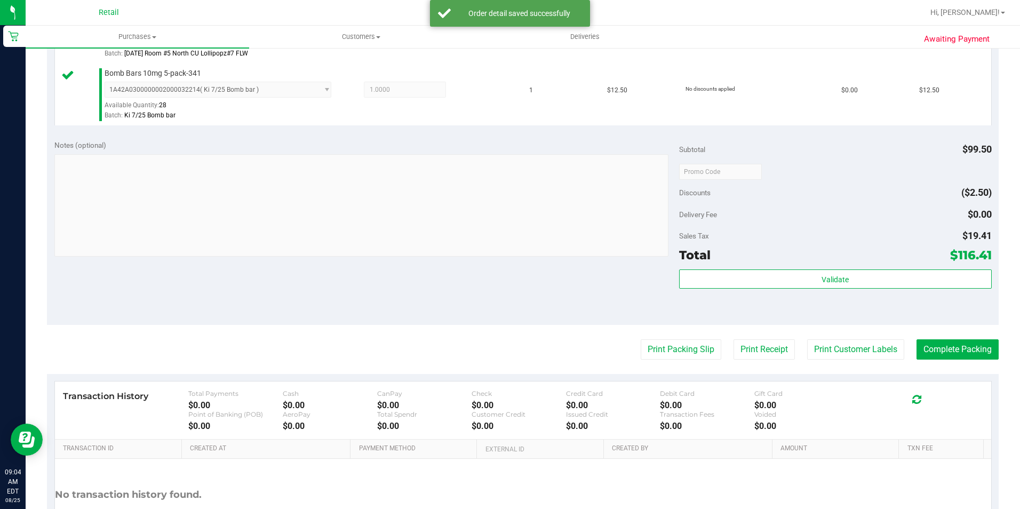
scroll to position [587, 0]
click at [946, 355] on button "Complete Packing" at bounding box center [958, 349] width 82 height 20
